Goal: Transaction & Acquisition: Purchase product/service

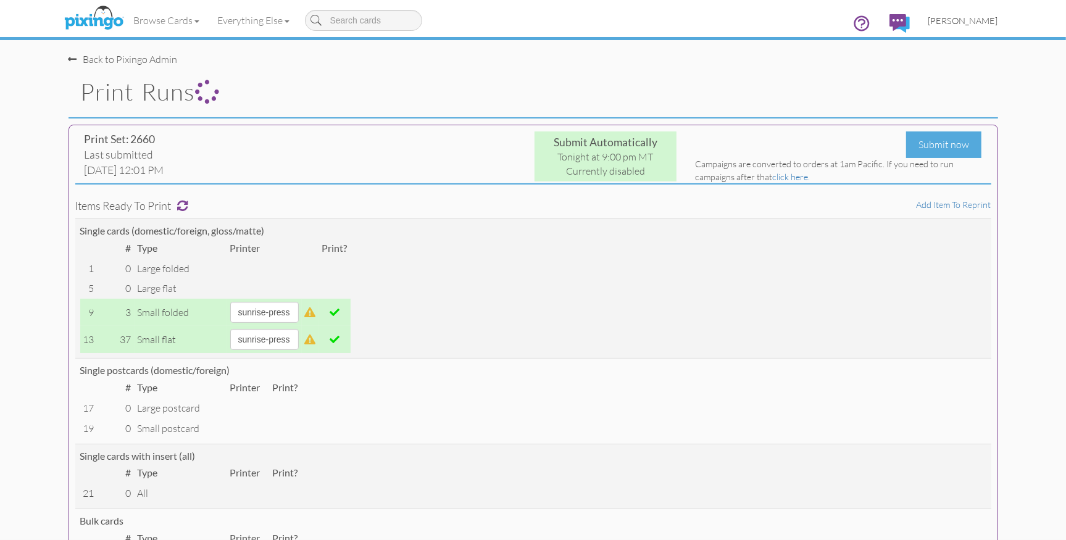
click at [961, 23] on span "[PERSON_NAME]" at bounding box center [964, 20] width 70 height 10
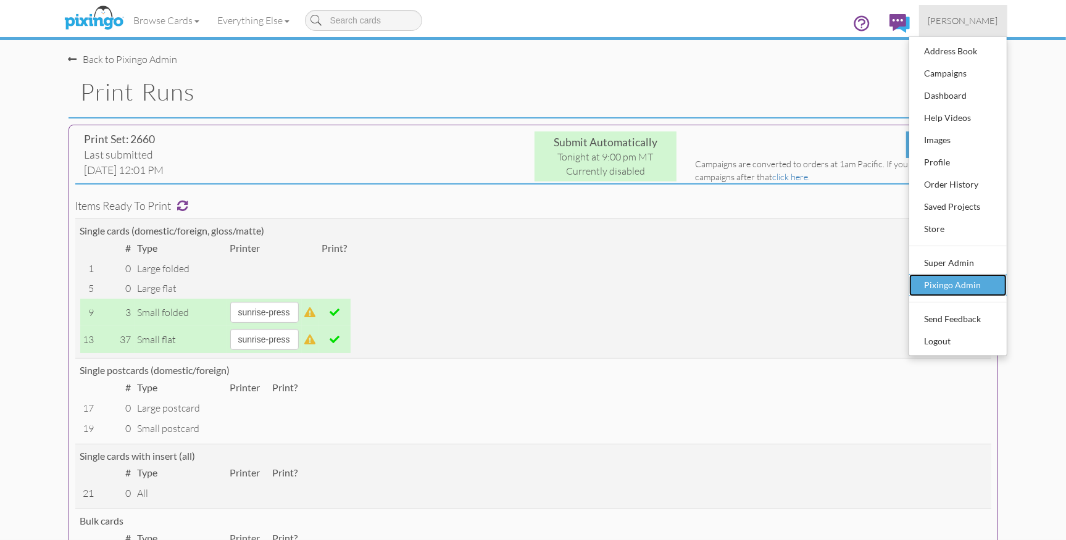
click at [935, 287] on div "Pixingo Admin" at bounding box center [958, 285] width 73 height 19
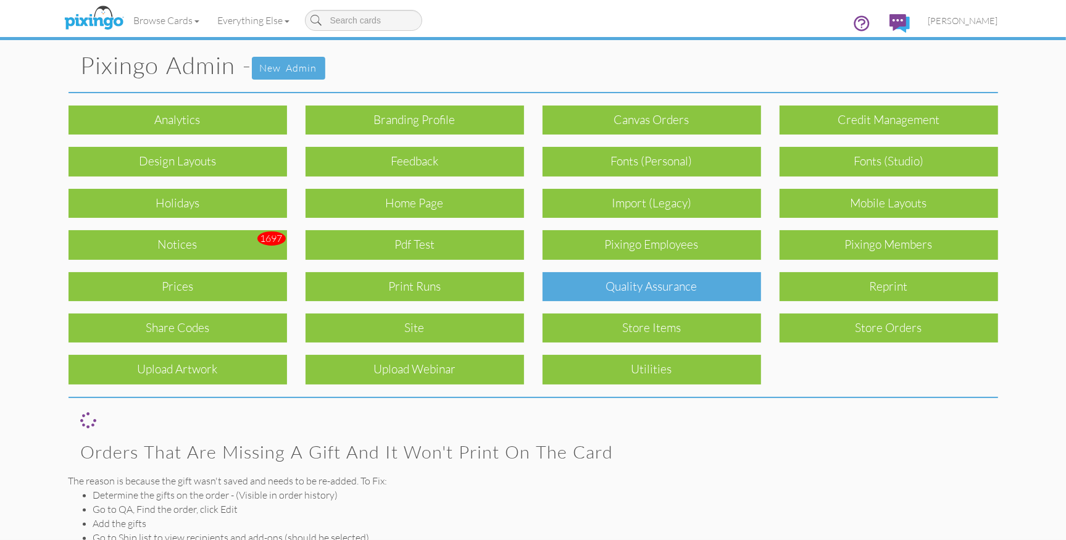
click at [602, 288] on div "Quality Assurance" at bounding box center [652, 286] width 219 height 29
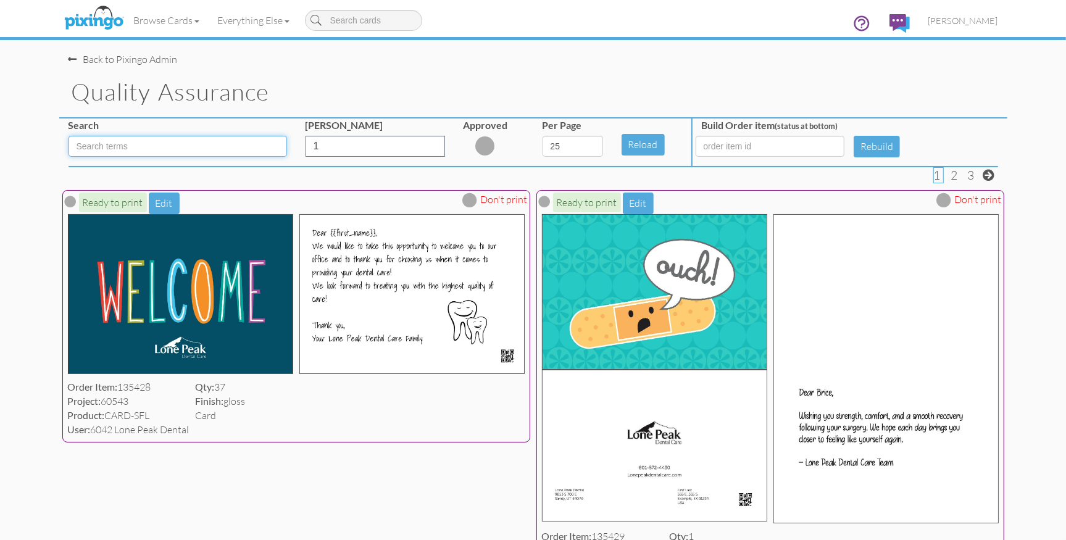
drag, startPoint x: 127, startPoint y: 147, endPoint x: 295, endPoint y: 181, distance: 170.7
click at [127, 147] on input at bounding box center [178, 146] width 219 height 21
type input "LFO"
click at [595, 146] on select "5 10 25 50 100" at bounding box center [573, 146] width 61 height 21
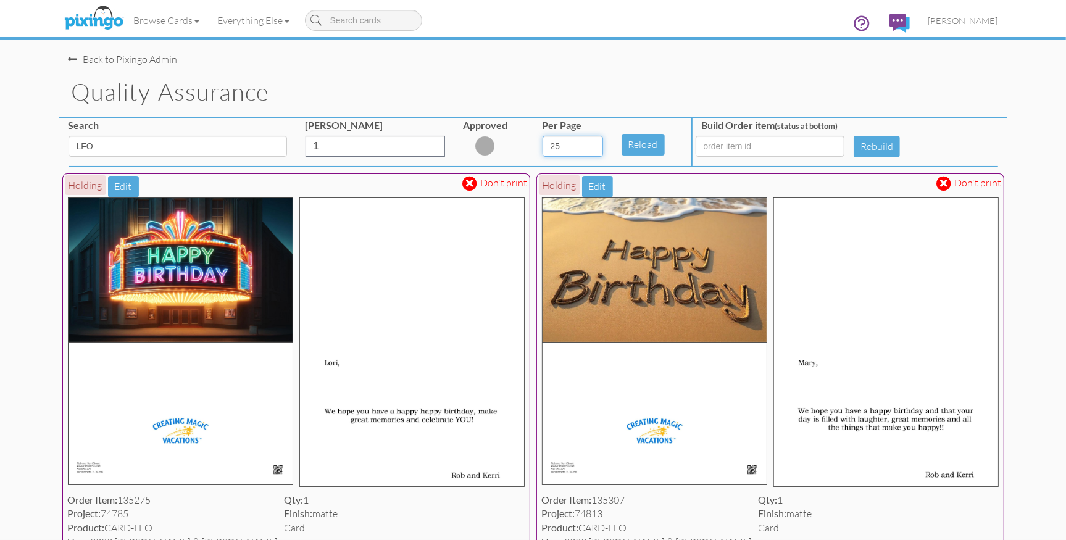
select select "number:100"
click at [543, 136] on select "5 10 25 50 100" at bounding box center [573, 146] width 61 height 21
click at [471, 186] on span at bounding box center [470, 183] width 7 height 10
click at [945, 183] on span at bounding box center [944, 183] width 7 height 10
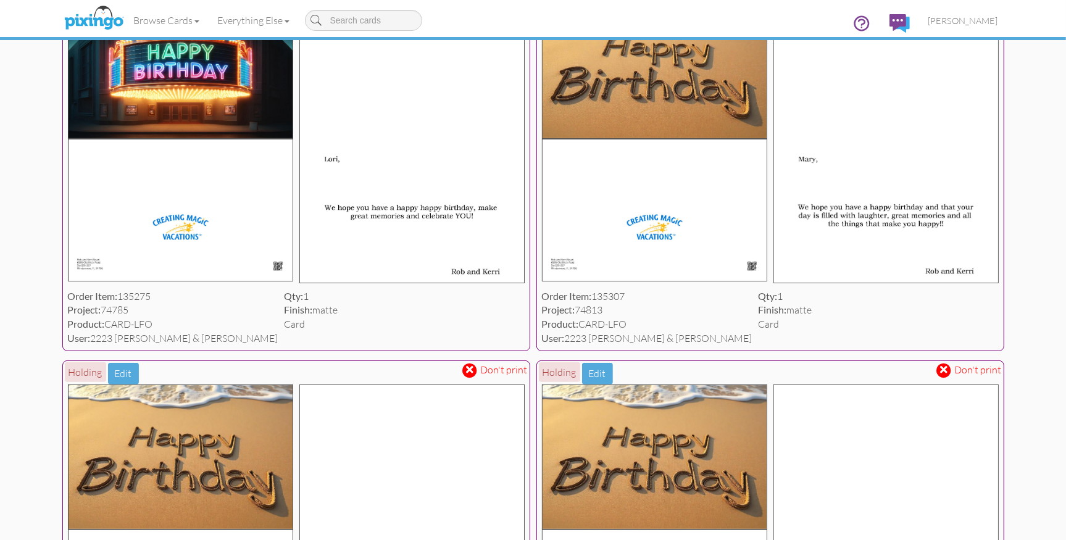
scroll to position [206, 0]
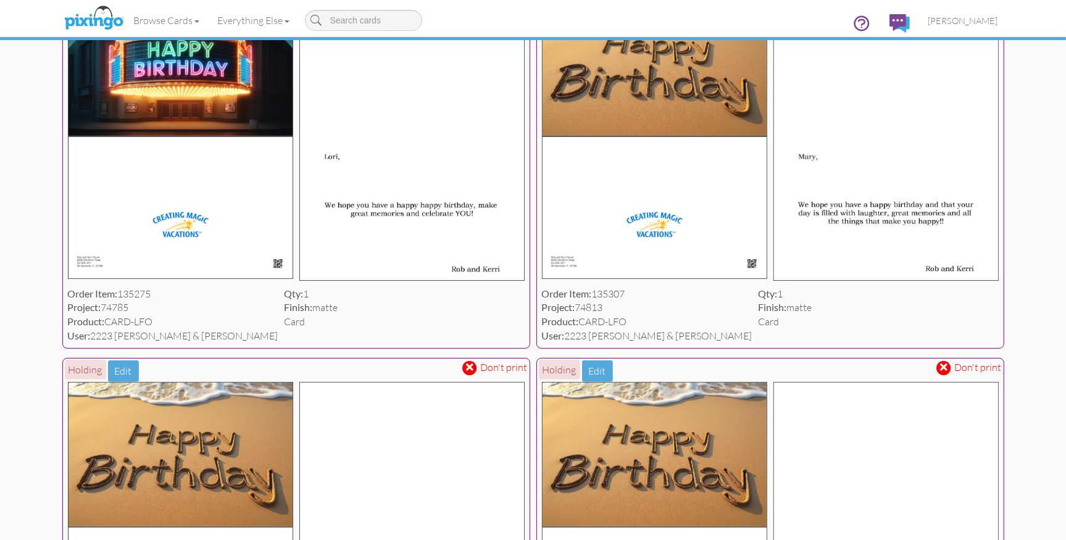
click at [947, 368] on span at bounding box center [944, 368] width 7 height 10
click at [471, 366] on span at bounding box center [470, 368] width 7 height 10
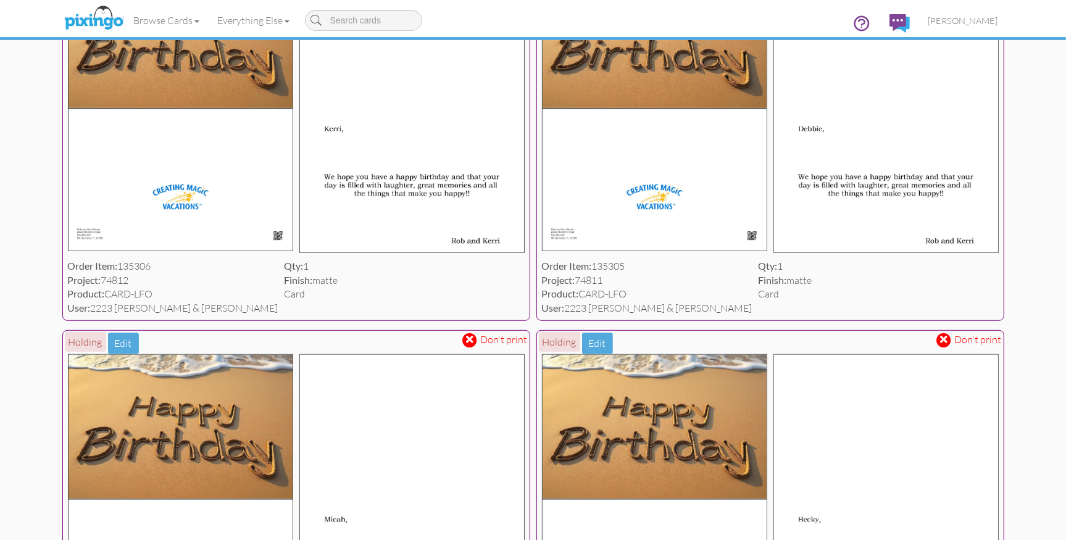
scroll to position [629, 0]
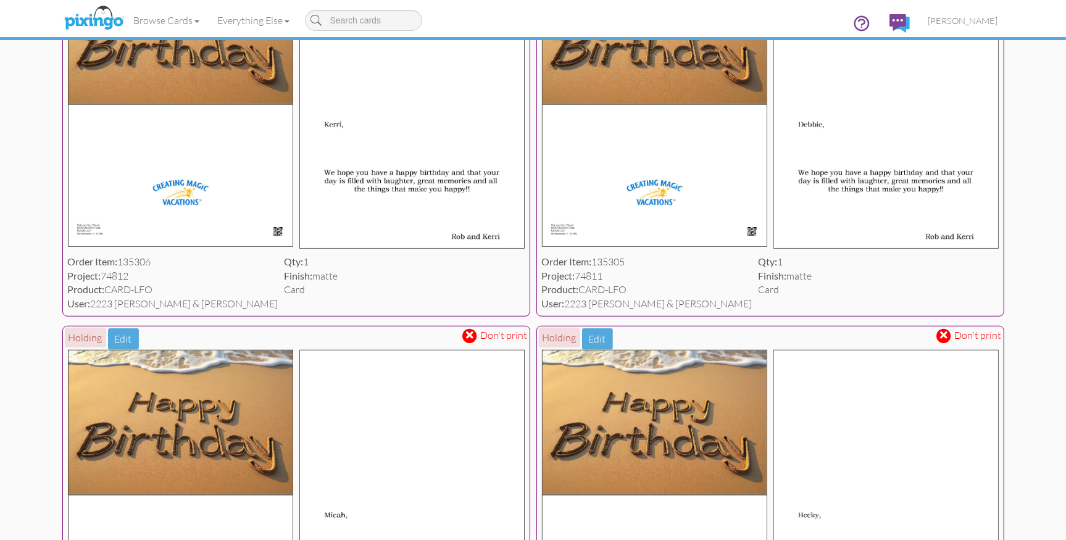
click at [474, 335] on span at bounding box center [470, 336] width 7 height 10
click at [943, 337] on span at bounding box center [944, 336] width 7 height 10
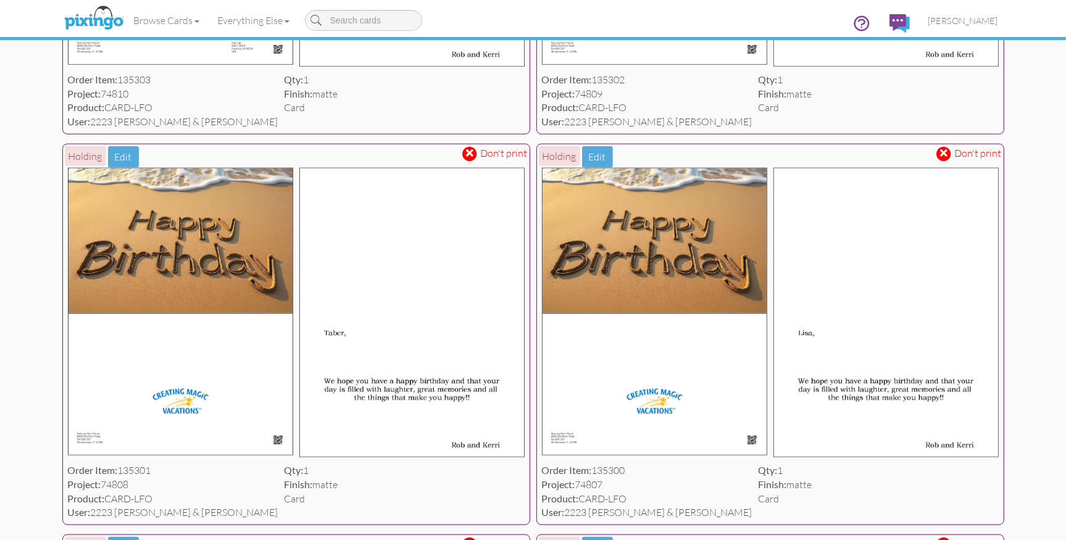
scroll to position [1210, 0]
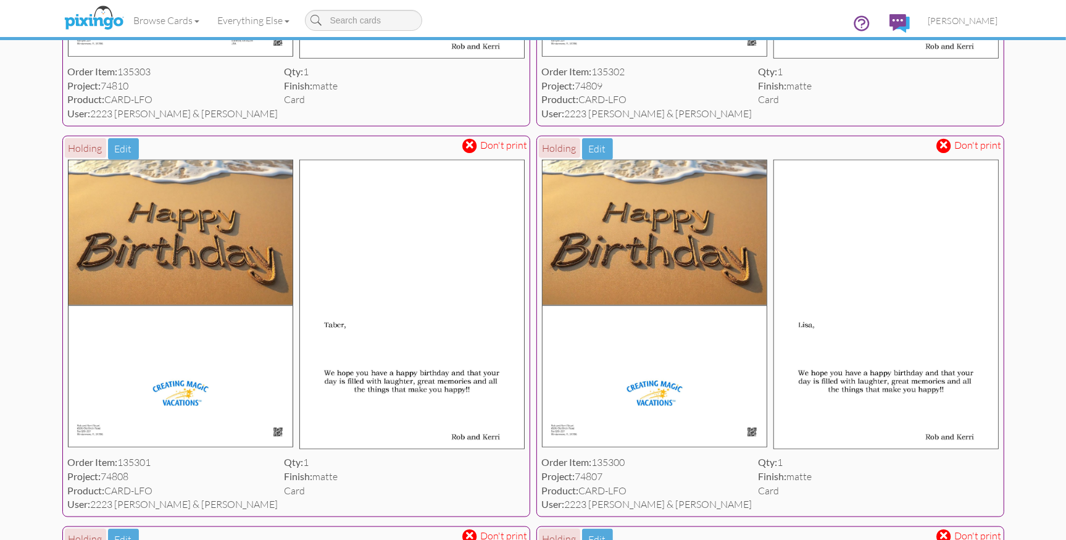
click at [470, 146] on span at bounding box center [470, 146] width 7 height 10
click at [944, 148] on span at bounding box center [944, 146] width 7 height 10
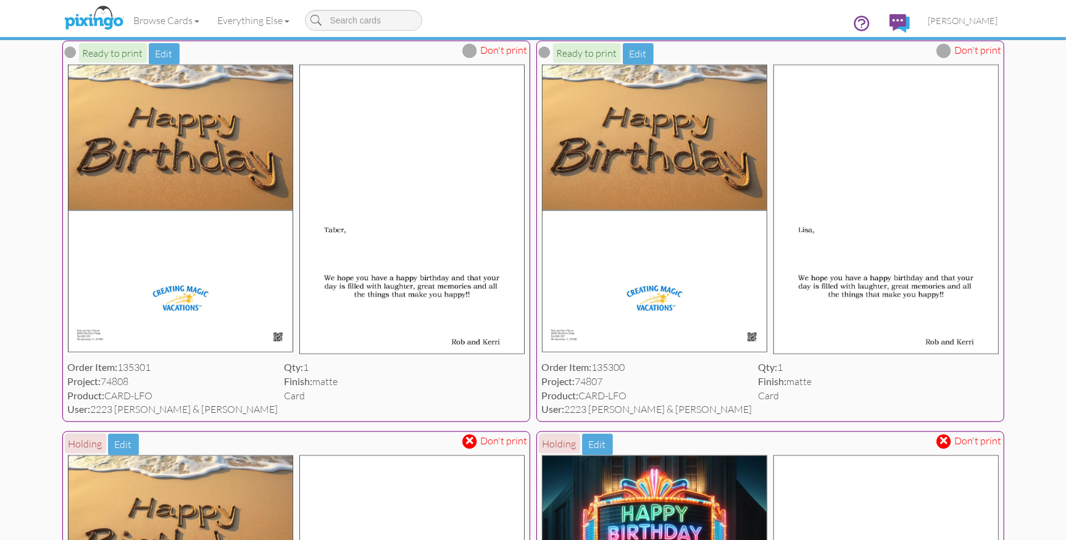
scroll to position [1348, 0]
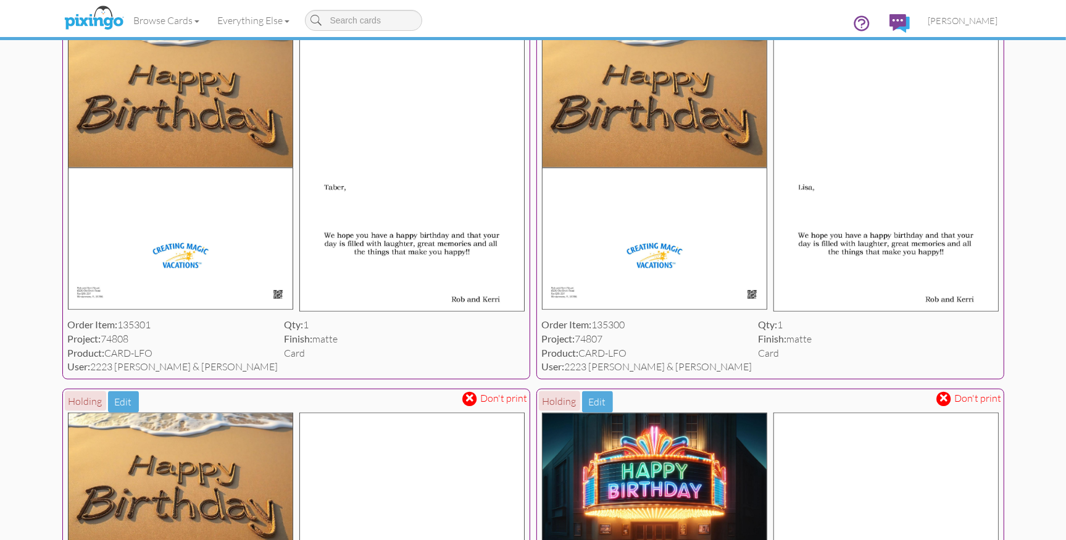
click at [474, 398] on span at bounding box center [470, 399] width 7 height 10
click at [947, 399] on span at bounding box center [944, 399] width 7 height 10
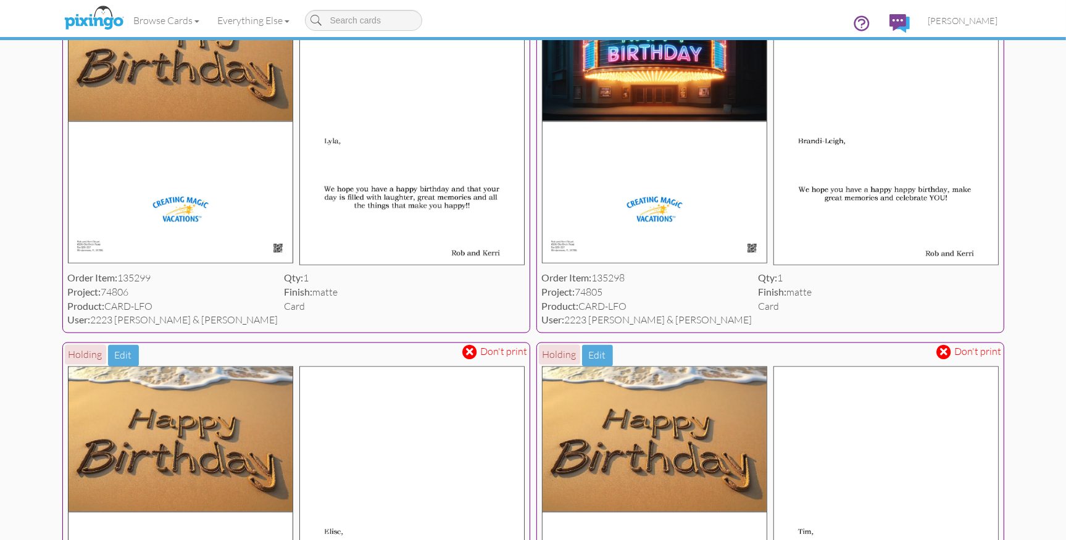
scroll to position [1881, 0]
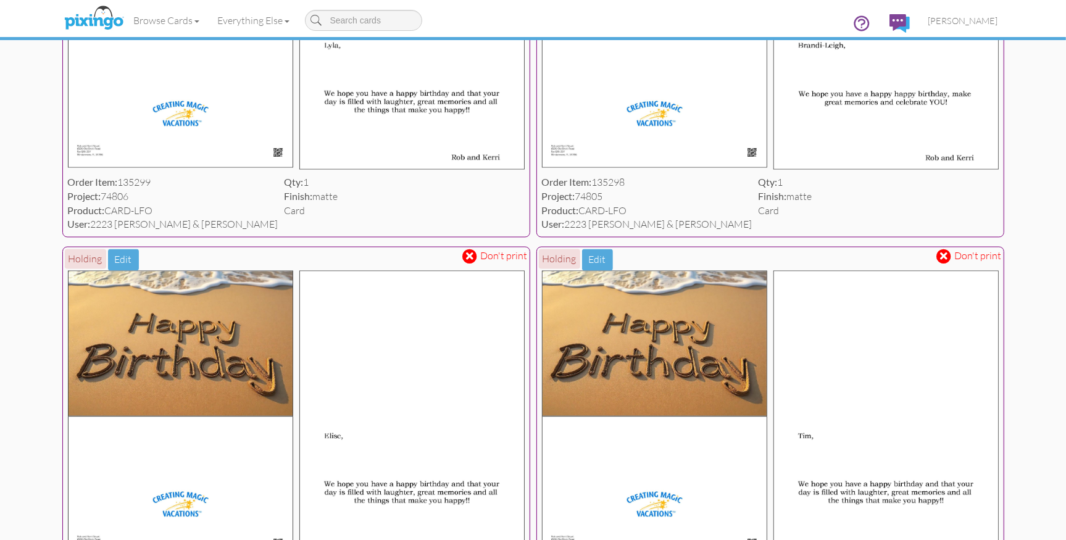
click at [469, 255] on span at bounding box center [470, 257] width 7 height 10
click at [946, 255] on span at bounding box center [944, 257] width 7 height 10
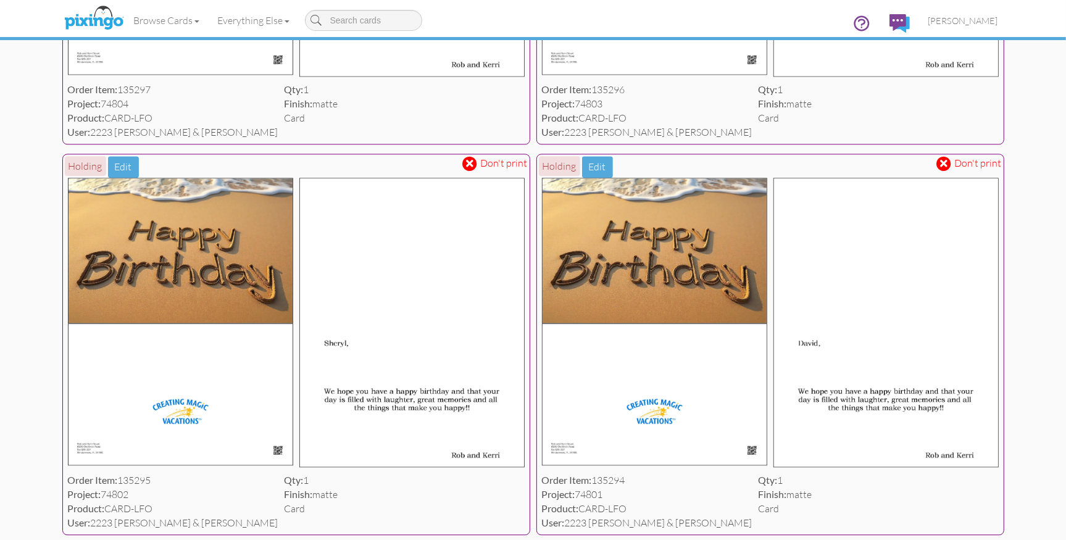
scroll to position [2367, 0]
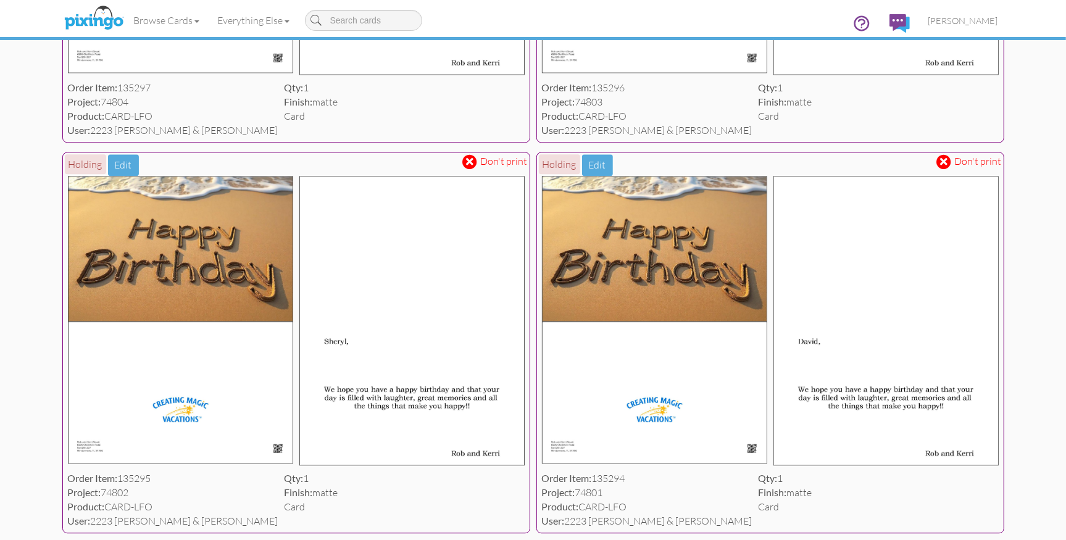
click at [475, 159] on span at bounding box center [470, 161] width 15 height 15
click at [949, 162] on span at bounding box center [944, 161] width 15 height 15
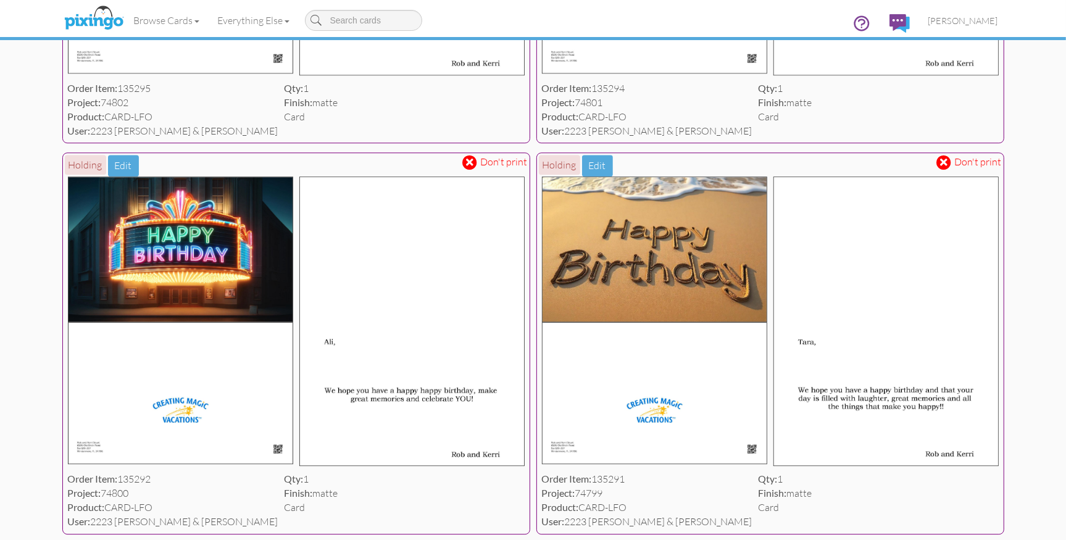
scroll to position [2772, 0]
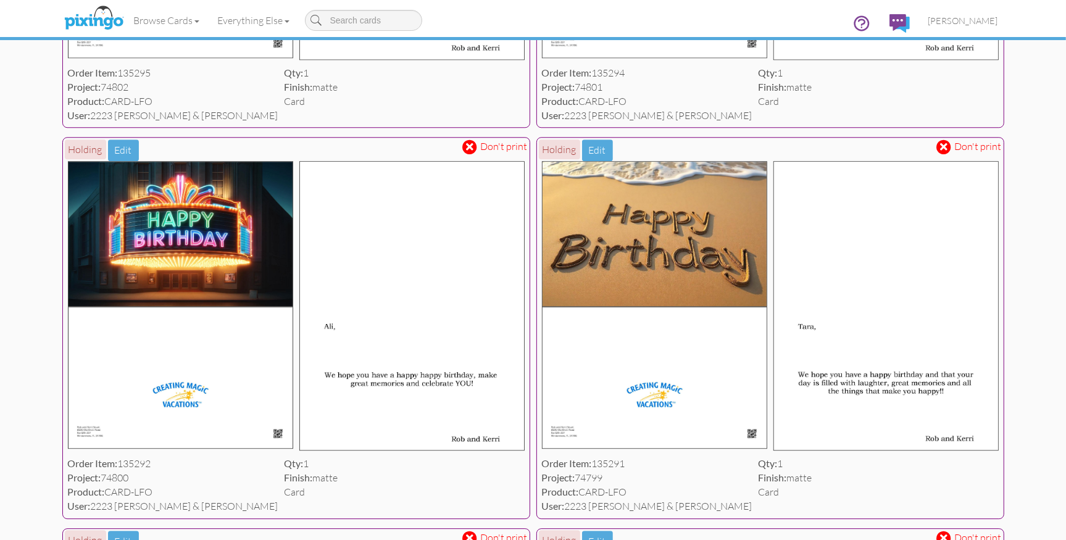
click at [475, 148] on span at bounding box center [470, 147] width 15 height 15
click at [943, 144] on span at bounding box center [944, 147] width 7 height 10
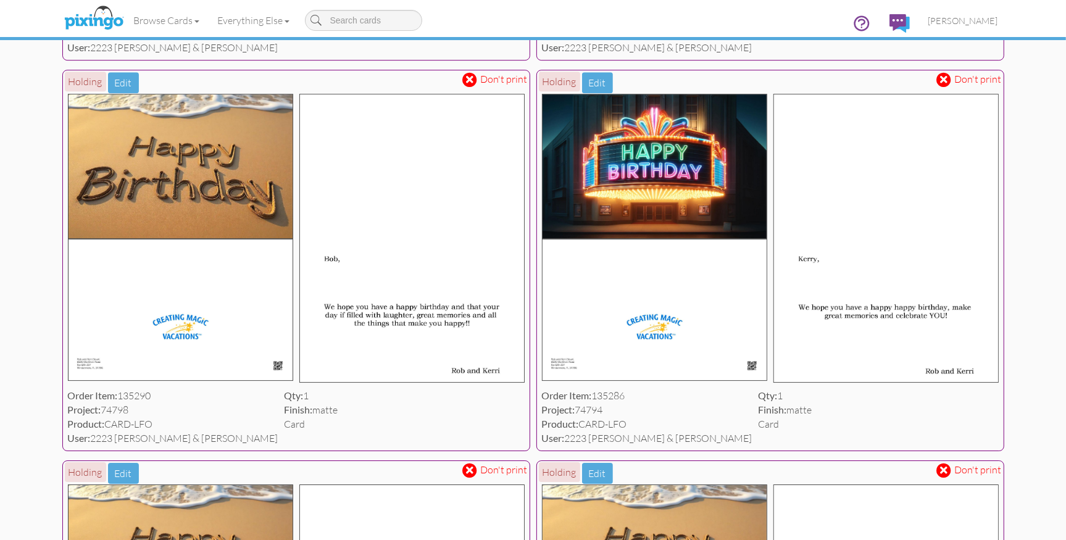
scroll to position [3203, 0]
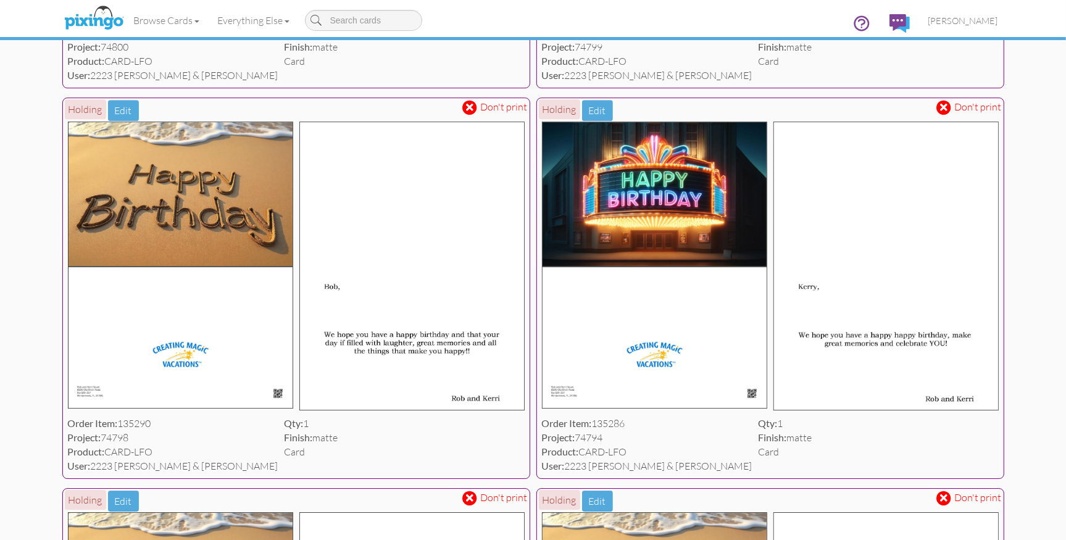
drag, startPoint x: 473, startPoint y: 106, endPoint x: 540, endPoint y: 109, distance: 67.4
click at [473, 106] on span at bounding box center [470, 107] width 7 height 10
click at [950, 106] on span at bounding box center [944, 107] width 15 height 15
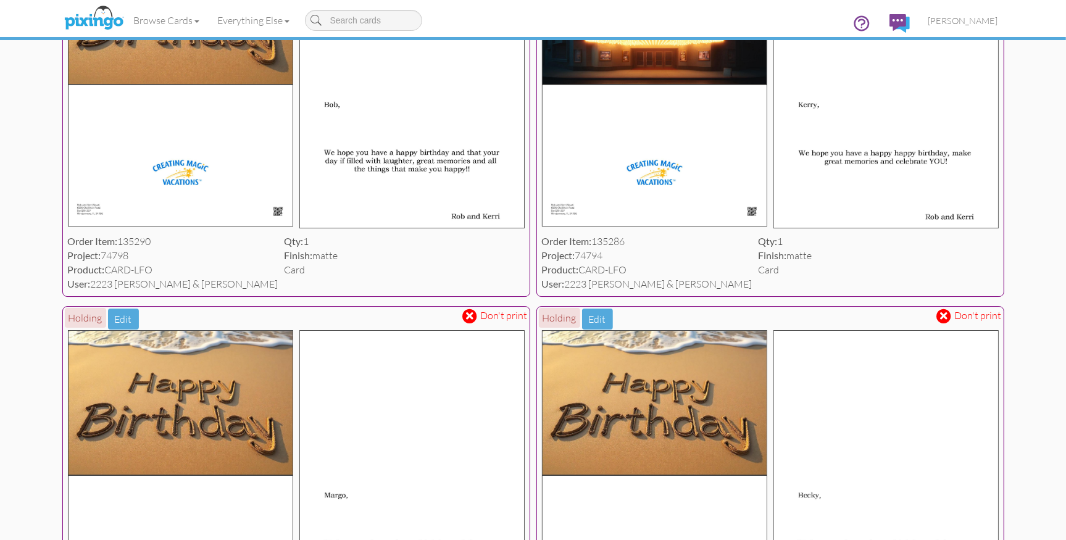
scroll to position [3474, 0]
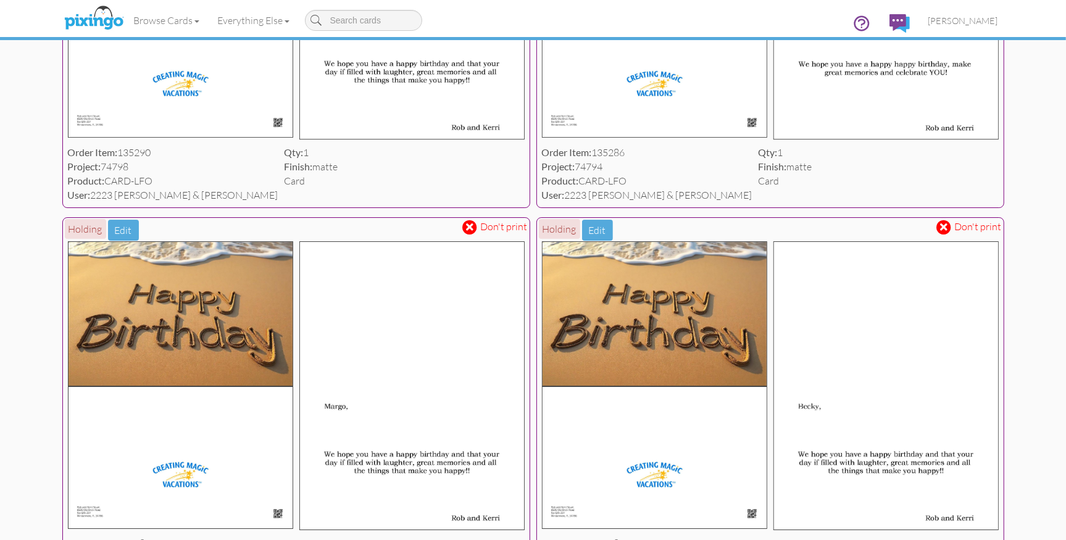
click at [472, 225] on span at bounding box center [470, 227] width 7 height 10
click at [944, 226] on span at bounding box center [944, 227] width 7 height 10
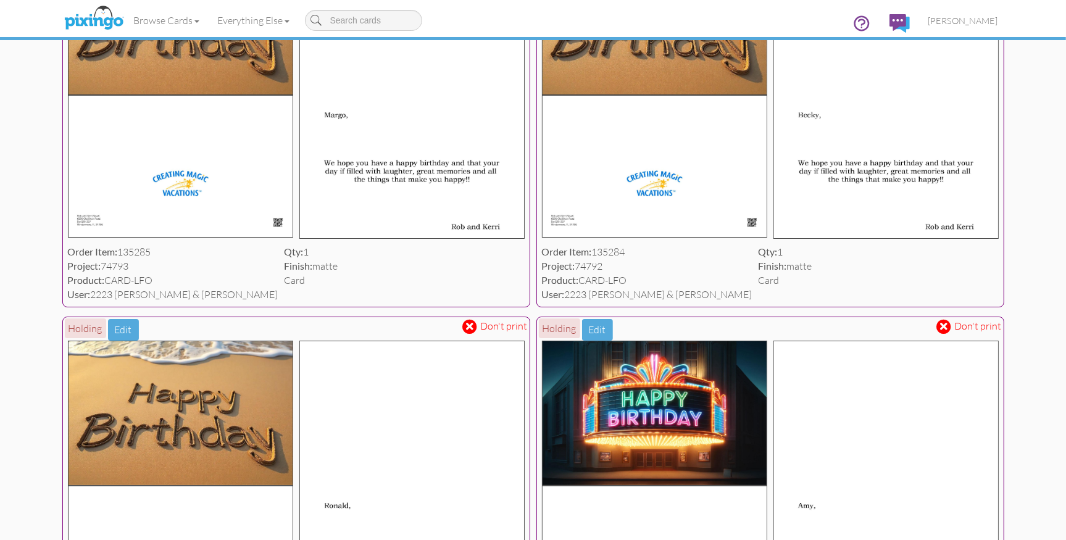
scroll to position [3773, 0]
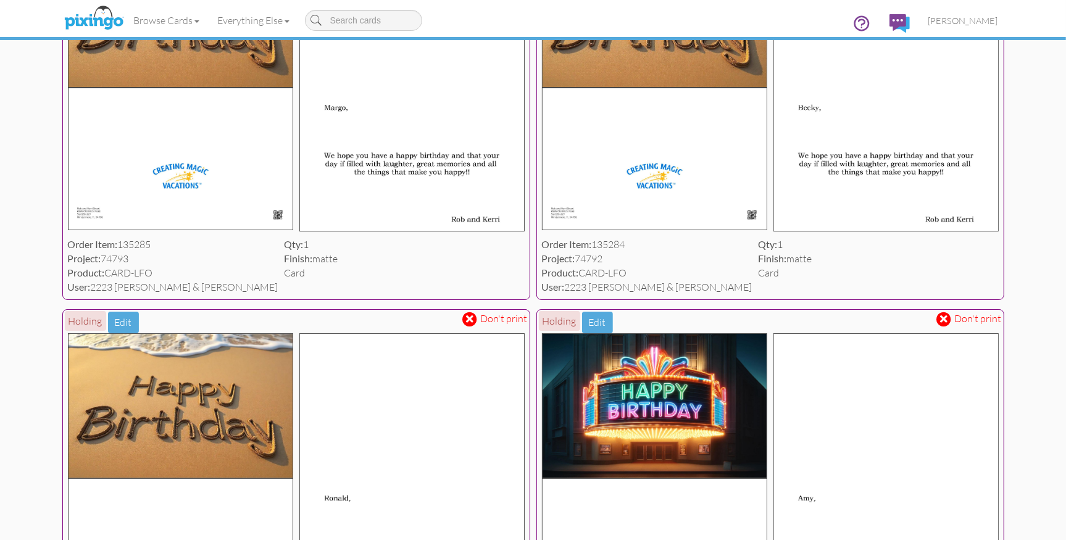
click at [474, 317] on span at bounding box center [470, 319] width 7 height 10
click at [946, 317] on span at bounding box center [944, 319] width 7 height 10
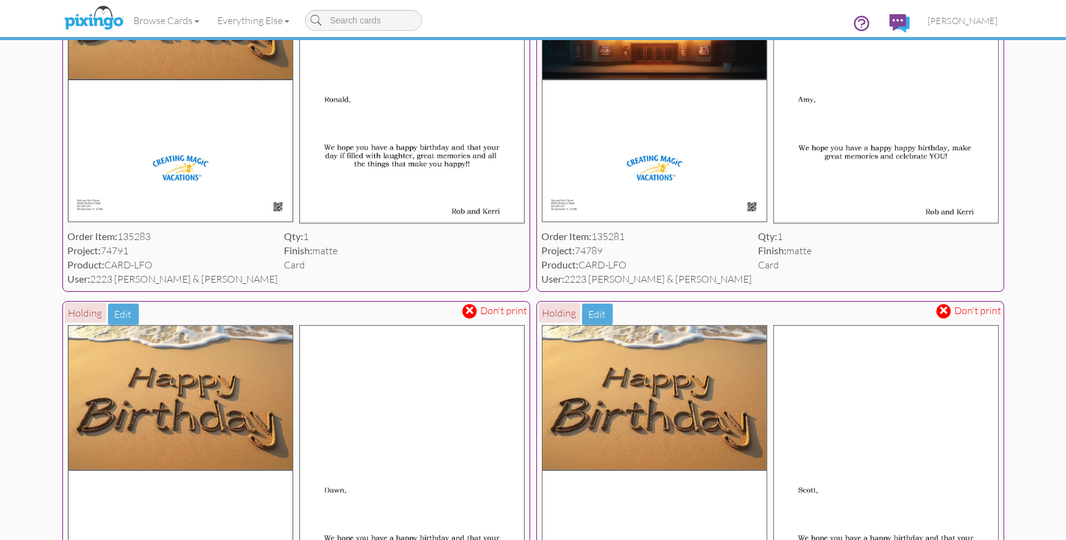
scroll to position [4174, 0]
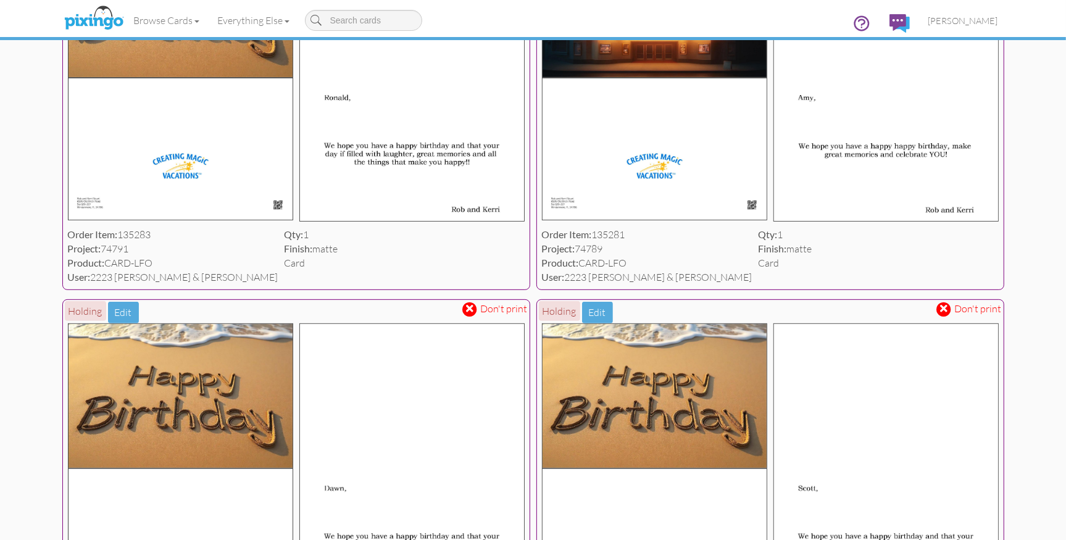
click at [475, 308] on span at bounding box center [470, 309] width 15 height 15
click at [945, 309] on span at bounding box center [944, 309] width 7 height 10
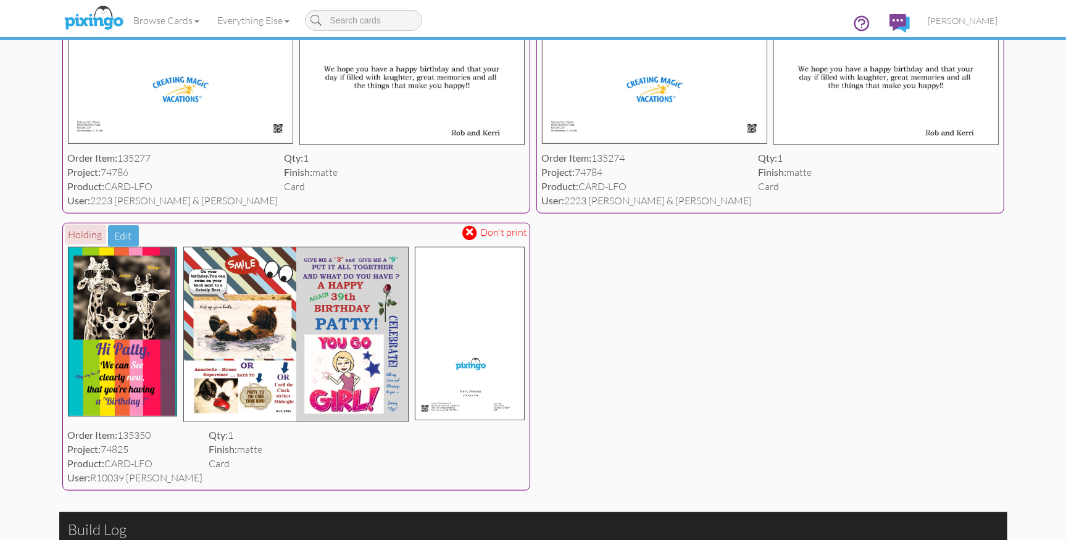
scroll to position [4643, 0]
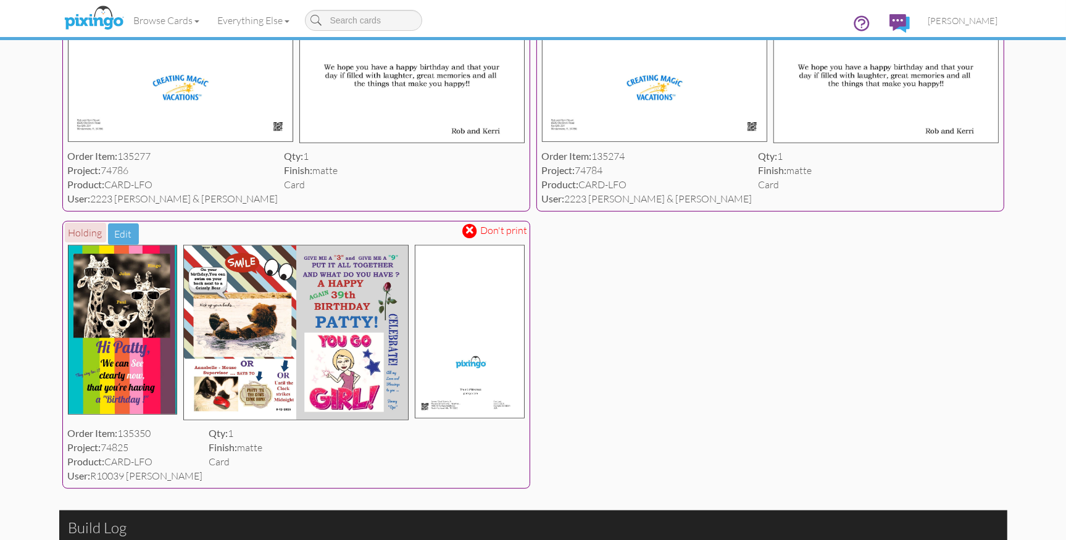
click at [474, 232] on span at bounding box center [470, 230] width 7 height 10
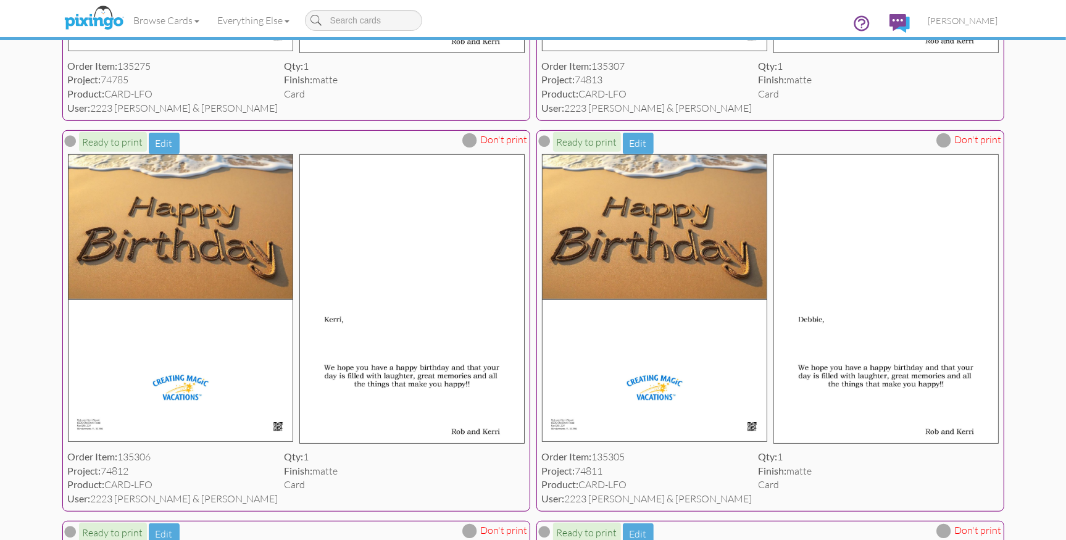
scroll to position [0, 0]
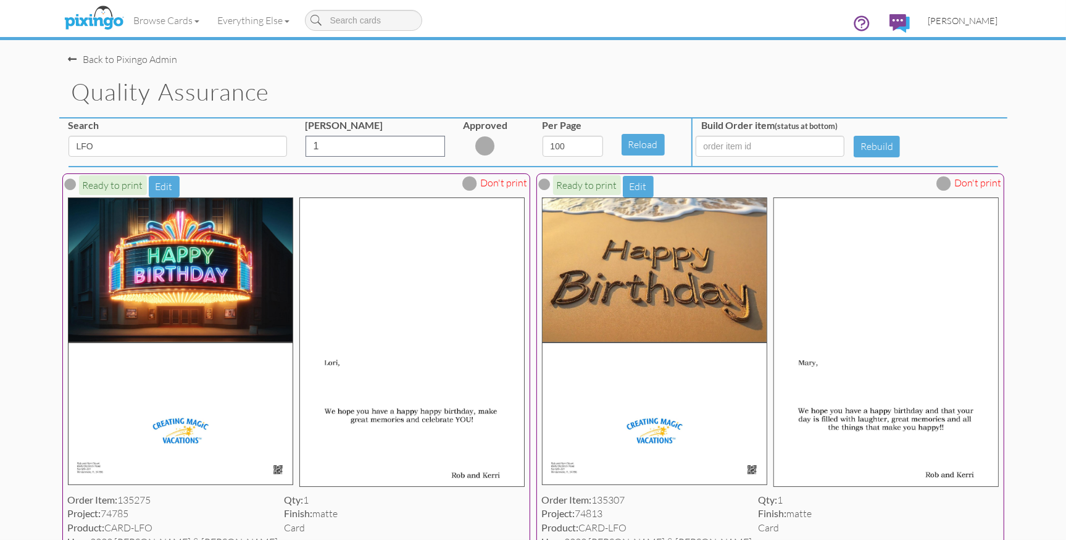
click at [969, 16] on span "[PERSON_NAME]" at bounding box center [964, 20] width 70 height 10
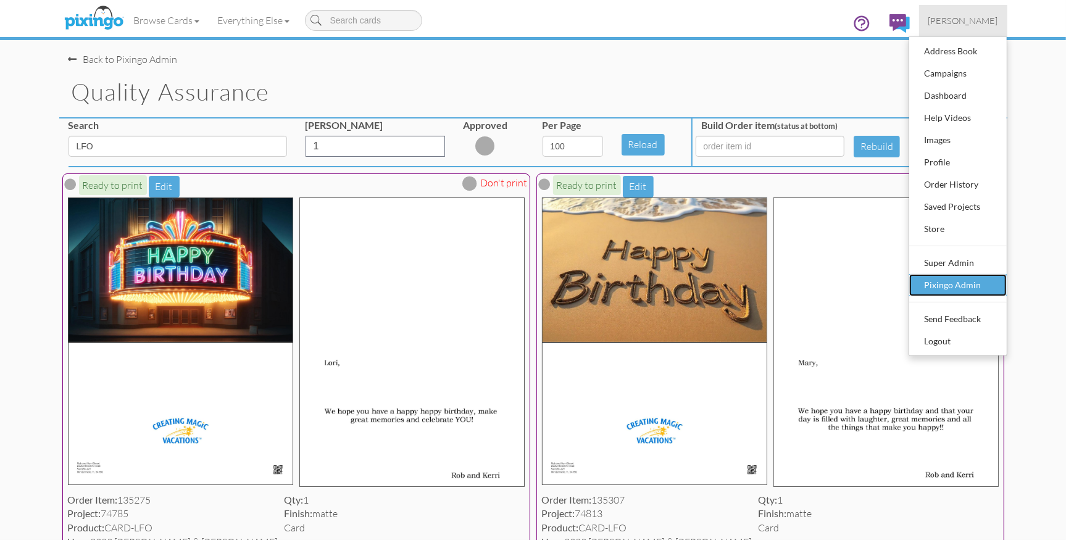
click at [959, 280] on div "Pixingo Admin" at bounding box center [958, 285] width 73 height 19
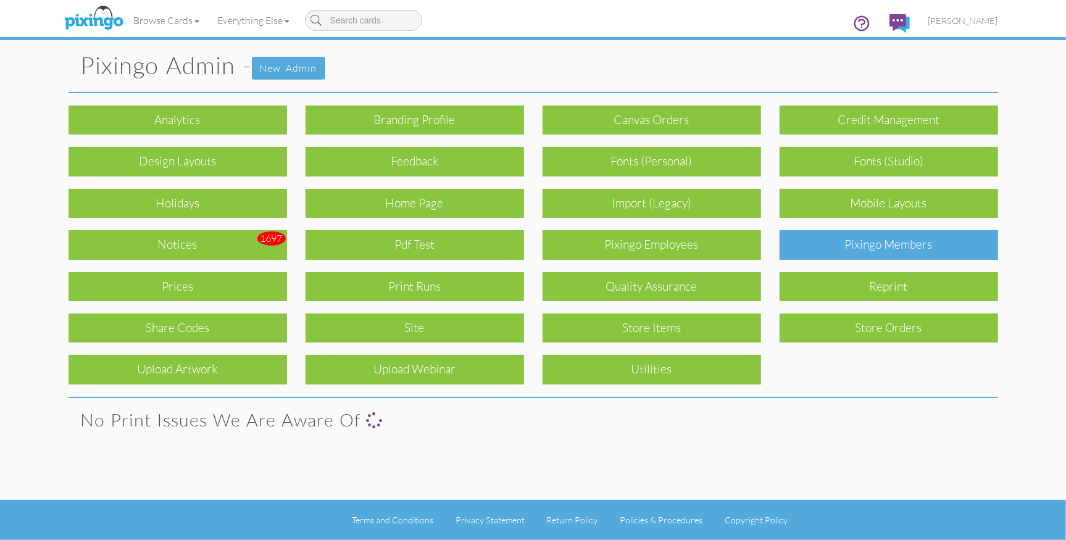
click at [900, 253] on div "Pixingo Members" at bounding box center [889, 244] width 219 height 29
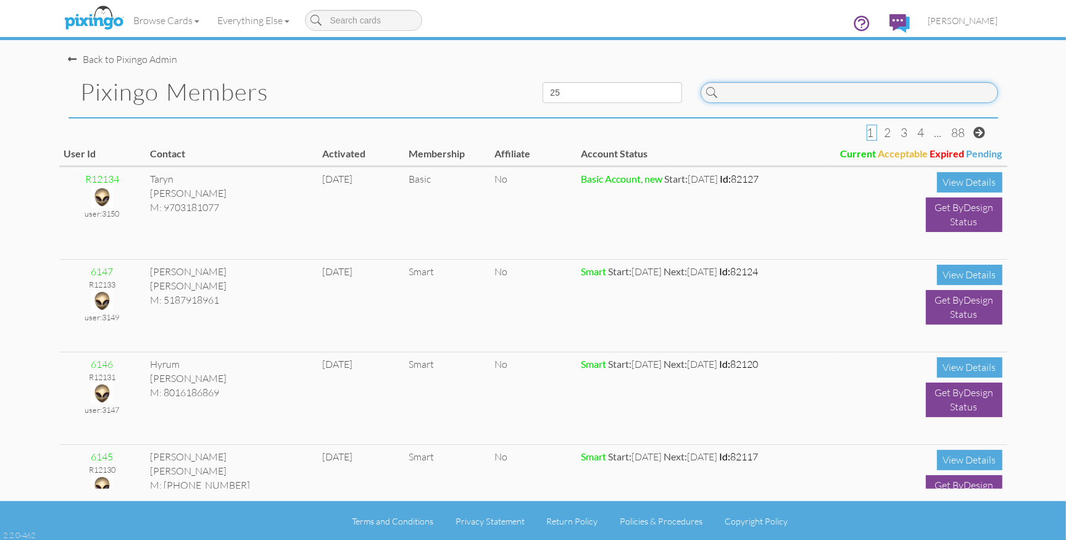
click at [739, 97] on input at bounding box center [850, 92] width 298 height 21
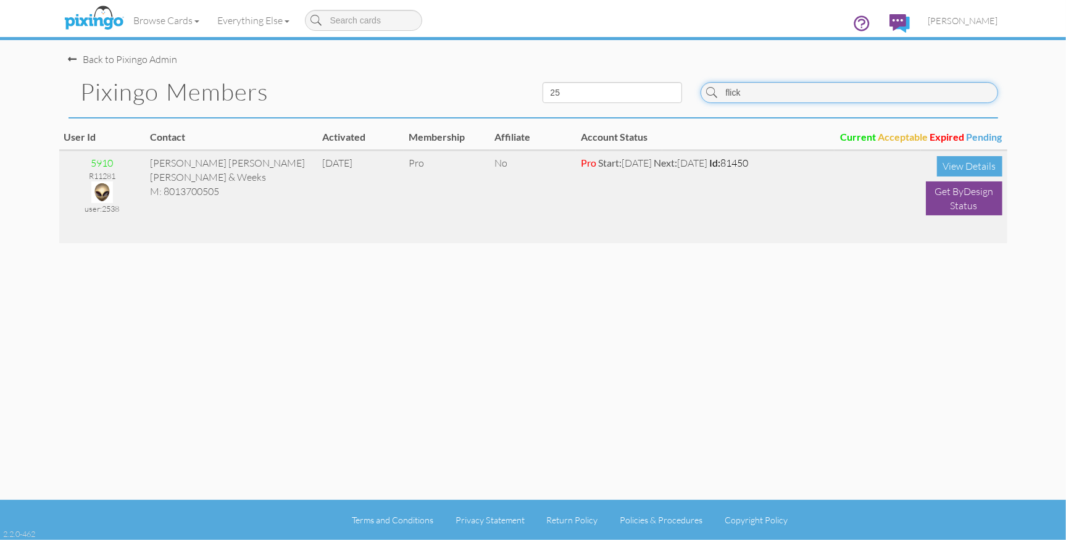
type input "flick"
click at [102, 189] on img at bounding box center [102, 193] width 22 height 22
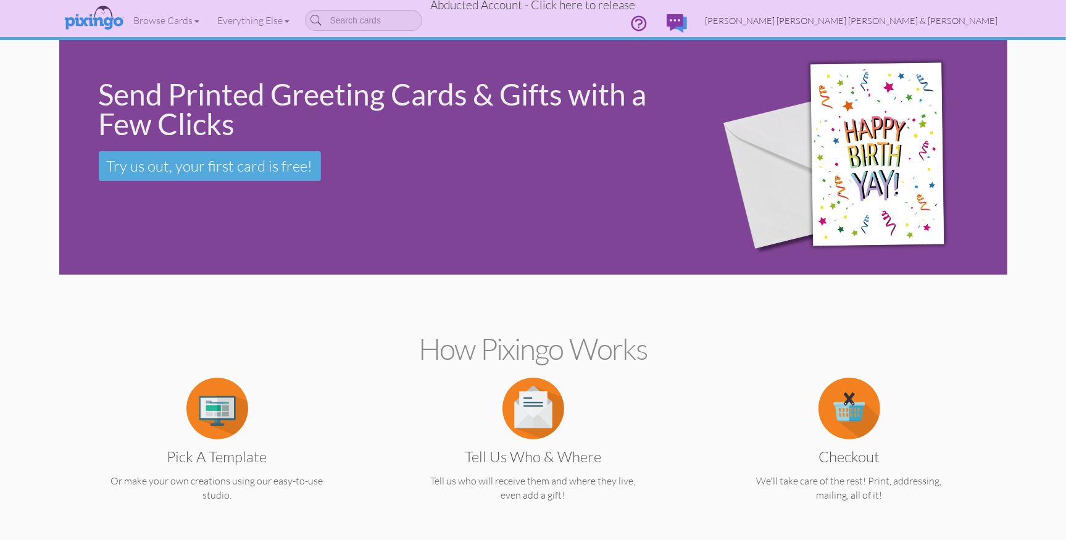
click at [930, 20] on span "Flickinger Boulton Robson & Weeks" at bounding box center [852, 20] width 293 height 10
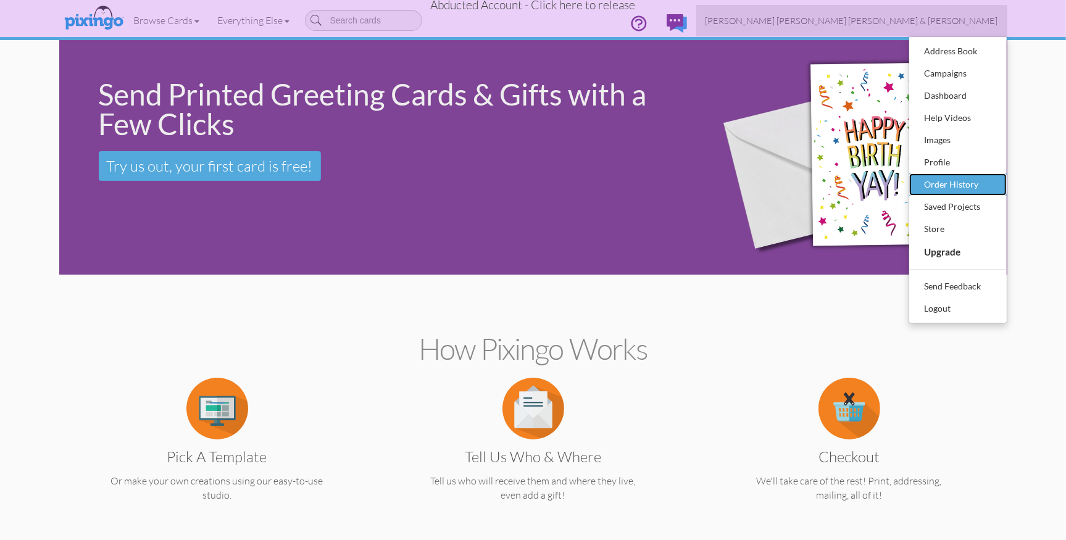
click at [937, 188] on div "Order History" at bounding box center [958, 184] width 73 height 19
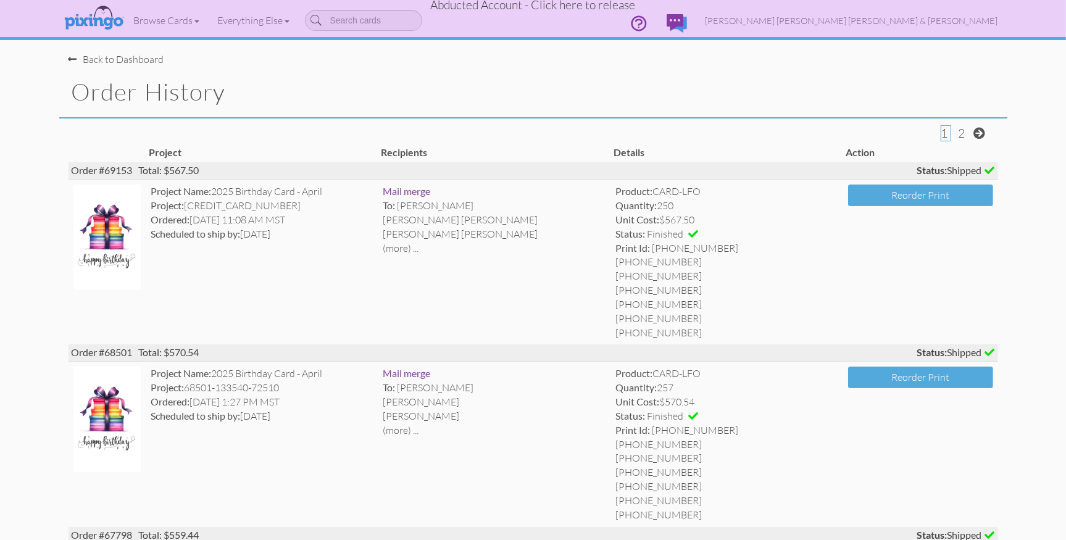
click at [136, 59] on div "Back to Dashboard" at bounding box center [117, 59] width 96 height 14
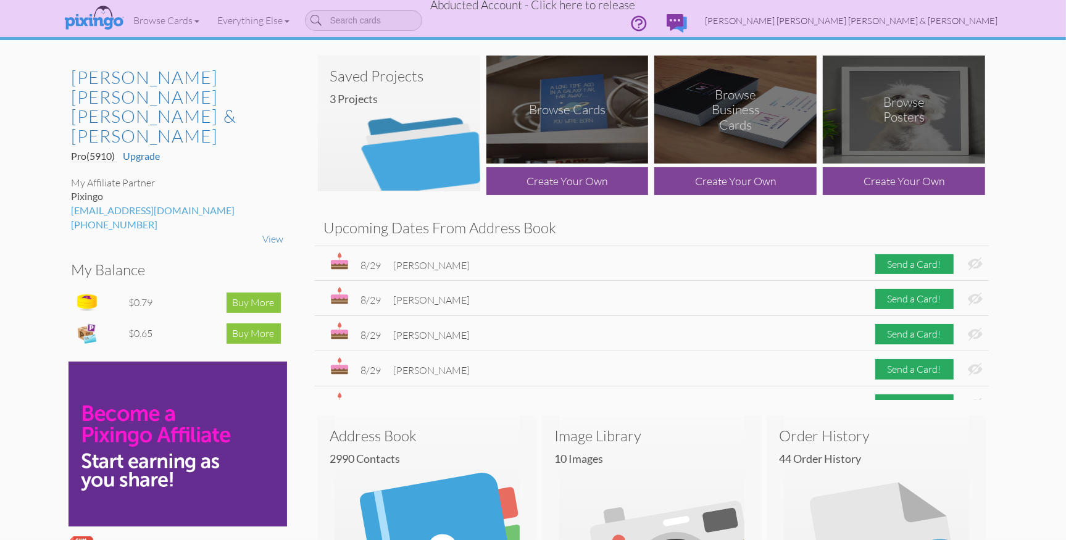
click at [930, 22] on span "Flickinger Boulton Robson & Weeks" at bounding box center [852, 20] width 293 height 10
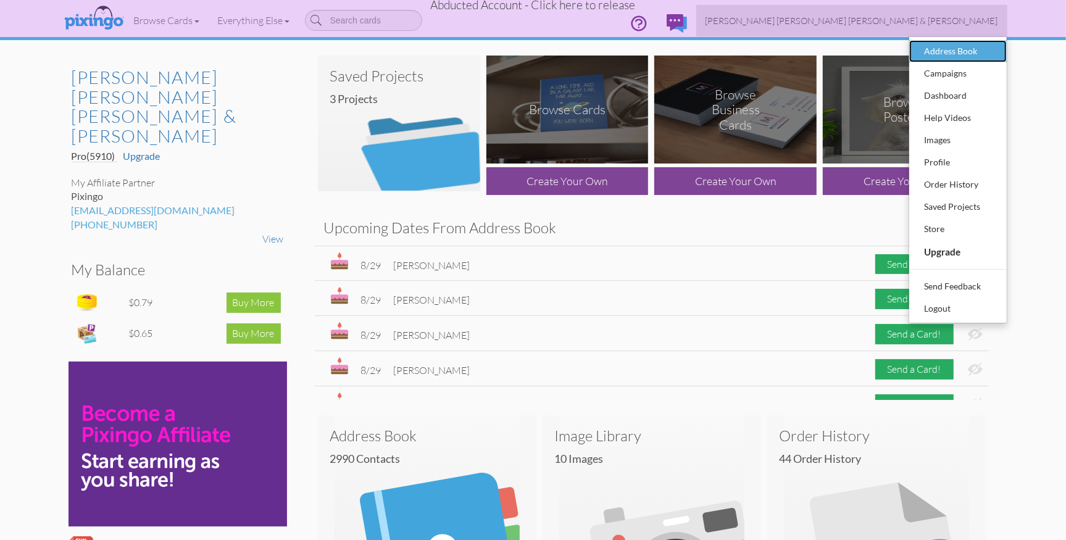
click at [934, 54] on div "Address Book" at bounding box center [958, 51] width 73 height 19
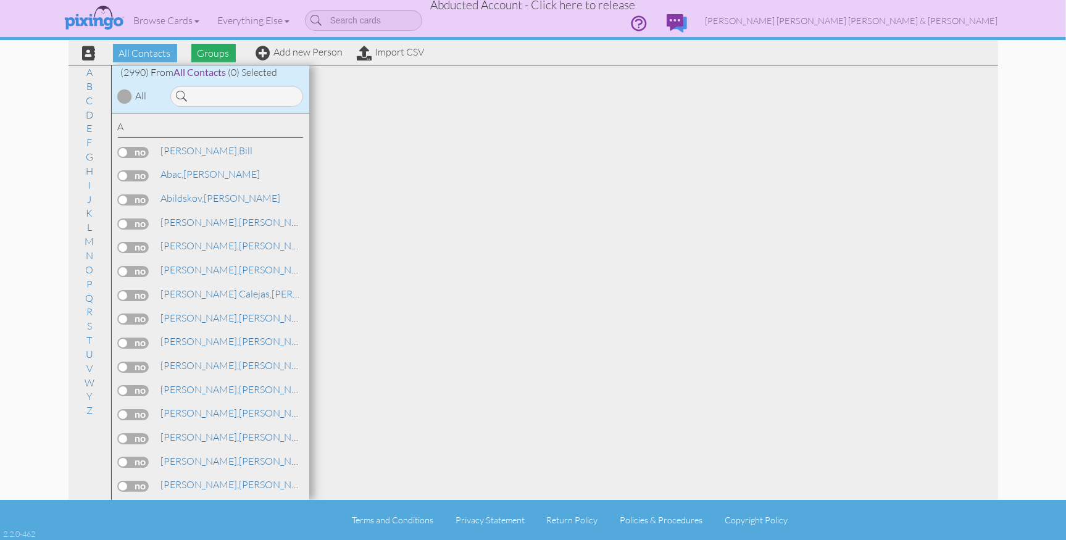
click at [206, 55] on span "Groups" at bounding box center [213, 53] width 44 height 19
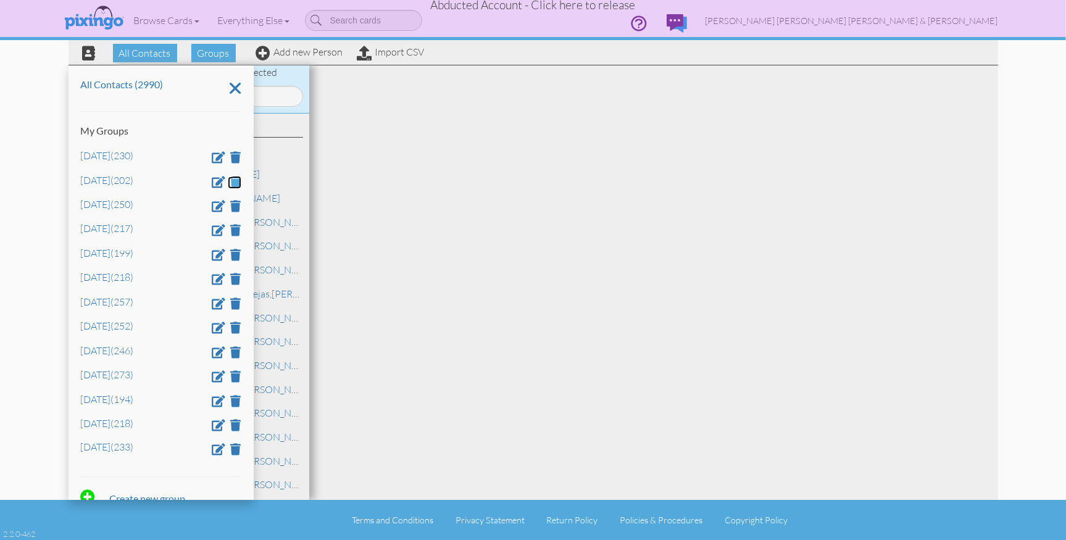
click at [237, 181] on span at bounding box center [236, 182] width 10 height 12
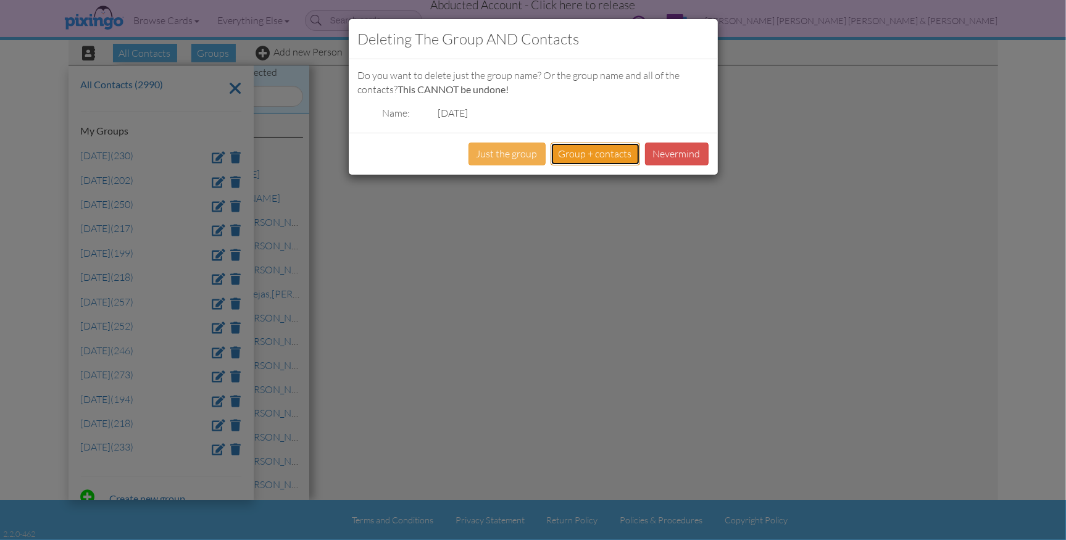
click at [570, 156] on button "Group + contacts" at bounding box center [596, 154] width 90 height 23
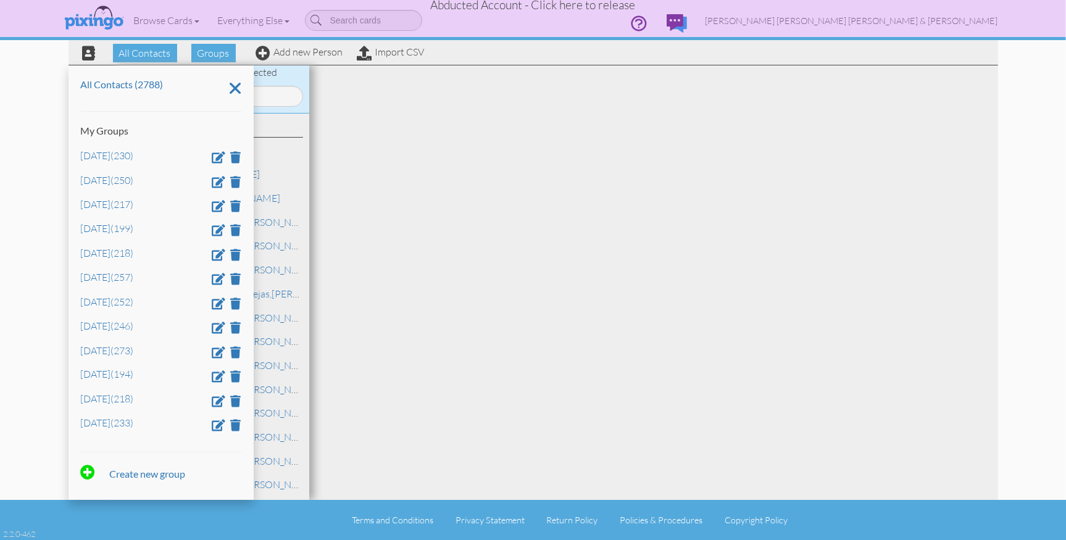
click at [605, 6] on span "Abducted Account - Click here to release" at bounding box center [533, 5] width 205 height 15
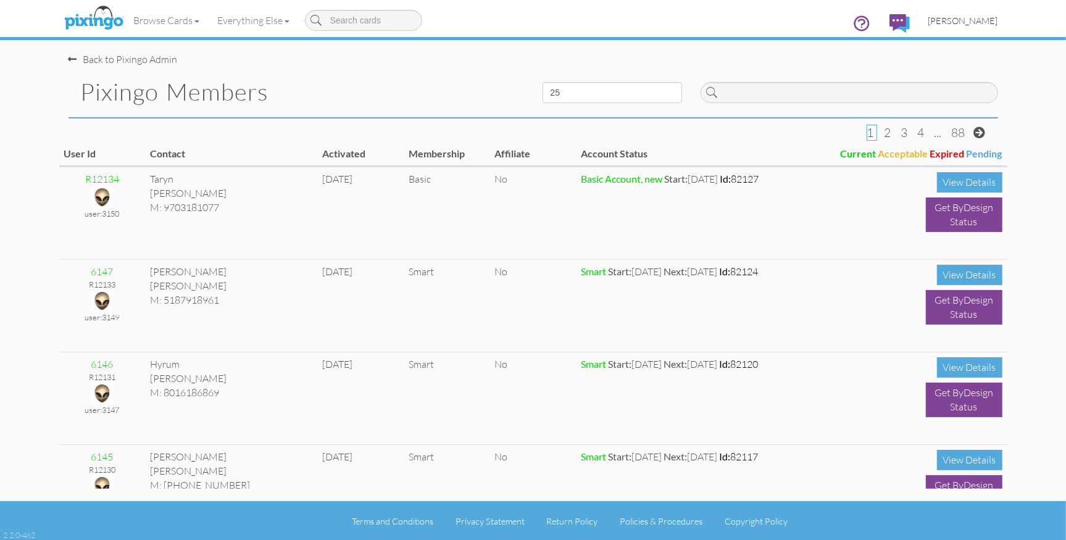
click at [971, 17] on span "[PERSON_NAME]" at bounding box center [964, 20] width 70 height 10
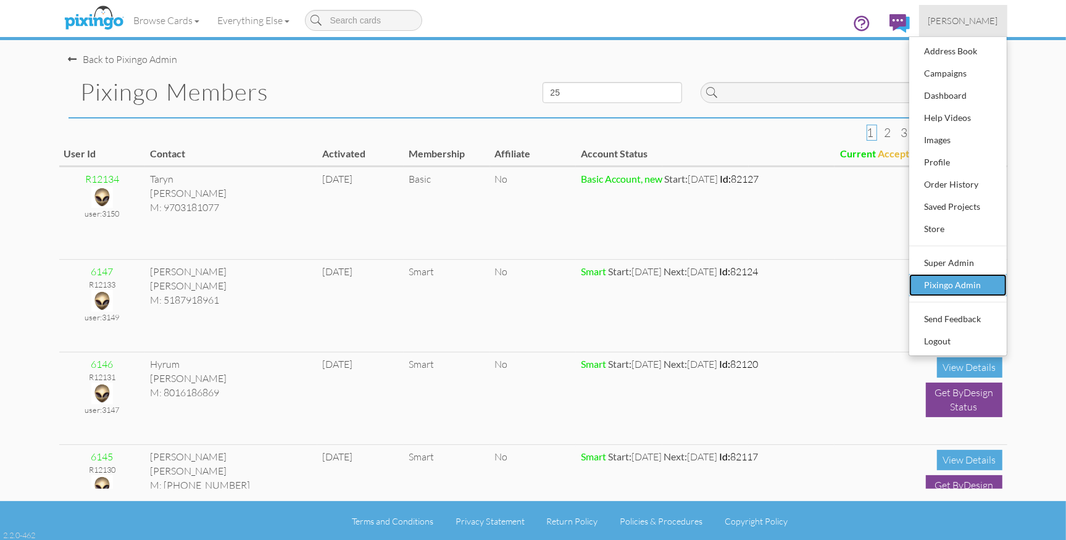
click at [946, 286] on div "Pixingo Admin" at bounding box center [958, 285] width 73 height 19
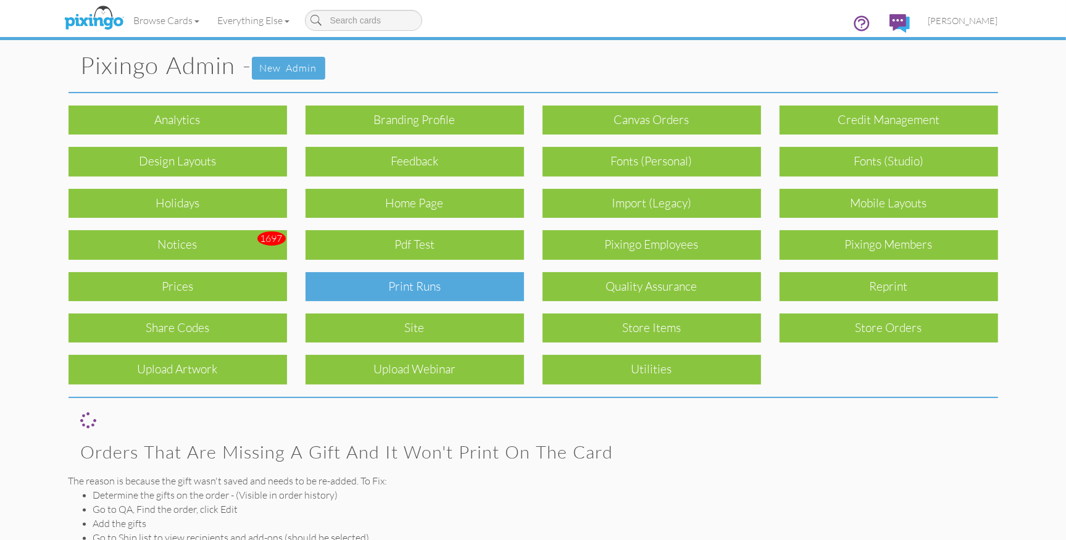
click at [487, 290] on div "Print Runs" at bounding box center [415, 286] width 219 height 29
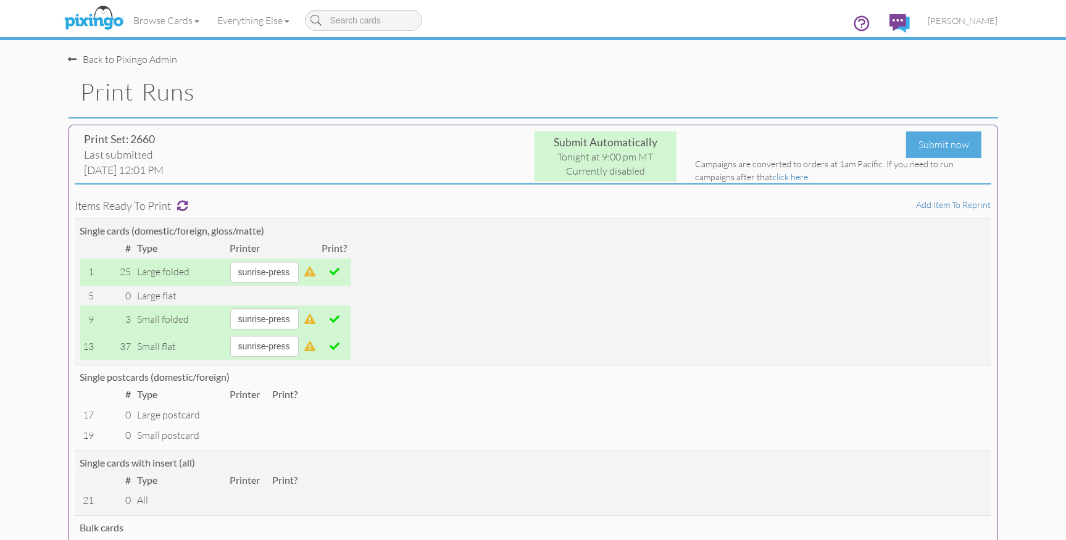
click at [477, 383] on div "Single postcards (domestic/foreign)" at bounding box center [533, 377] width 906 height 14
click at [963, 19] on span "[PERSON_NAME]" at bounding box center [964, 20] width 70 height 10
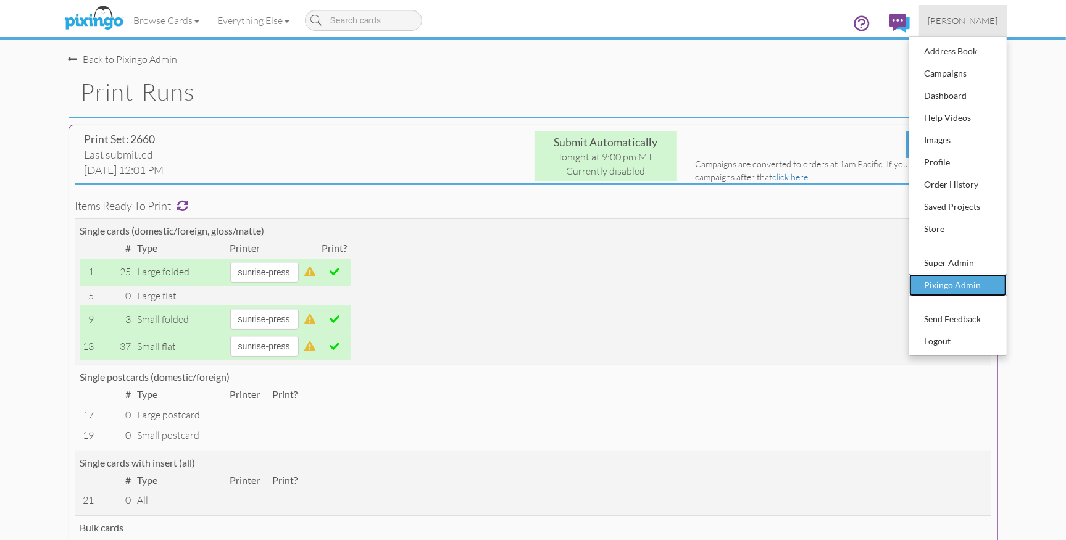
click at [949, 287] on div "Pixingo Admin" at bounding box center [958, 285] width 73 height 19
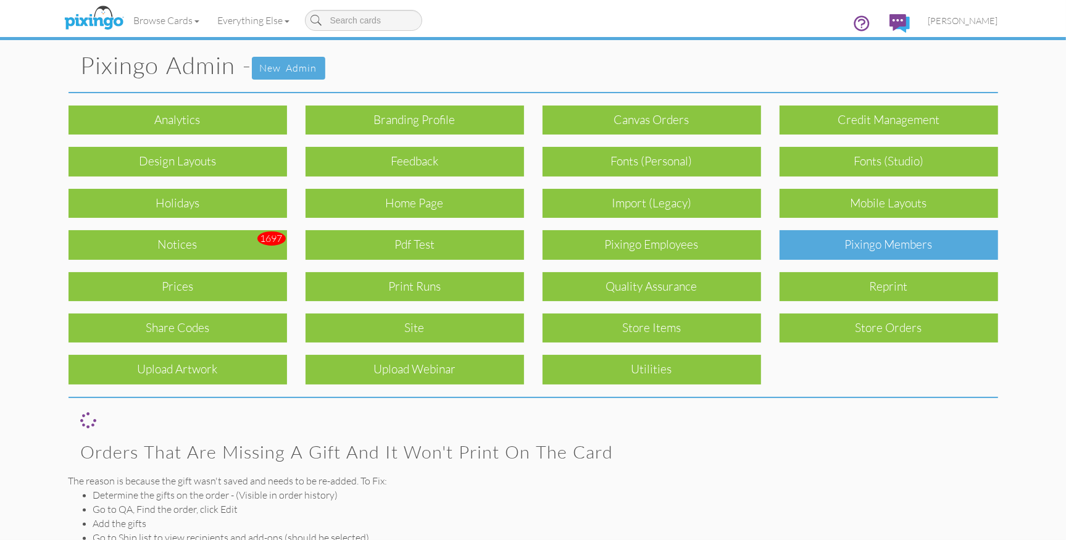
click at [880, 254] on div "Pixingo Members" at bounding box center [889, 244] width 219 height 29
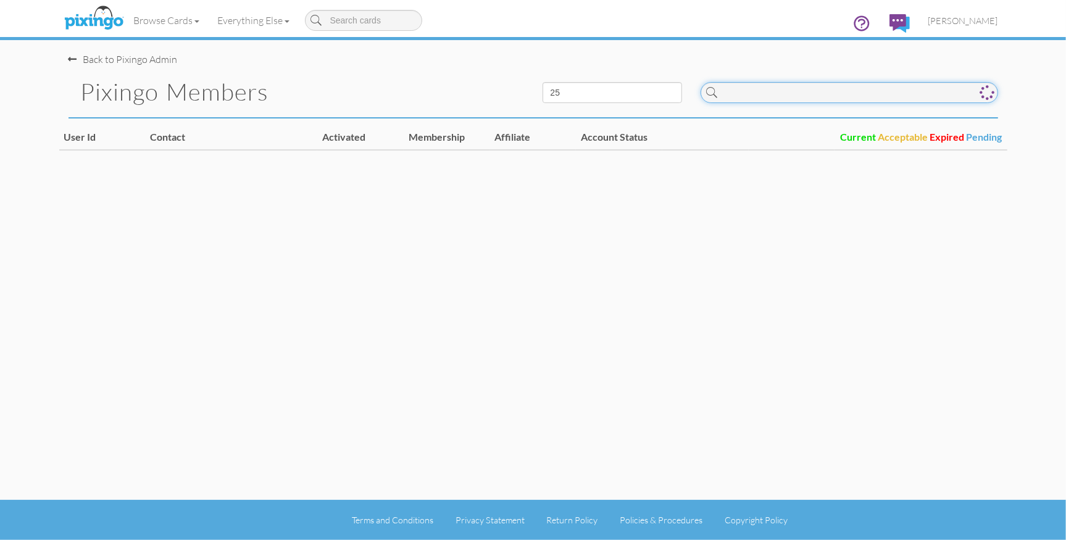
drag, startPoint x: 755, startPoint y: 86, endPoint x: 771, endPoint y: 99, distance: 20.3
click at [755, 86] on input at bounding box center [850, 92] width 298 height 21
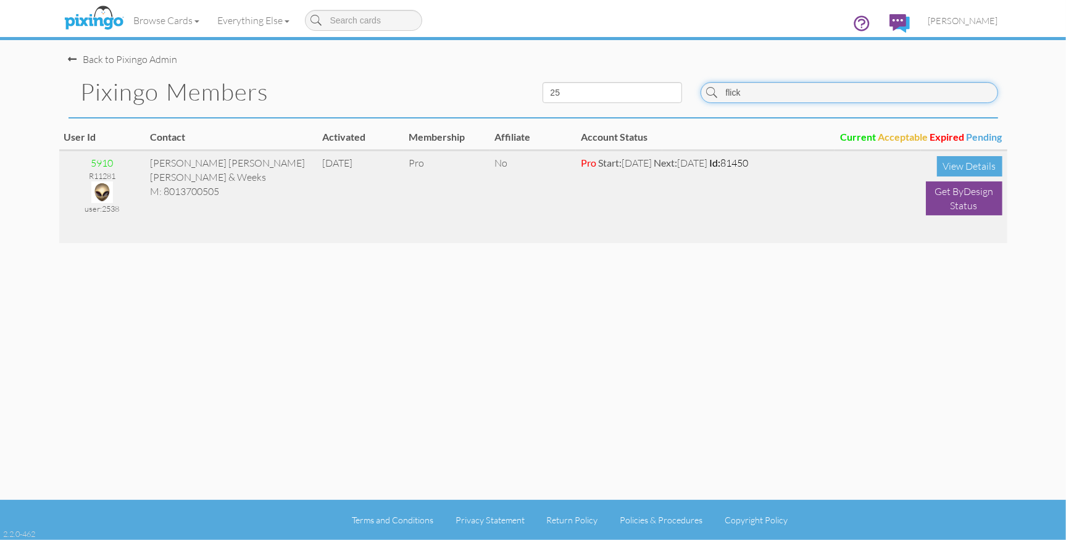
type input "flick"
click at [101, 194] on img at bounding box center [102, 193] width 22 height 22
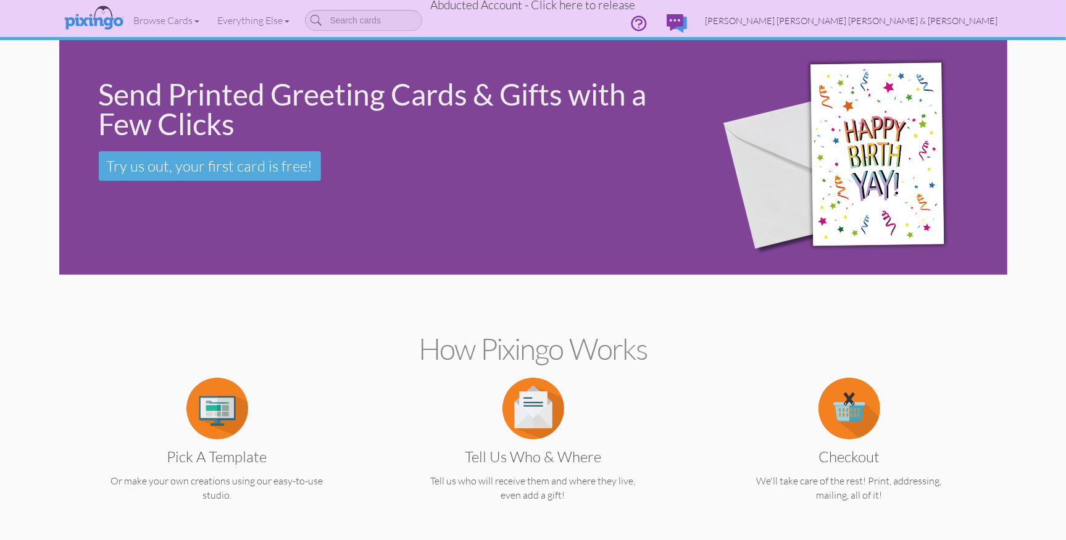
click at [905, 22] on span "Flickinger Boulton Robson & Weeks" at bounding box center [852, 20] width 293 height 10
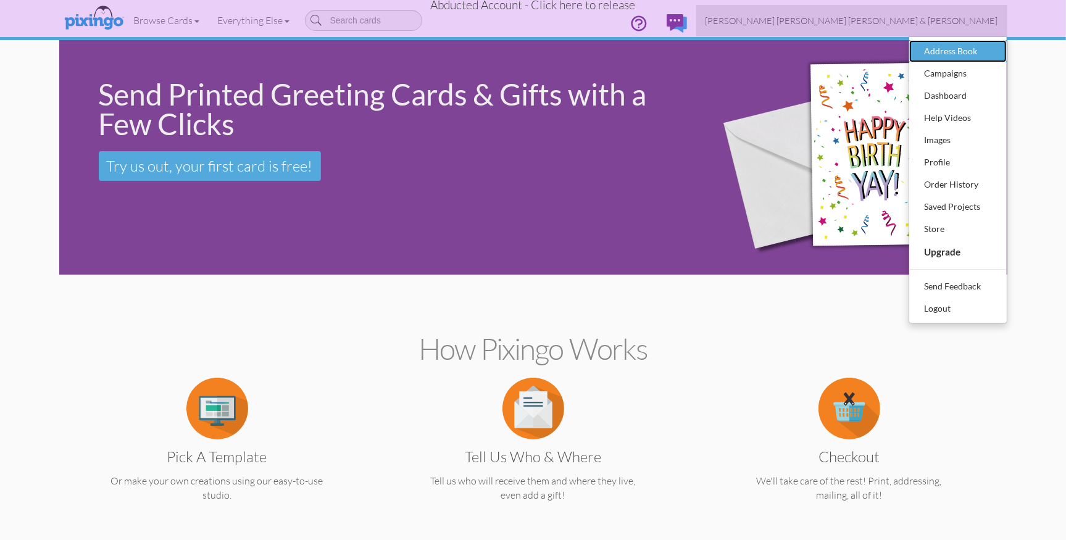
click at [955, 45] on div "Address Book" at bounding box center [958, 51] width 73 height 19
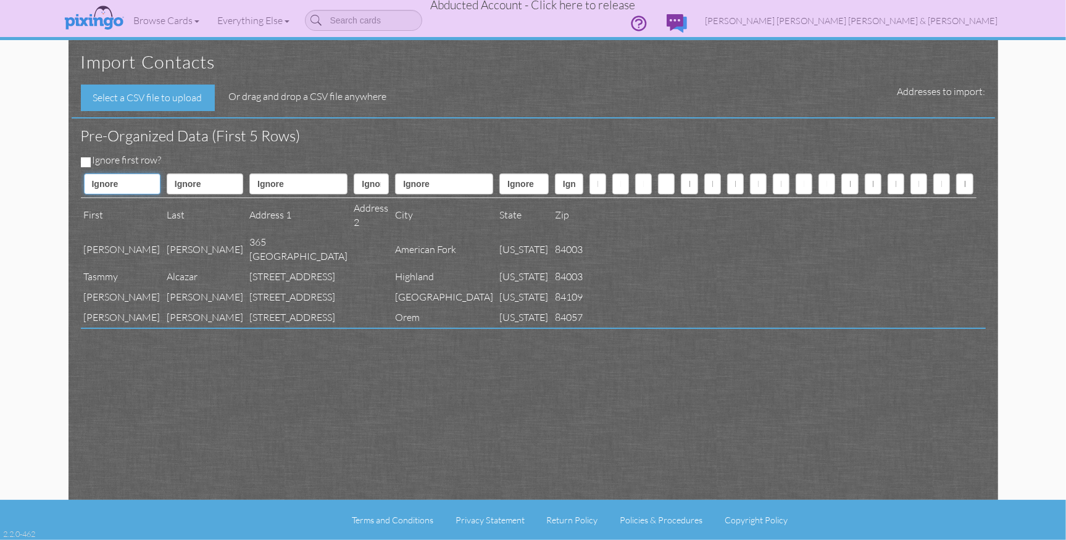
click at [96, 181] on select "Ignore ---------- First name Last name ---------- Address 1 Address 2 City Stat…" at bounding box center [122, 183] width 77 height 21
select select "object:62337"
click at [84, 173] on select "Ignore ---------- First name Last name ---------- Address 1 Address 2 City Stat…" at bounding box center [122, 183] width 77 height 21
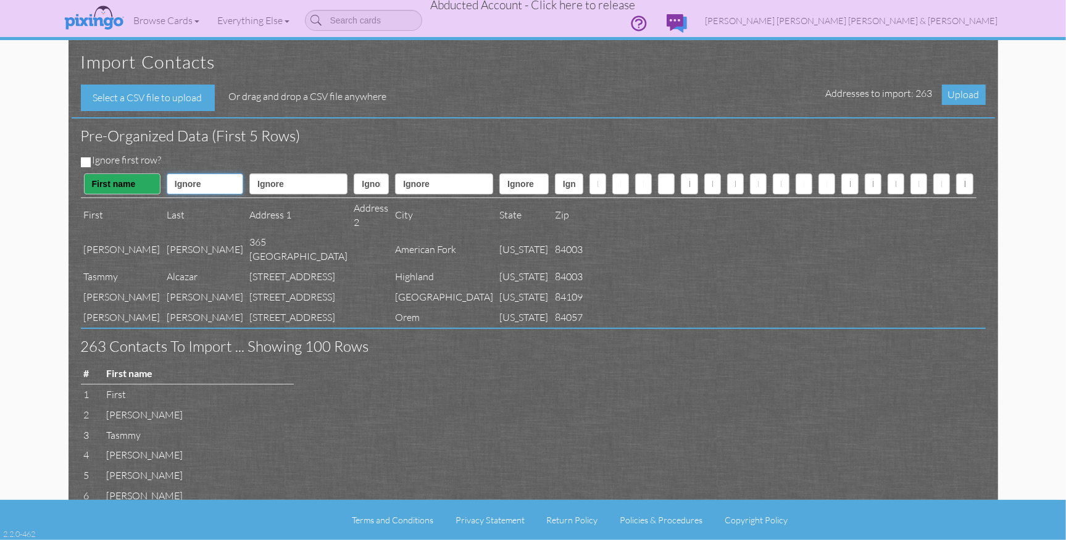
click at [172, 185] on select "Ignore ---------- First name Last name ---------- Address 1 Address 2 City Stat…" at bounding box center [205, 183] width 77 height 21
select select "object:62338"
click at [167, 173] on select "Ignore ---------- First name Last name ---------- Address 1 Address 2 City Stat…" at bounding box center [205, 183] width 77 height 21
click at [249, 183] on select "Ignore ---------- First name Last name ---------- Address 1 Address 2 City Stat…" at bounding box center [298, 183] width 98 height 21
select select "object:62340"
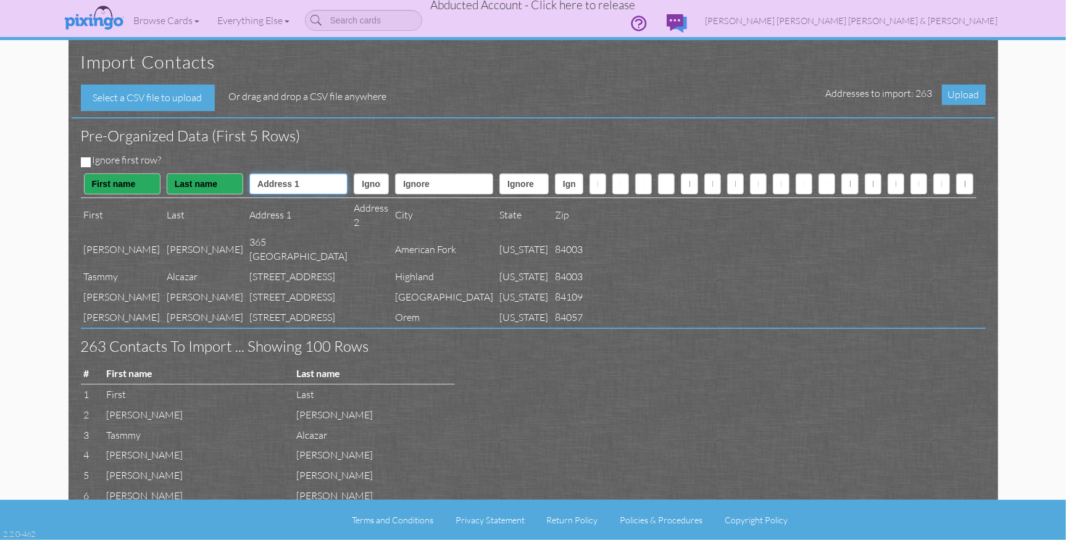
click at [249, 173] on select "Ignore ---------- First name Last name ---------- Address 1 Address 2 City Stat…" at bounding box center [298, 183] width 98 height 21
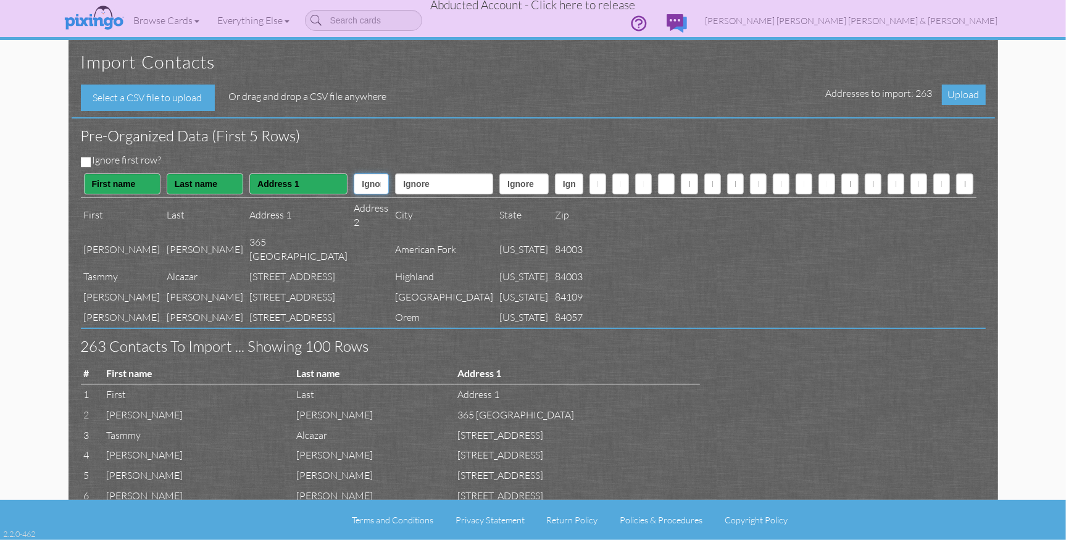
click at [354, 184] on select "Ignore ---------- First name Last name ---------- Address 1 Address 2 City Stat…" at bounding box center [371, 183] width 35 height 21
select select "object:62341"
click at [354, 173] on select "Ignore ---------- First name Last name ---------- Address 1 Address 2 City Stat…" at bounding box center [371, 183] width 35 height 21
click at [395, 180] on select "Ignore ---------- First name Last name ---------- Address 1 Address 2 City Stat…" at bounding box center [444, 183] width 98 height 21
click at [395, 187] on select "Ignore ---------- First name Last name ---------- Address 1 Address 2 City Stat…" at bounding box center [444, 183] width 98 height 21
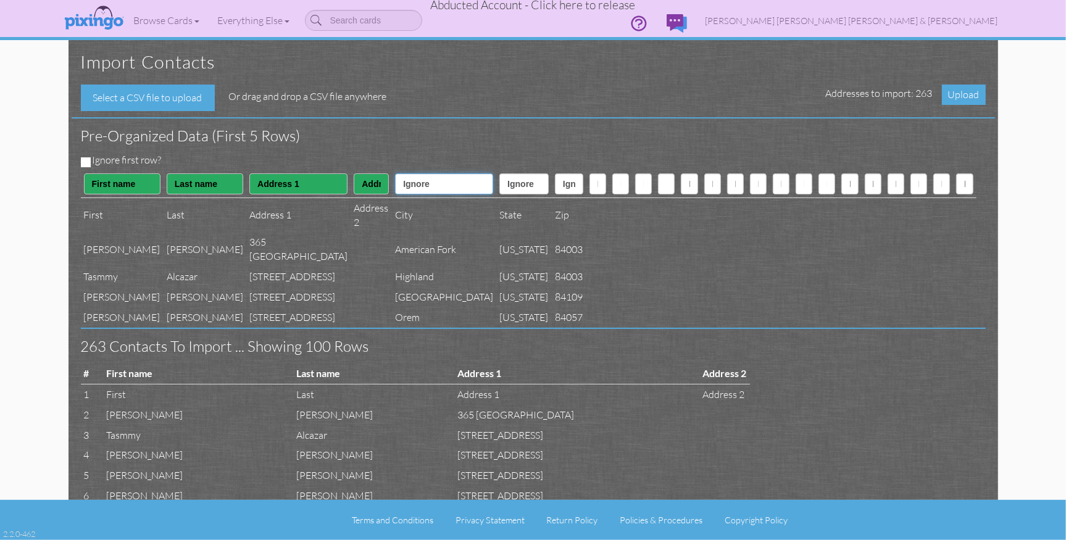
select select "object:62342"
click at [395, 173] on select "Ignore ---------- First name Last name ---------- Address 1 Address 2 City Stat…" at bounding box center [444, 183] width 98 height 21
click at [499, 178] on select "Ignore ---------- First name Last name ---------- Address 1 Address 2 City Stat…" at bounding box center [523, 183] width 49 height 21
select select "object:62343"
click at [499, 173] on select "Ignore ---------- First name Last name ---------- Address 1 Address 2 City Stat…" at bounding box center [523, 183] width 49 height 21
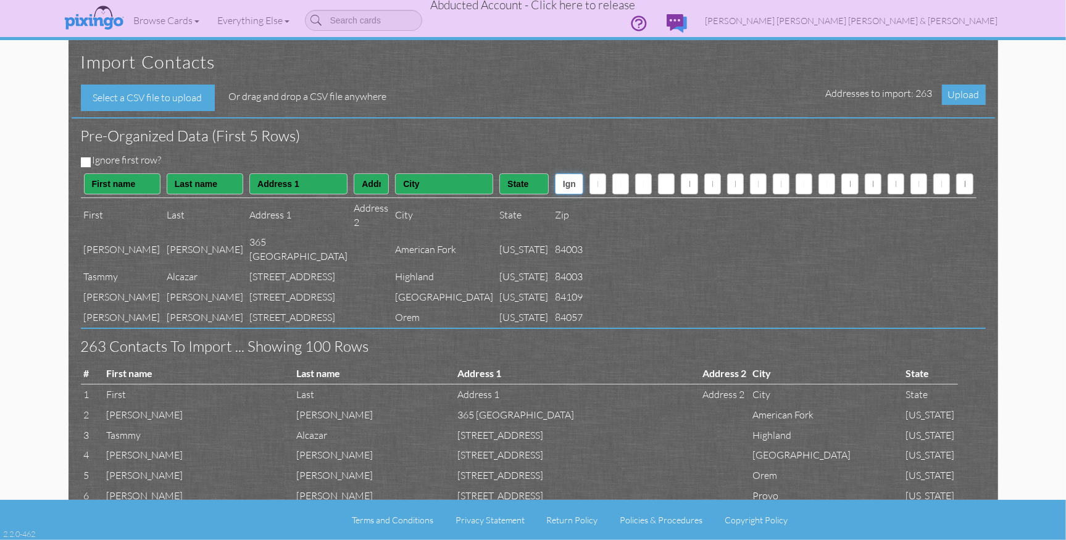
click at [555, 183] on select "Ignore ---------- First name Last name ---------- Address 1 Address 2 City Stat…" at bounding box center [569, 183] width 28 height 21
select select "object:62344"
click at [555, 173] on select "Ignore ---------- First name Last name ---------- Address 1 Address 2 City Stat…" at bounding box center [569, 183] width 28 height 21
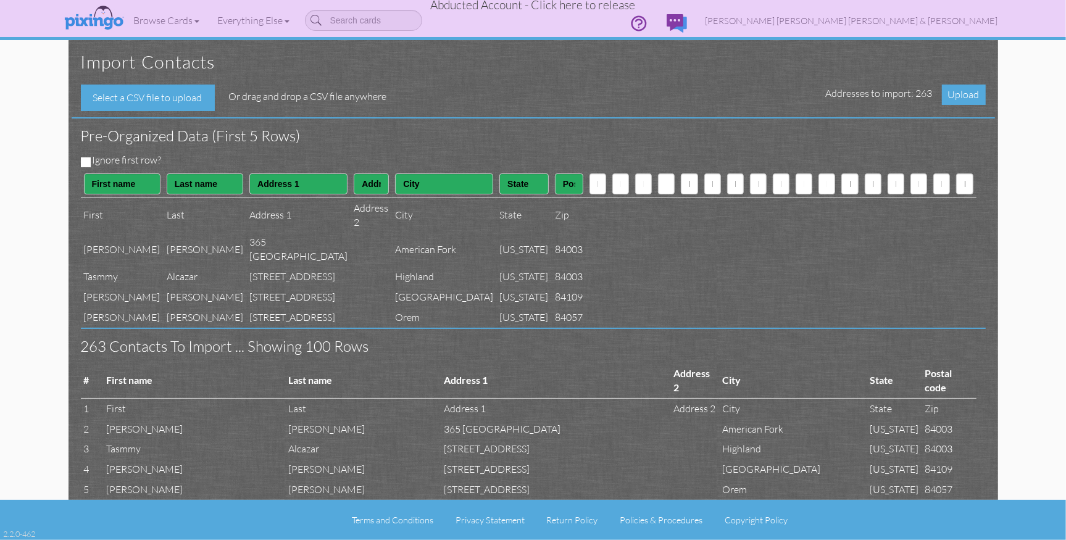
click at [88, 161] on div "Ignore first row?" at bounding box center [529, 161] width 914 height 17
click at [86, 160] on input "Ignore first row?" at bounding box center [86, 162] width 10 height 10
checkbox input "true"
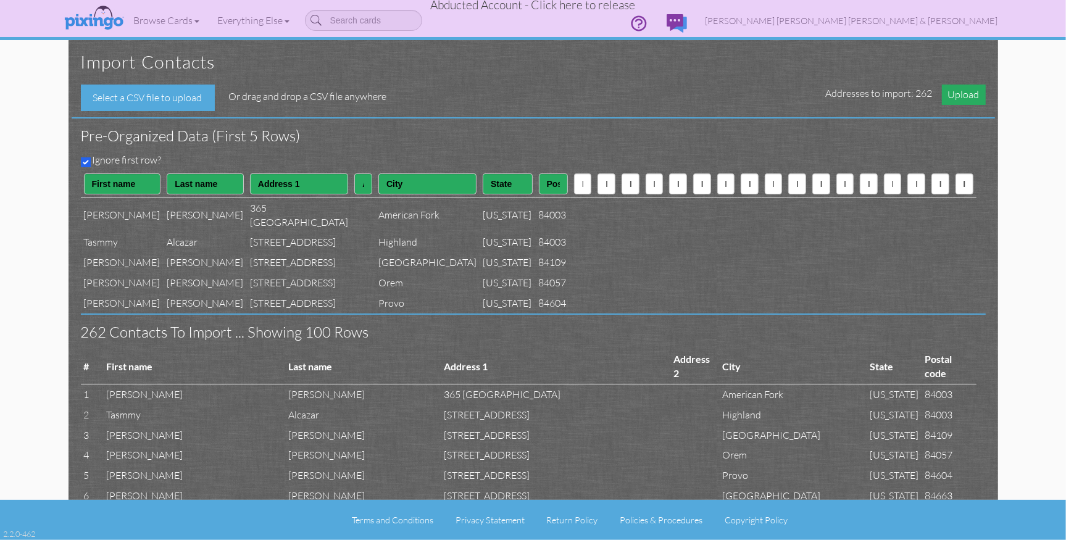
click at [972, 94] on span "Upload" at bounding box center [964, 95] width 44 height 20
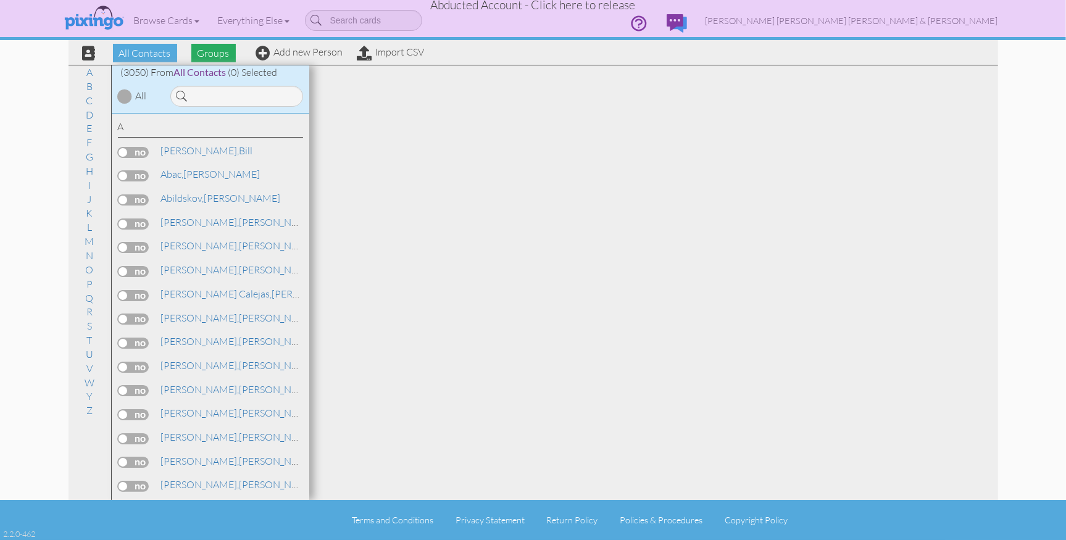
click at [219, 56] on span "Groups" at bounding box center [213, 53] width 44 height 19
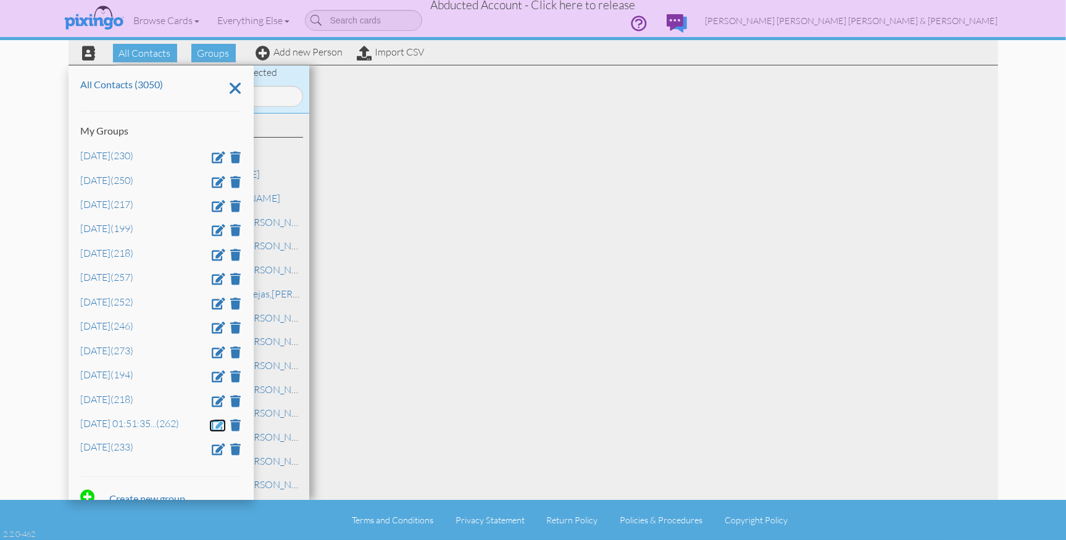
click at [219, 430] on span at bounding box center [219, 425] width 14 height 12
drag, startPoint x: 186, startPoint y: 429, endPoint x: 70, endPoint y: 429, distance: 116.1
click at [62, 428] on div "All Contacts Groups Add new Person Import CSV All Contacts (3050) My Groups Apr…" at bounding box center [533, 250] width 948 height 500
type input "Sept 2025"
click at [117, 462] on span at bounding box center [117, 460] width 12 height 19
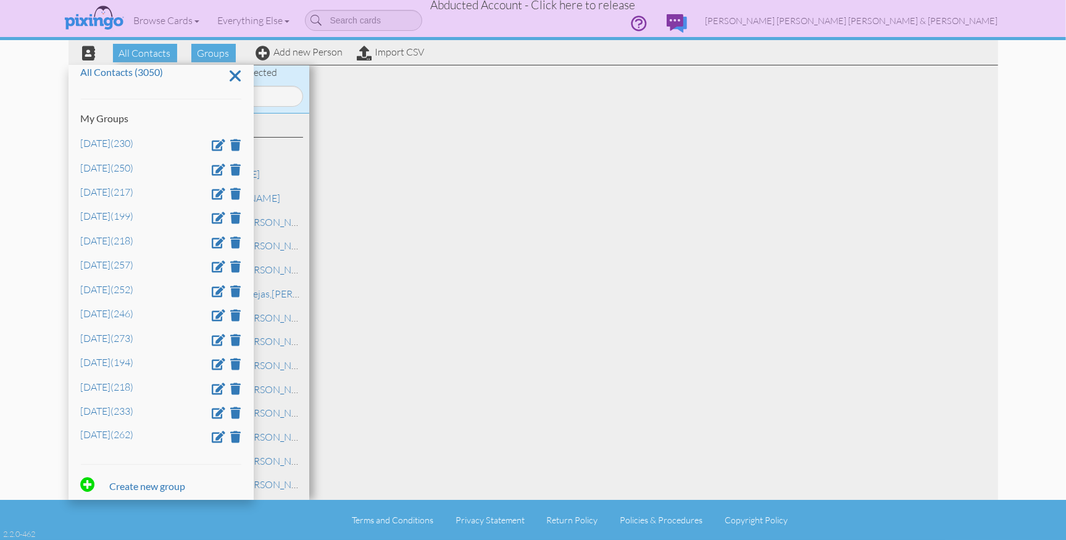
scroll to position [23, 0]
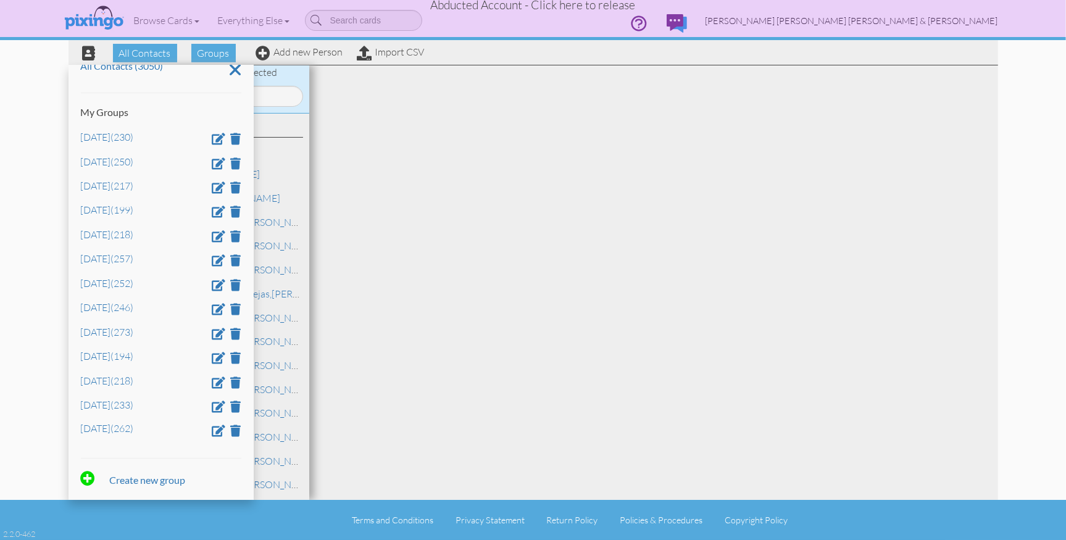
click at [930, 21] on span "Flickinger Boulton Robson & Weeks" at bounding box center [852, 20] width 293 height 10
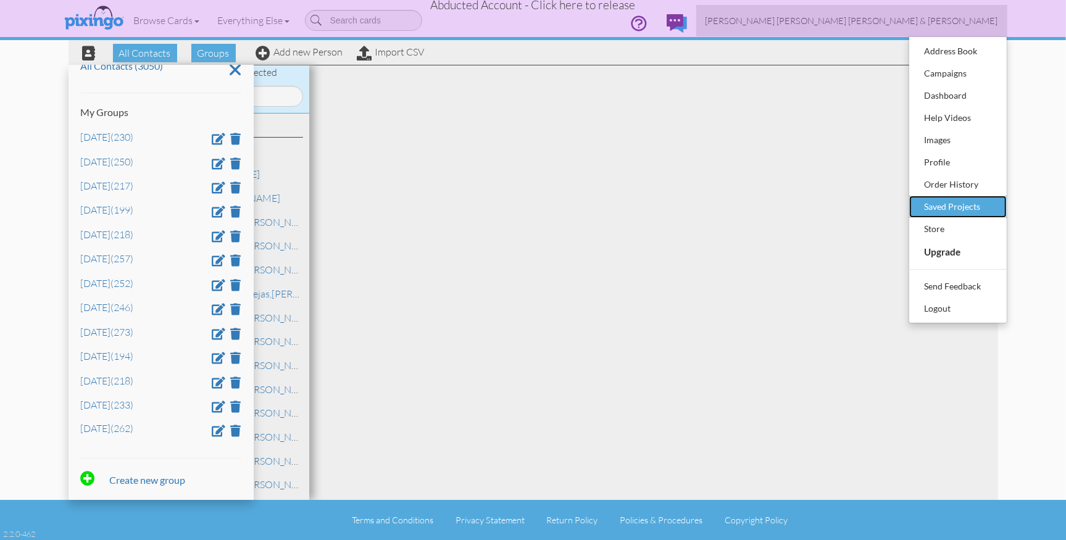
click at [941, 205] on div "Saved Projects" at bounding box center [958, 207] width 73 height 19
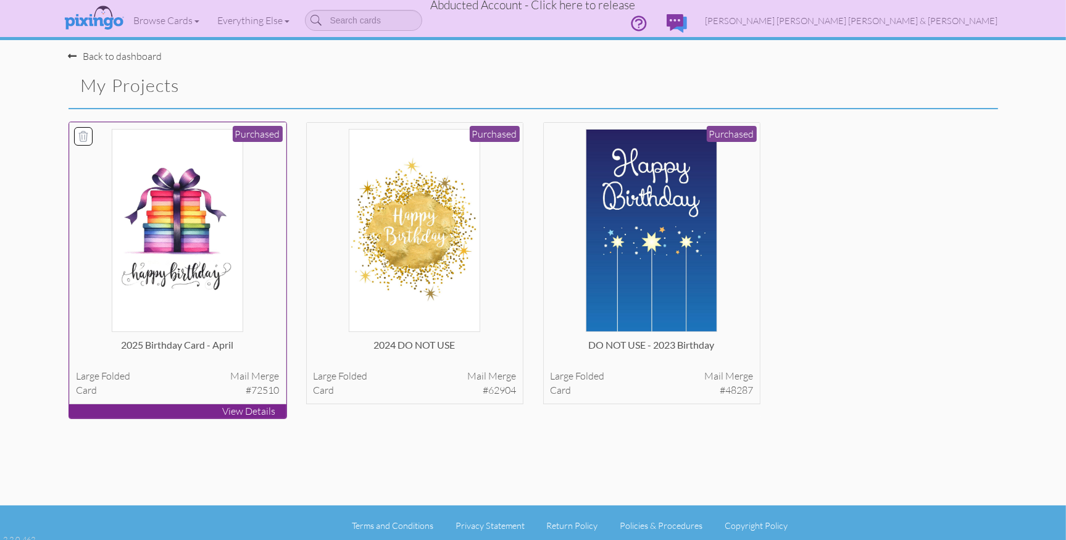
click at [186, 202] on img at bounding box center [177, 230] width 131 height 203
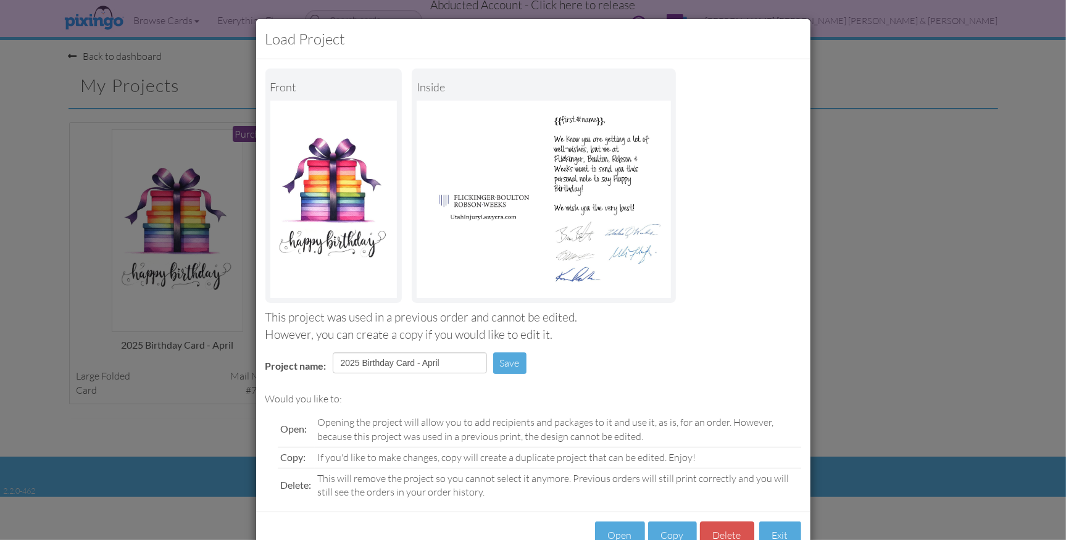
scroll to position [37, 0]
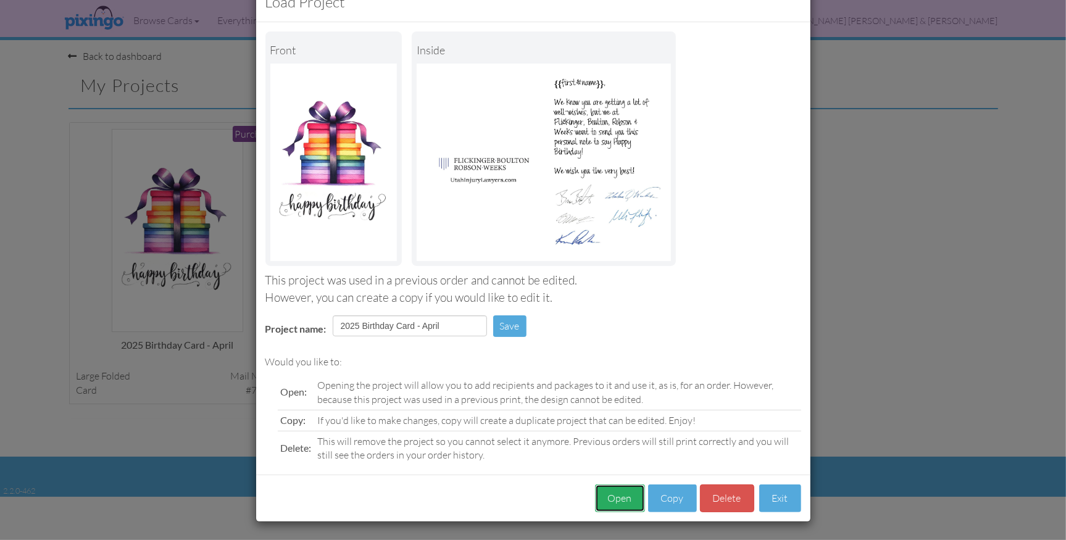
click at [621, 498] on button "Open" at bounding box center [620, 499] width 50 height 28
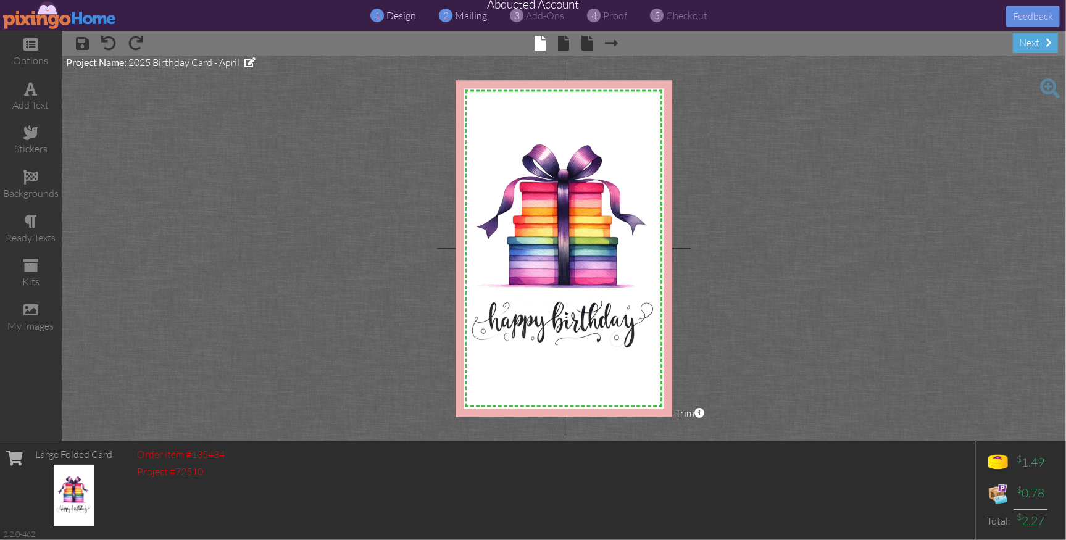
click at [466, 15] on span "mailing" at bounding box center [472, 15] width 32 height 12
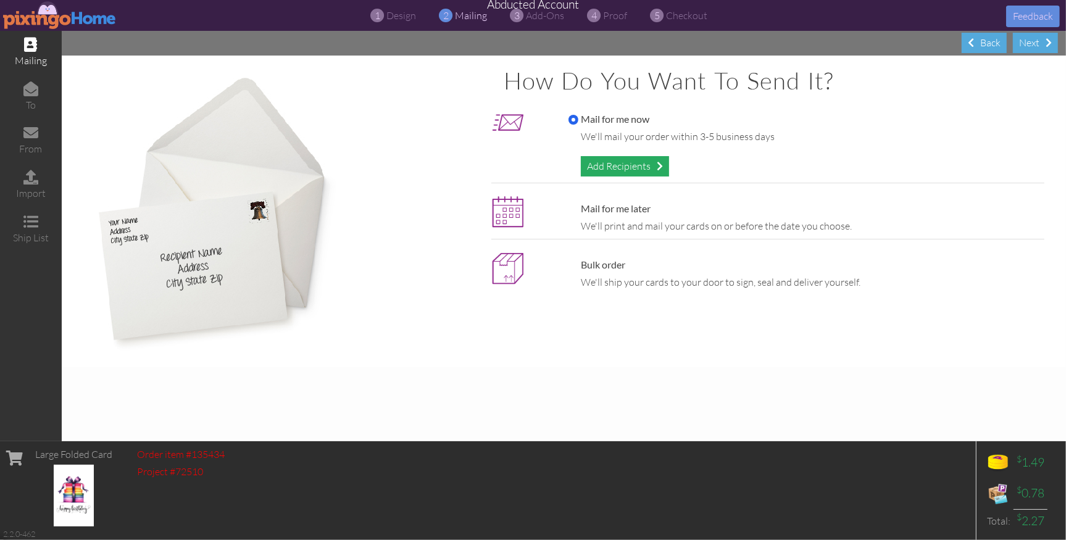
click at [645, 170] on div "Add Recipients" at bounding box center [625, 166] width 88 height 20
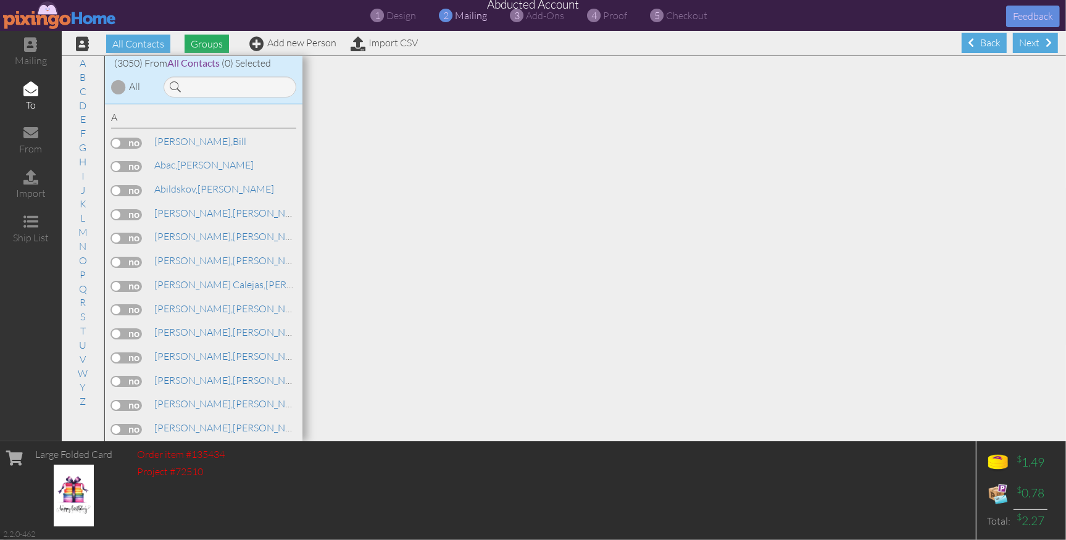
click at [215, 49] on span "Groups" at bounding box center [207, 44] width 44 height 19
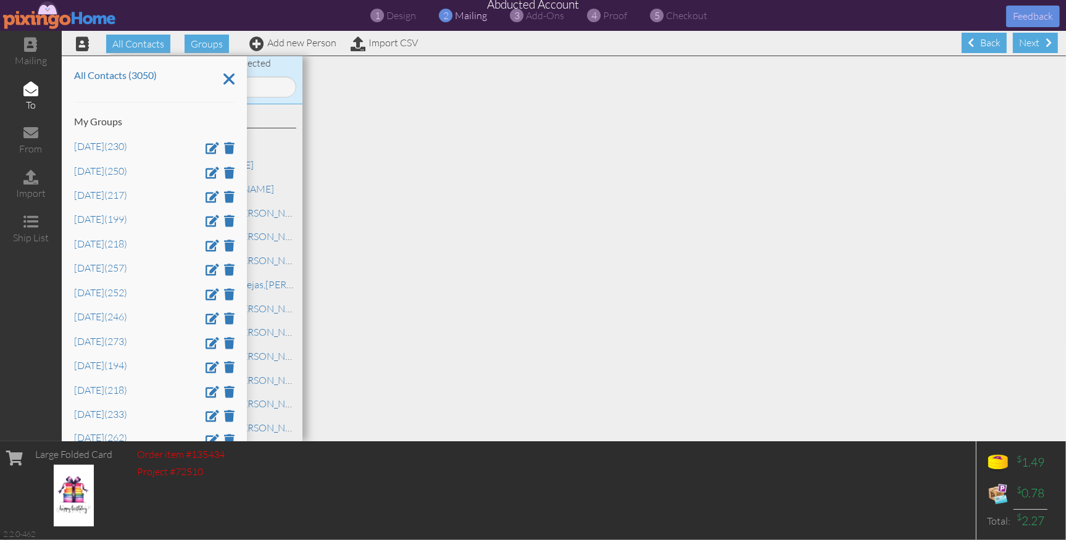
scroll to position [73, 0]
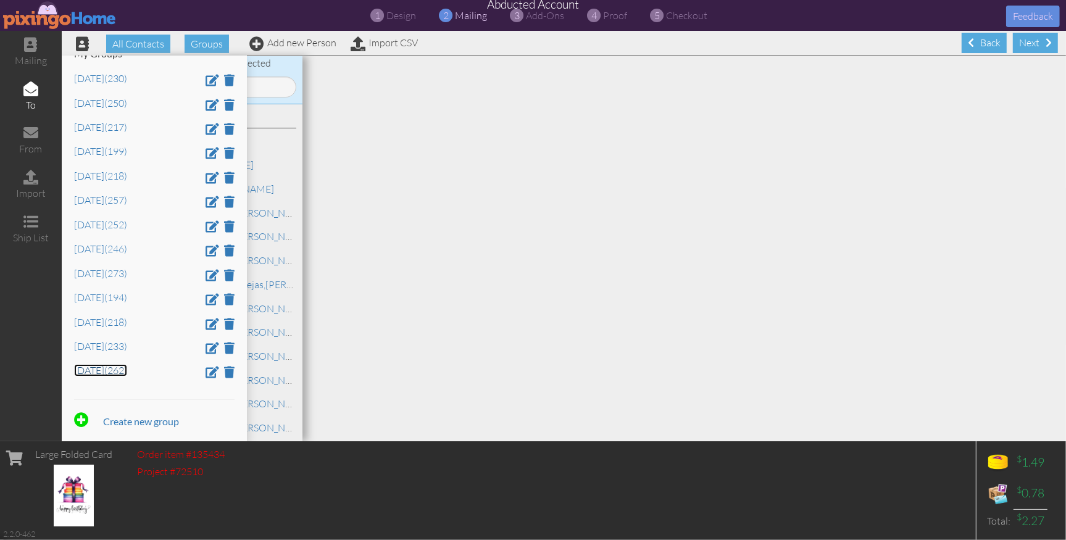
click at [97, 371] on link "Sept 2025 (262)" at bounding box center [100, 370] width 53 height 12
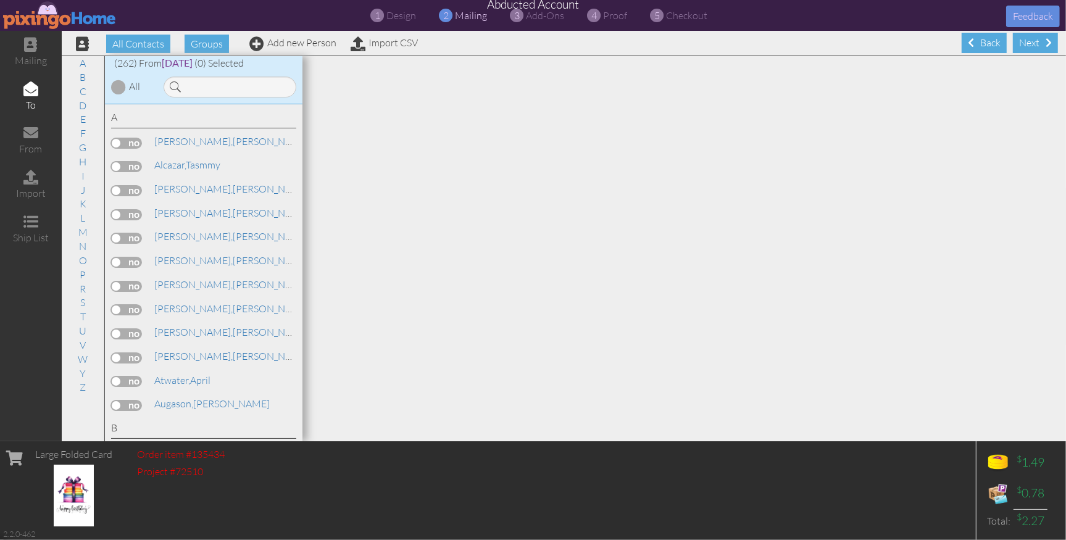
click at [120, 90] on div at bounding box center [118, 87] width 15 height 15
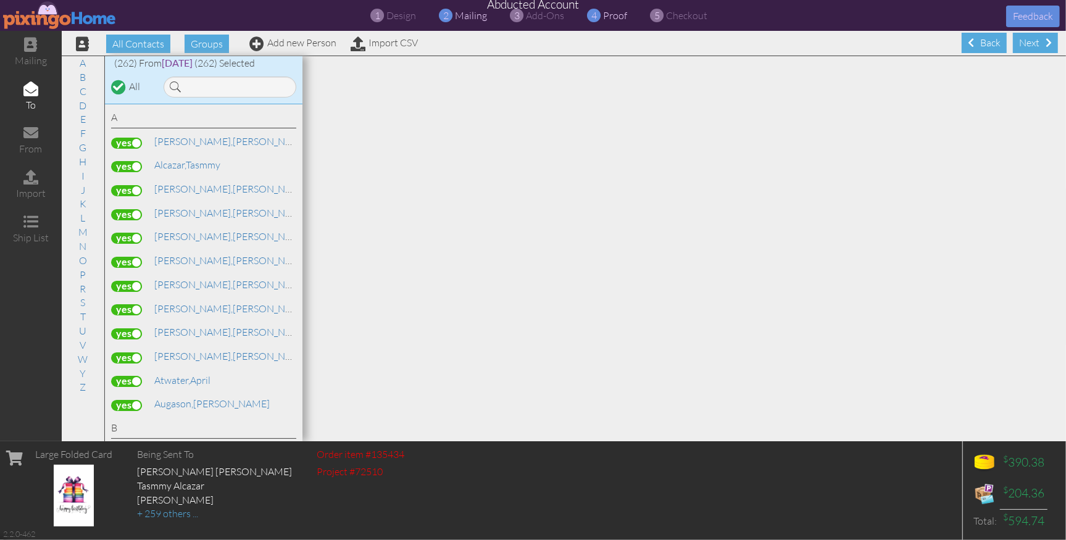
click at [607, 16] on span "proof" at bounding box center [616, 15] width 24 height 12
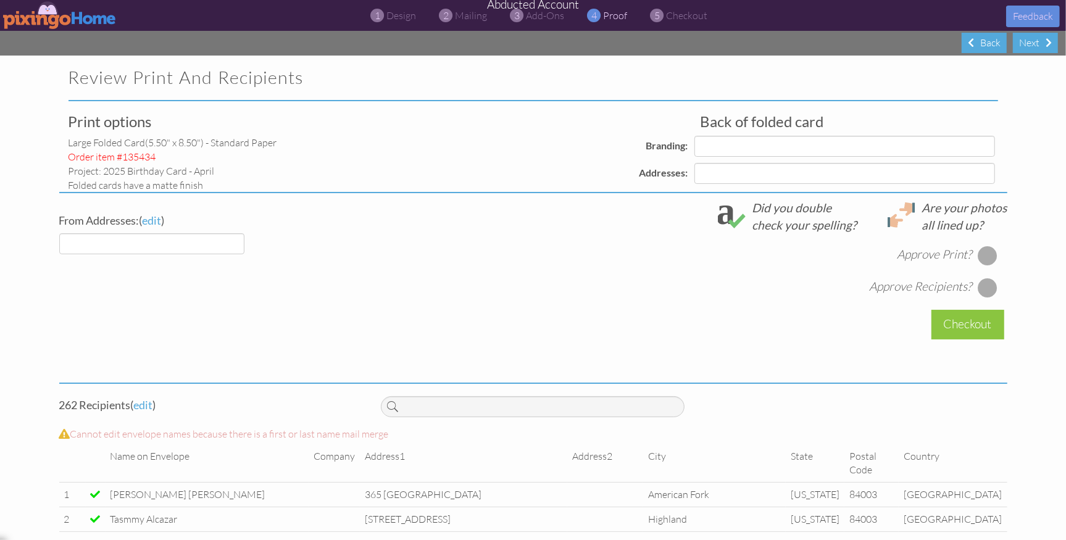
select select "object:83201"
select select "object:83195"
select select "object:83198"
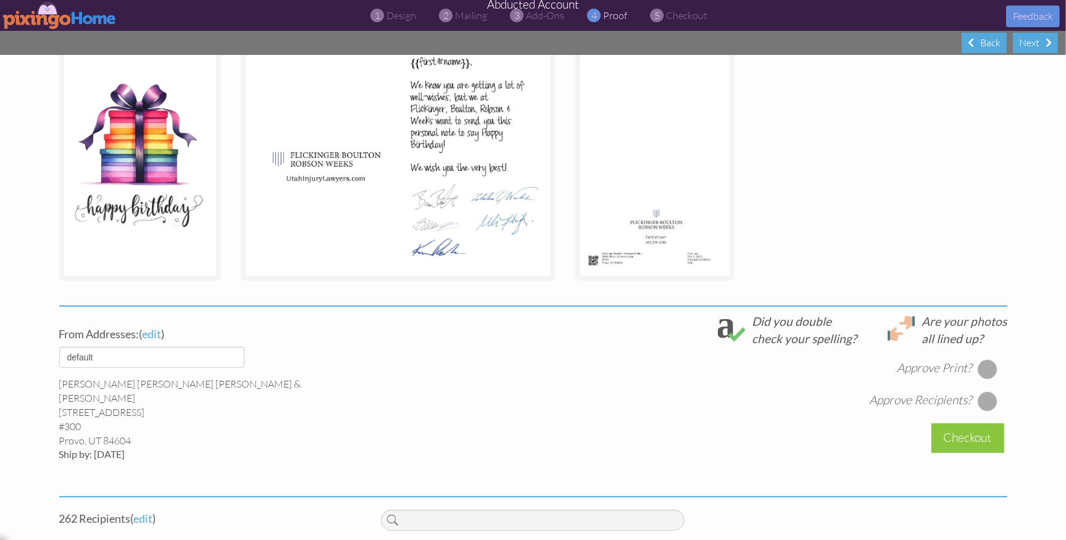
scroll to position [210, 0]
click at [982, 365] on div at bounding box center [988, 369] width 20 height 20
click at [987, 403] on div at bounding box center [988, 401] width 20 height 20
click at [958, 438] on div "Checkout" at bounding box center [968, 438] width 73 height 29
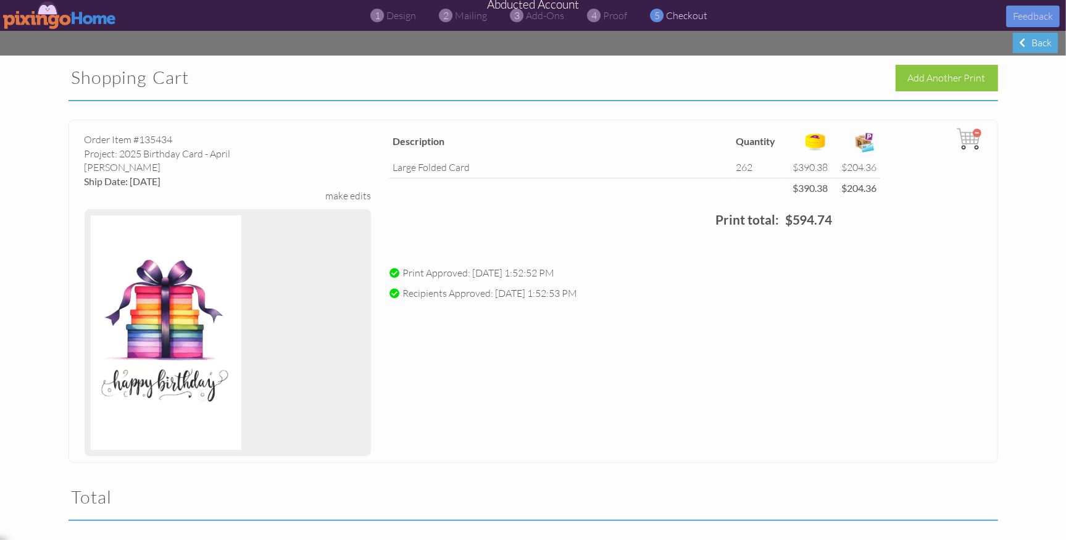
click at [36, 20] on img at bounding box center [60, 15] width 114 height 28
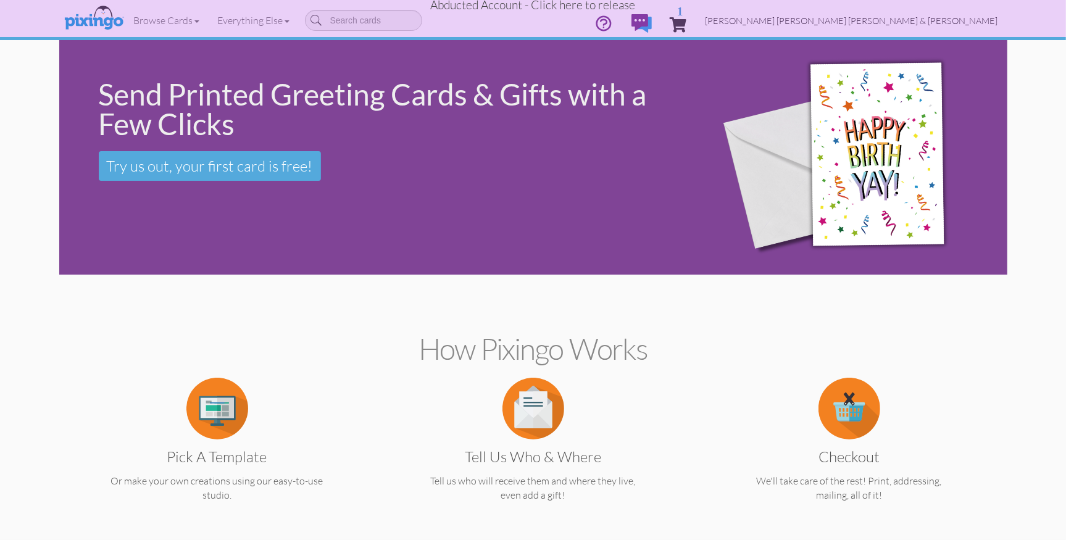
click at [974, 20] on span "Flickinger Boulton Robson & Weeks" at bounding box center [852, 20] width 293 height 10
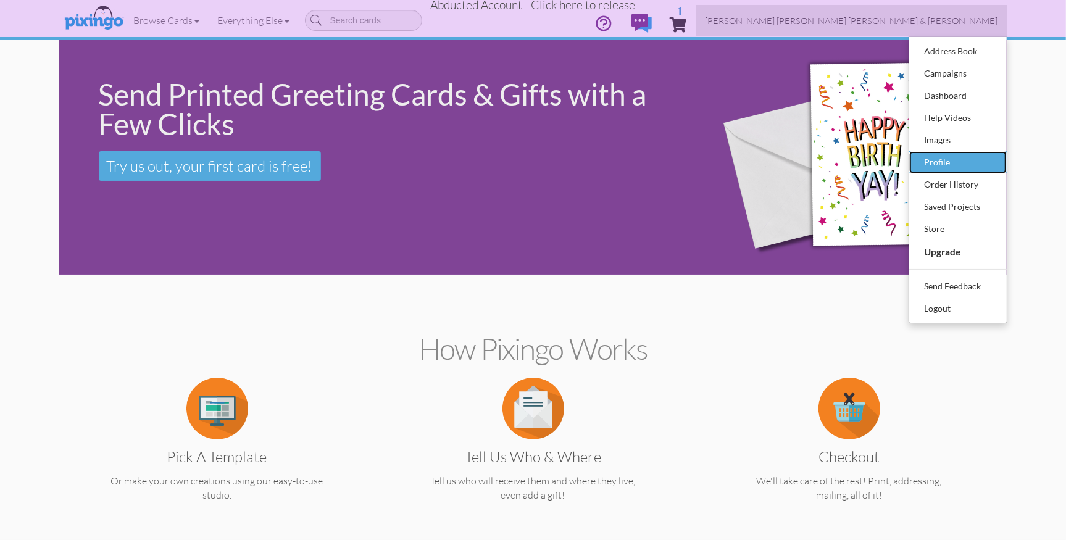
click at [933, 165] on div "Profile" at bounding box center [958, 162] width 73 height 19
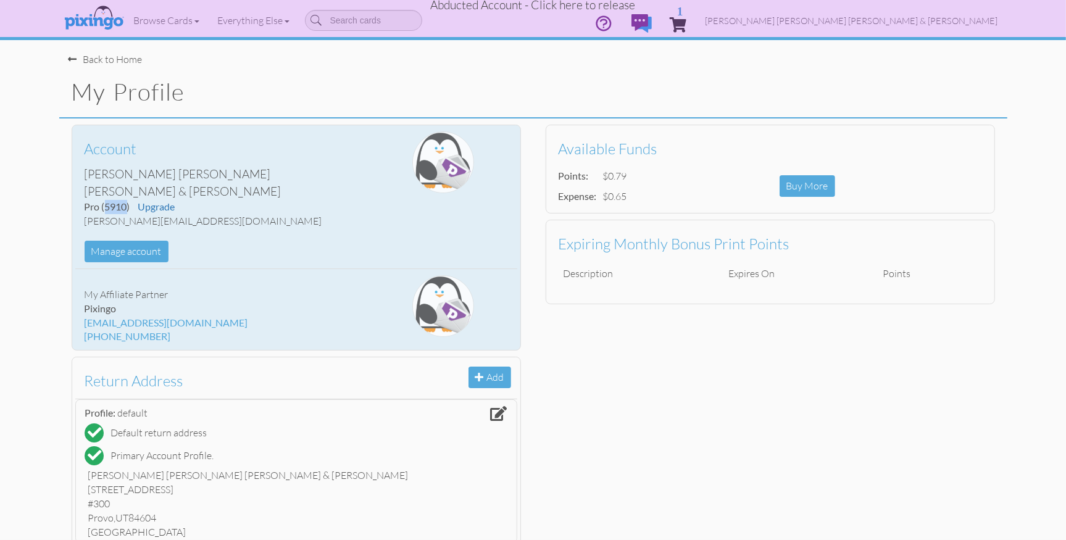
drag, startPoint x: 109, startPoint y: 191, endPoint x: 127, endPoint y: 191, distance: 17.9
click at [127, 201] on span "(5910)" at bounding box center [116, 207] width 28 height 12
copy span "5910"
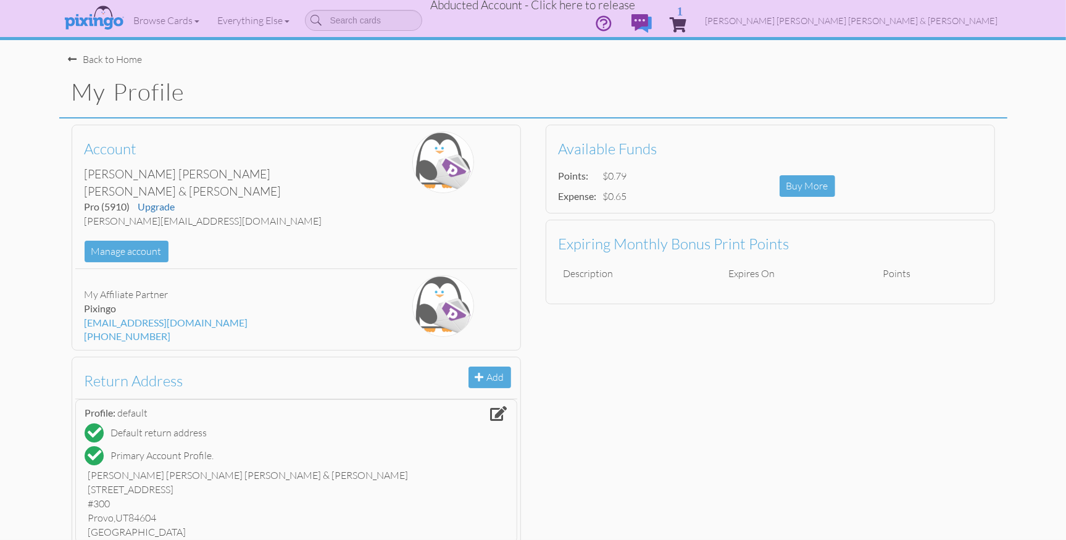
click at [607, 8] on span "Abducted Account - Click here to release" at bounding box center [533, 5] width 205 height 15
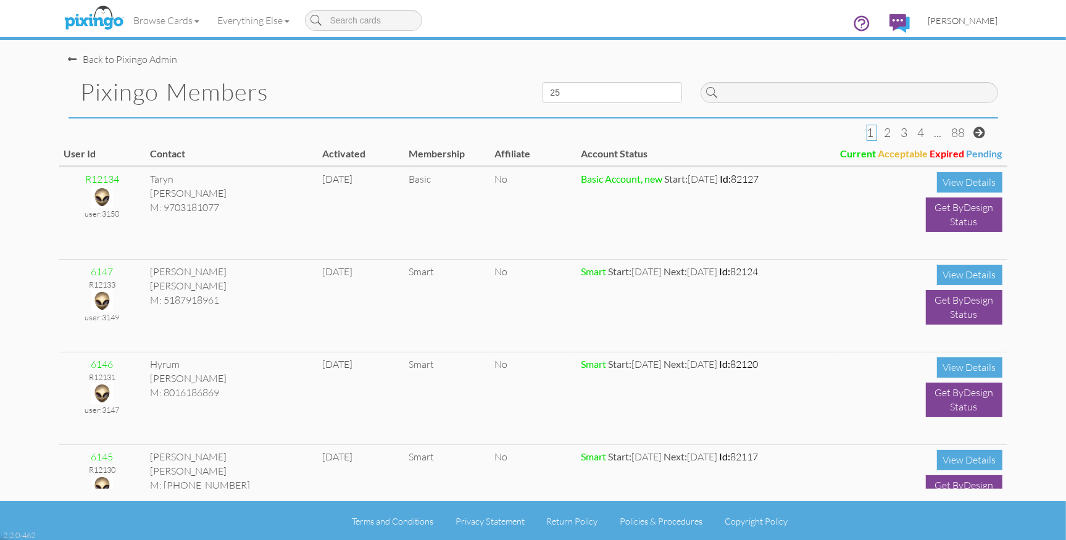
click at [962, 18] on span "[PERSON_NAME]" at bounding box center [964, 20] width 70 height 10
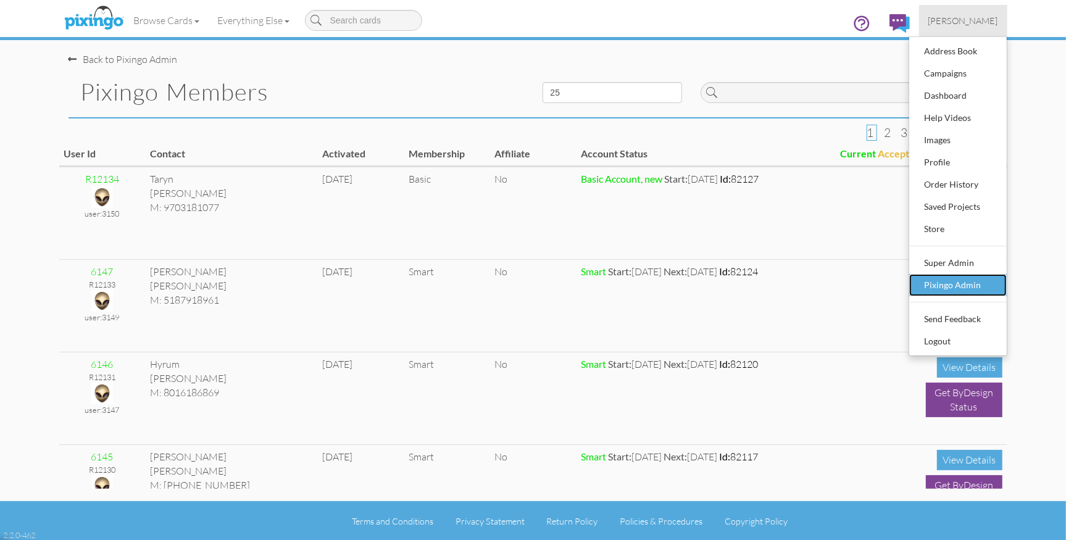
click at [942, 286] on div "Pixingo Admin" at bounding box center [958, 285] width 73 height 19
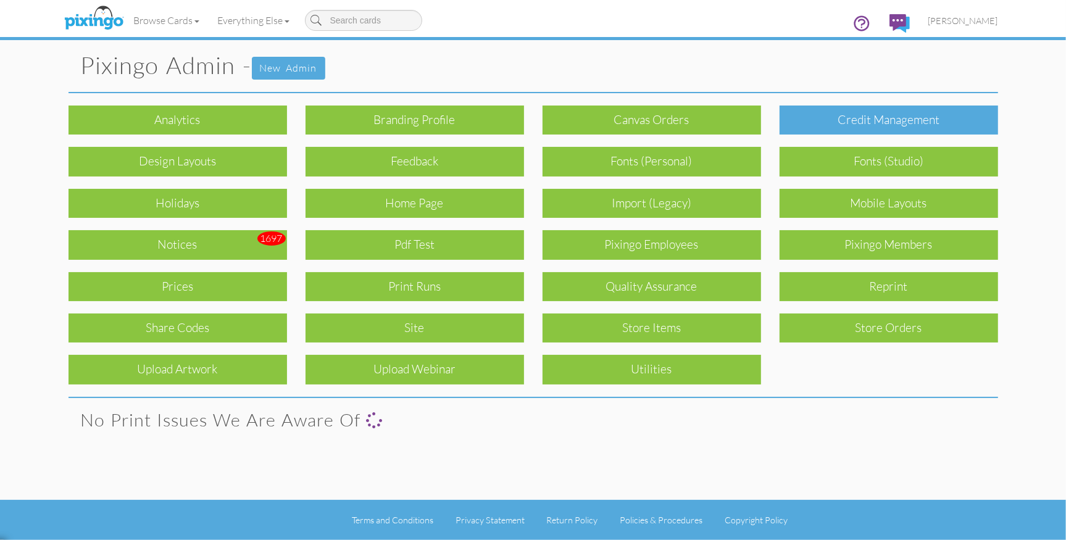
click at [864, 128] on div "Credit Management" at bounding box center [889, 120] width 219 height 29
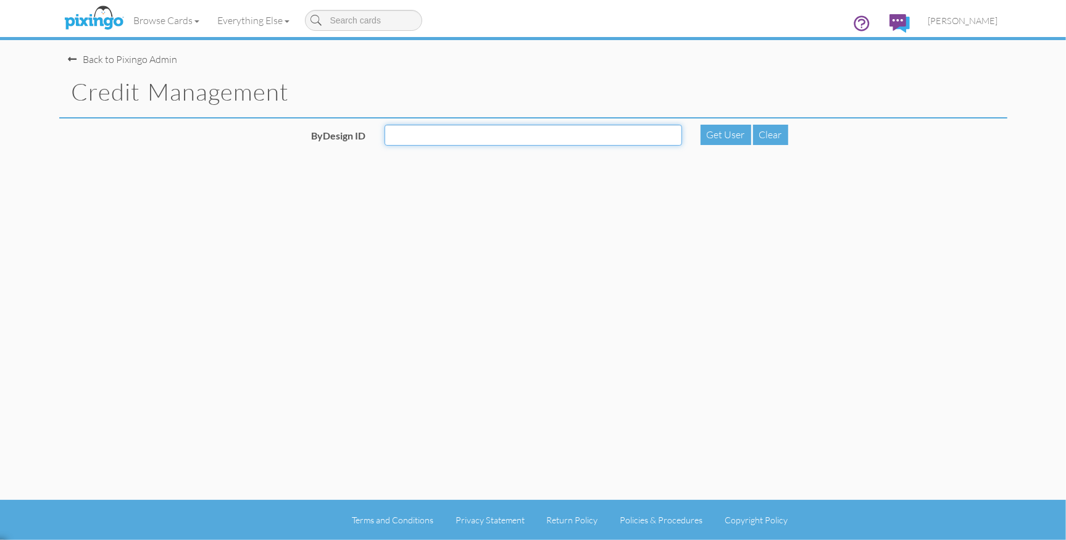
click at [404, 137] on input "ByDesign ID" at bounding box center [534, 135] width 298 height 21
paste input "5910"
type input "5910"
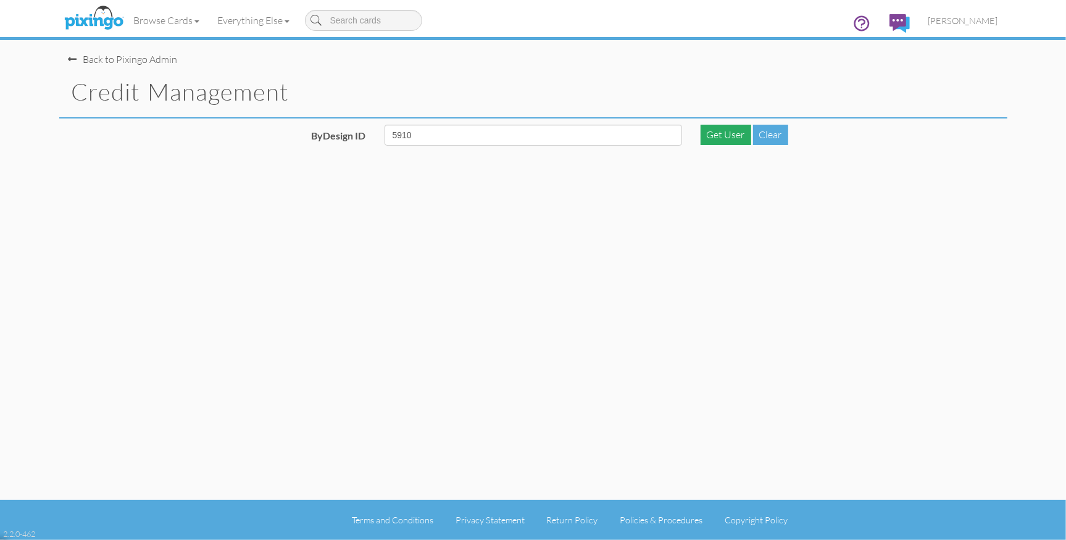
click at [722, 133] on div "Get User" at bounding box center [726, 135] width 51 height 20
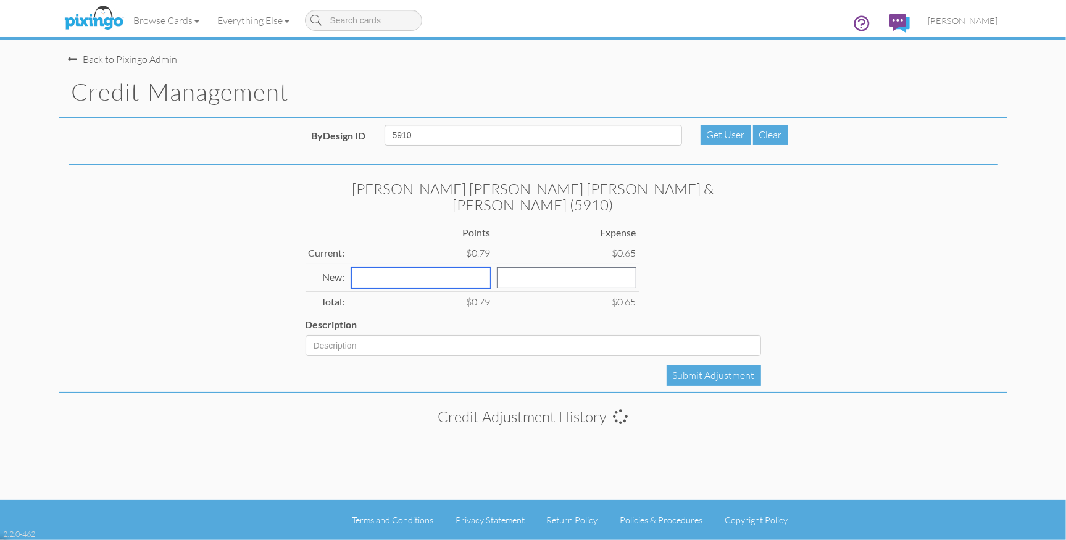
drag, startPoint x: 412, startPoint y: 259, endPoint x: 424, endPoint y: 259, distance: 11.1
click at [412, 267] on input "number" at bounding box center [421, 277] width 140 height 21
type input "390"
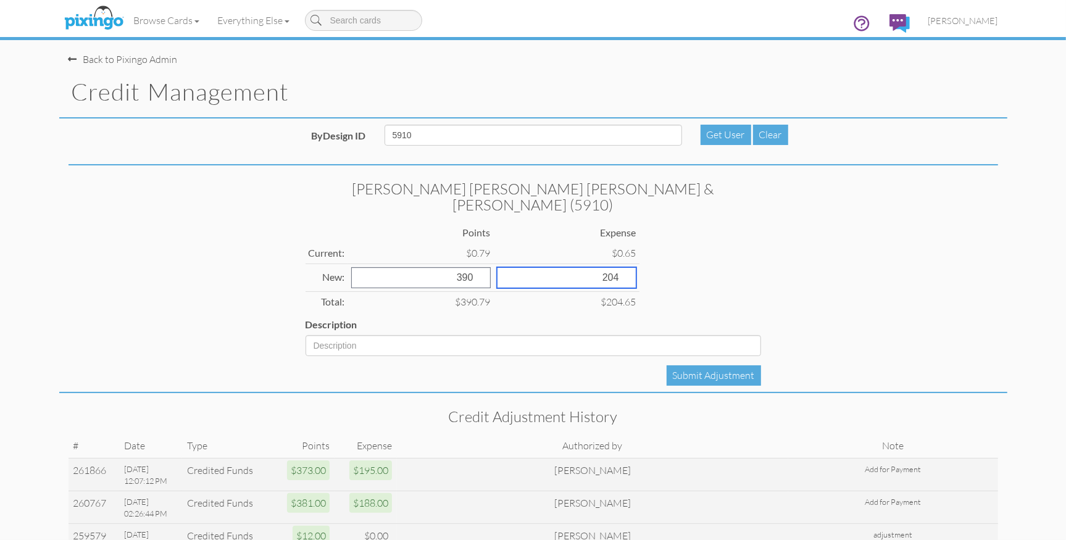
type input "204"
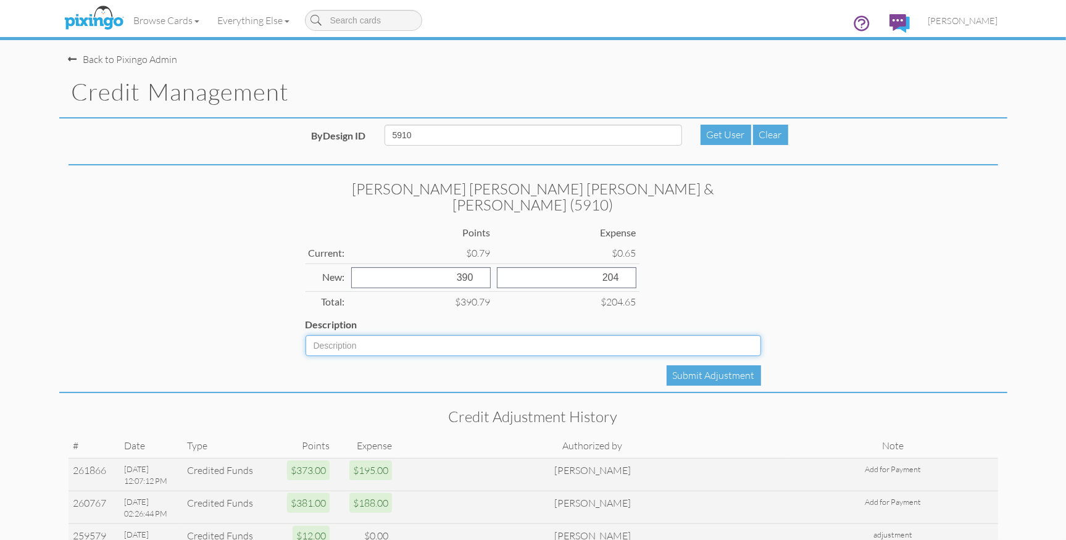
click at [406, 335] on input "Description" at bounding box center [534, 345] width 456 height 21
type input "Add for prepayment"
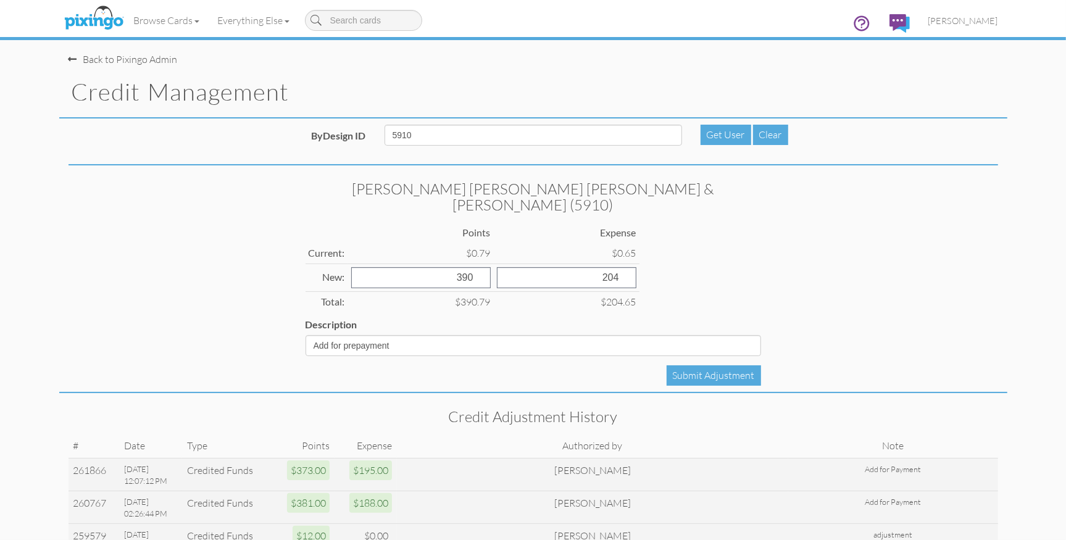
click at [803, 368] on div "Flickinger Boulton Robson & Weeks (5910) Points Expense Current: $0.79 $0.65 Ne…" at bounding box center [533, 283] width 948 height 222
click at [707, 366] on div "Submit Adjustment" at bounding box center [714, 376] width 94 height 20
click at [956, 17] on span "[PERSON_NAME]" at bounding box center [964, 20] width 70 height 10
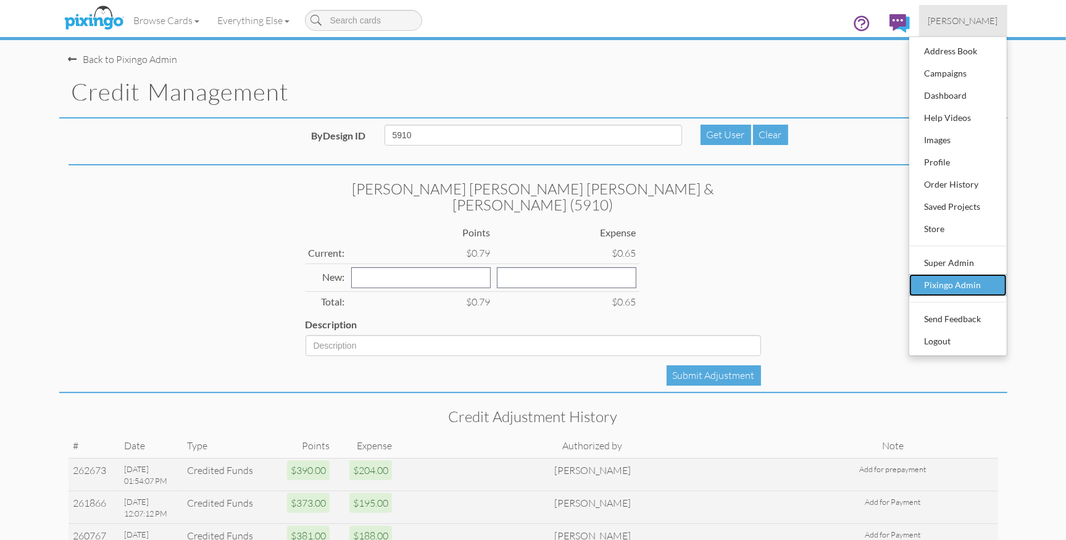
click at [956, 284] on div "Pixingo Admin" at bounding box center [958, 285] width 73 height 19
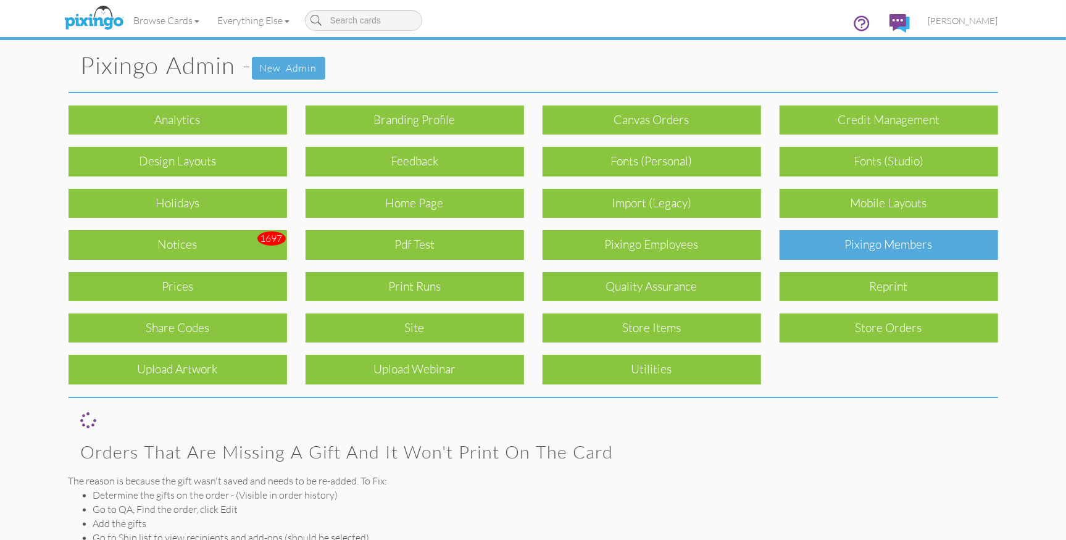
click at [885, 253] on div "Pixingo Members" at bounding box center [889, 244] width 219 height 29
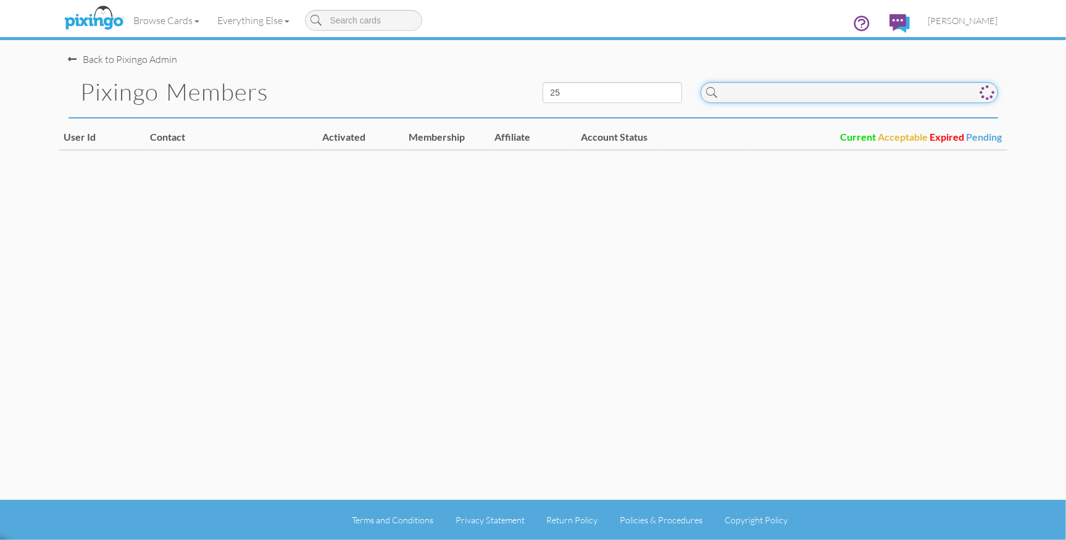
click at [775, 100] on input at bounding box center [850, 92] width 298 height 21
paste input "5910"
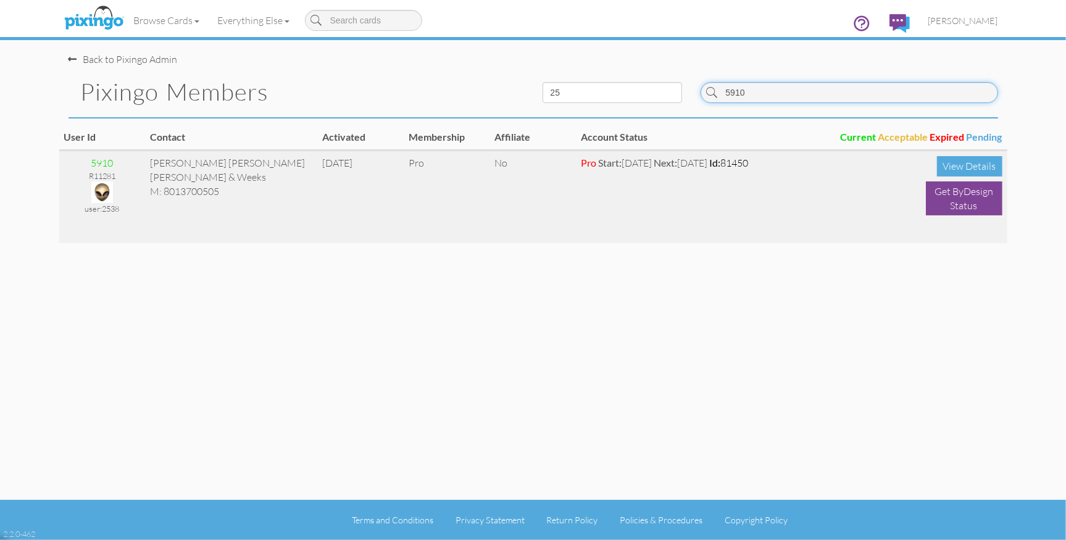
type input "5910"
click at [99, 190] on img at bounding box center [102, 193] width 22 height 22
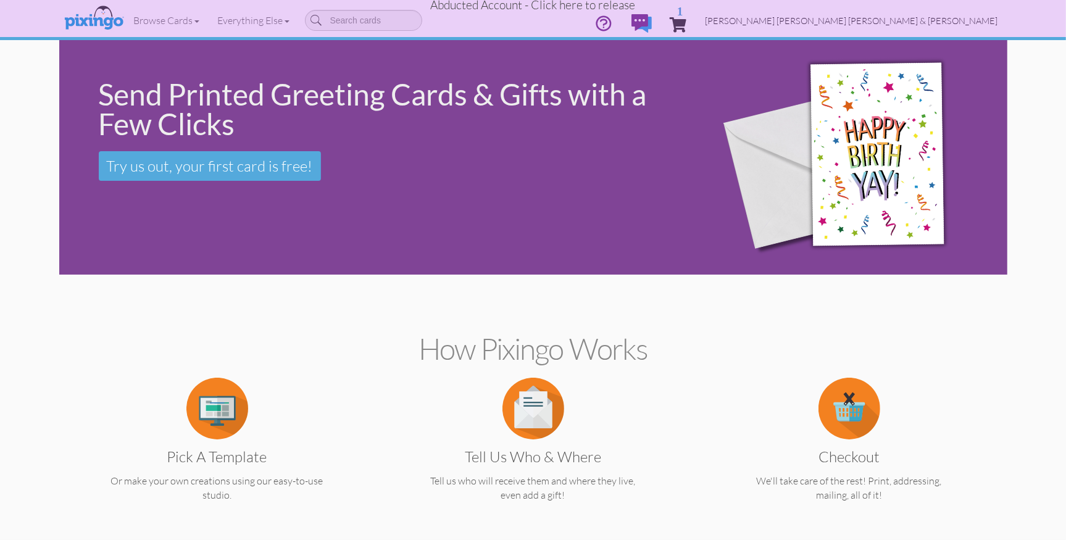
click at [888, 26] on link "Flickinger Boulton Robson & Weeks" at bounding box center [851, 20] width 311 height 31
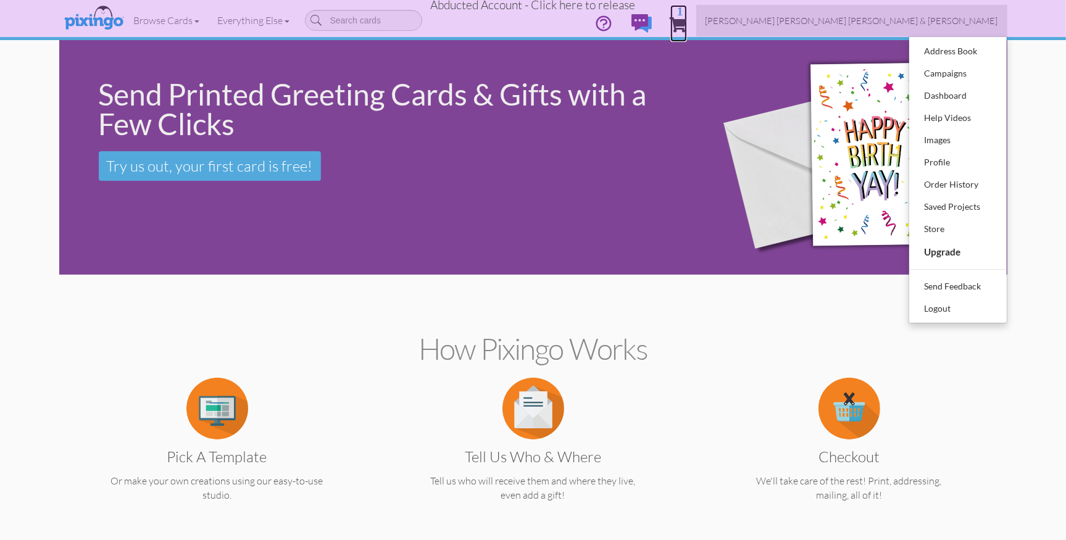
click at [687, 20] on span "1" at bounding box center [679, 24] width 17 height 15
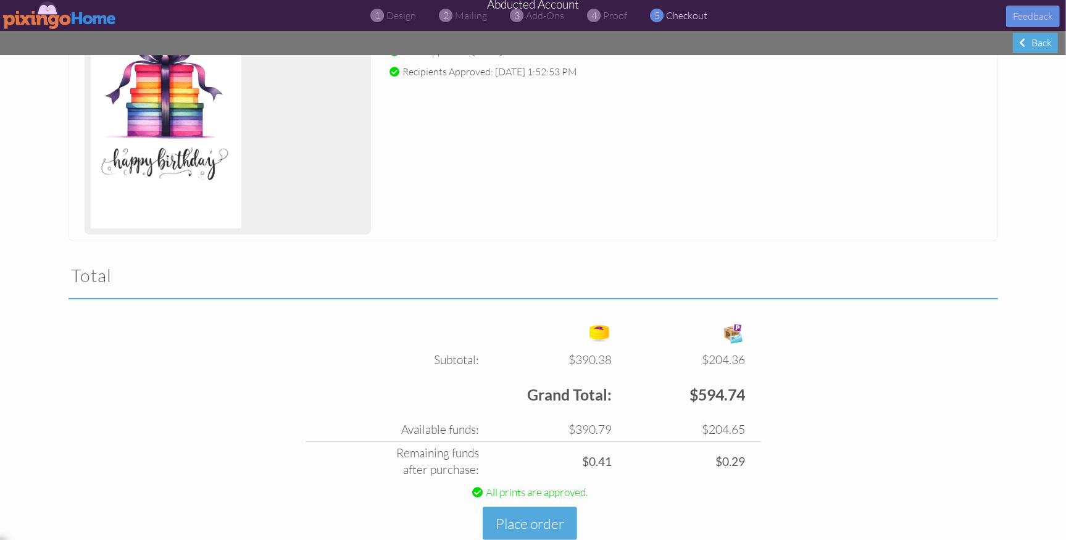
scroll to position [255, 0]
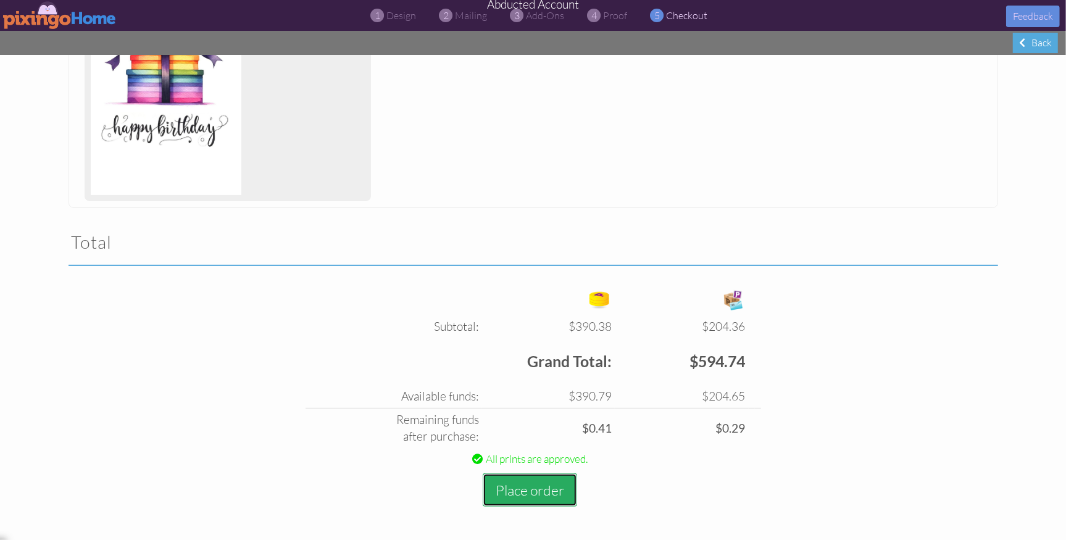
click at [514, 493] on button "Place order" at bounding box center [530, 491] width 94 height 34
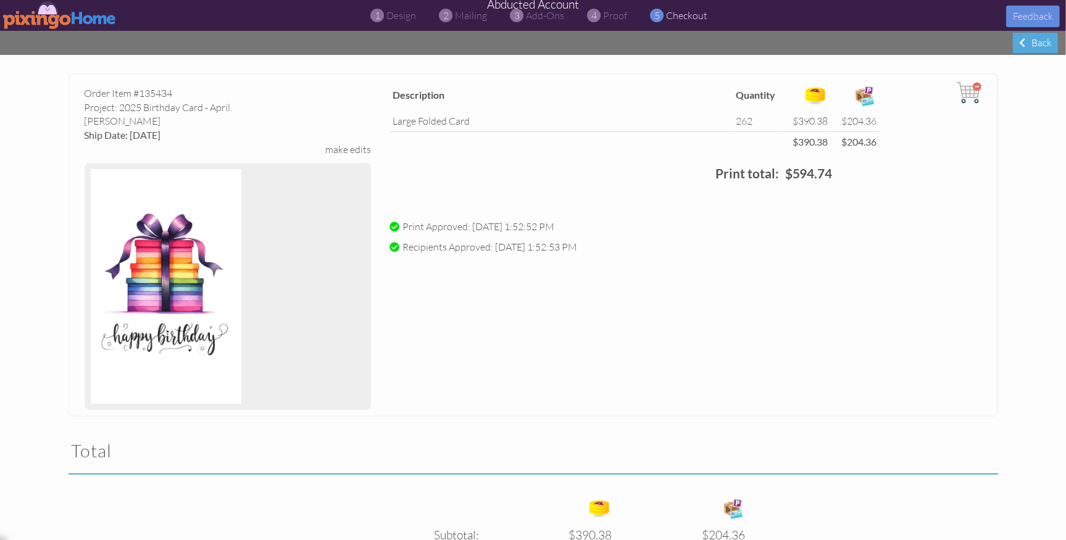
scroll to position [0, 0]
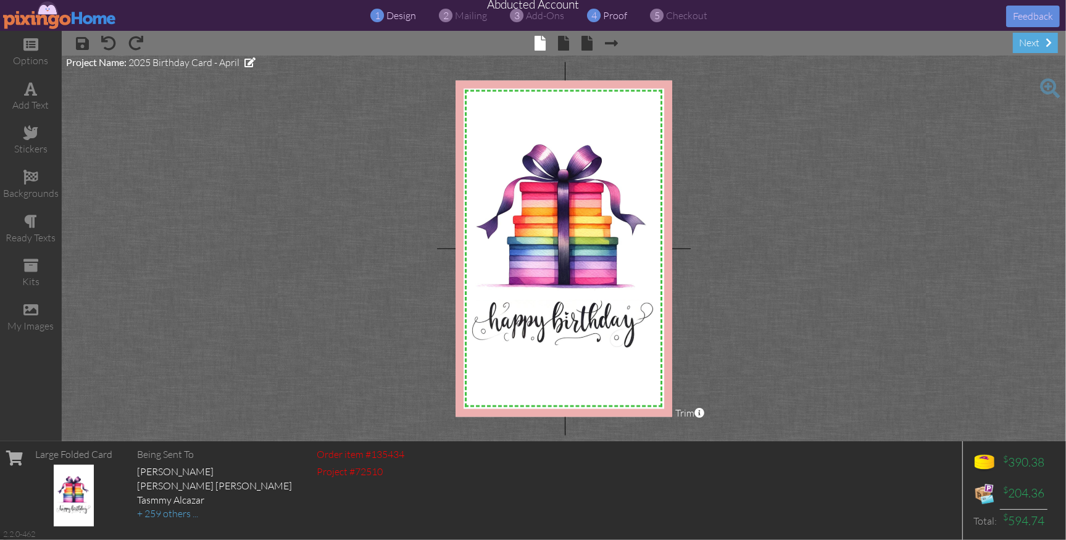
click at [613, 17] on span "proof" at bounding box center [616, 15] width 24 height 12
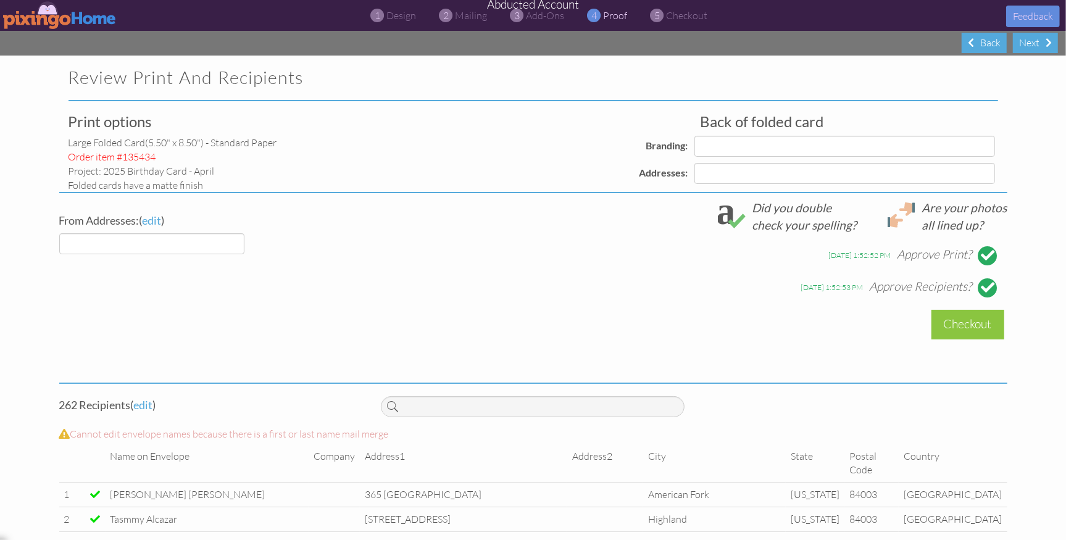
select select "object:1186"
click at [961, 323] on div "Checkout" at bounding box center [968, 324] width 73 height 29
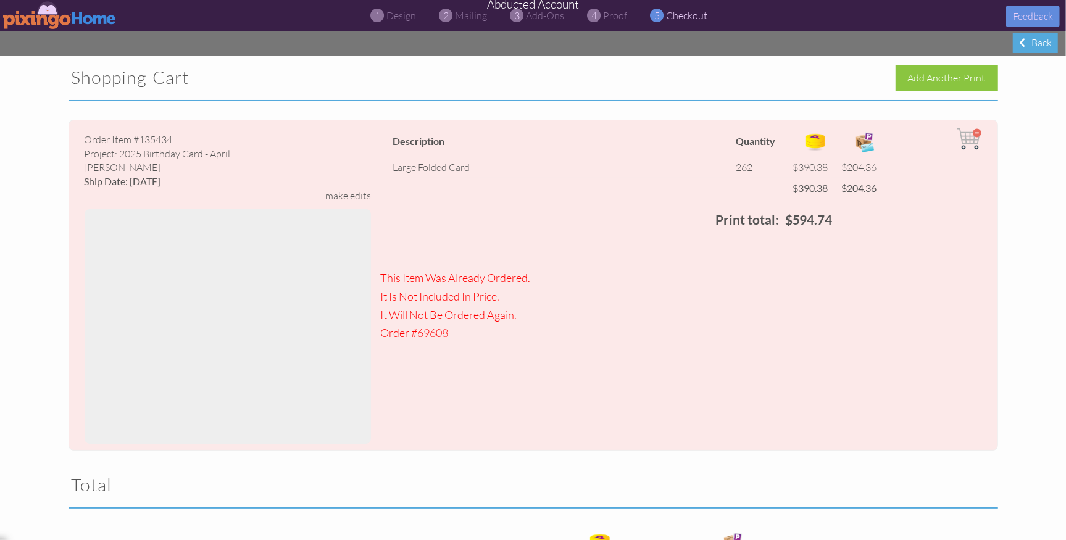
click at [978, 132] on img at bounding box center [969, 139] width 25 height 25
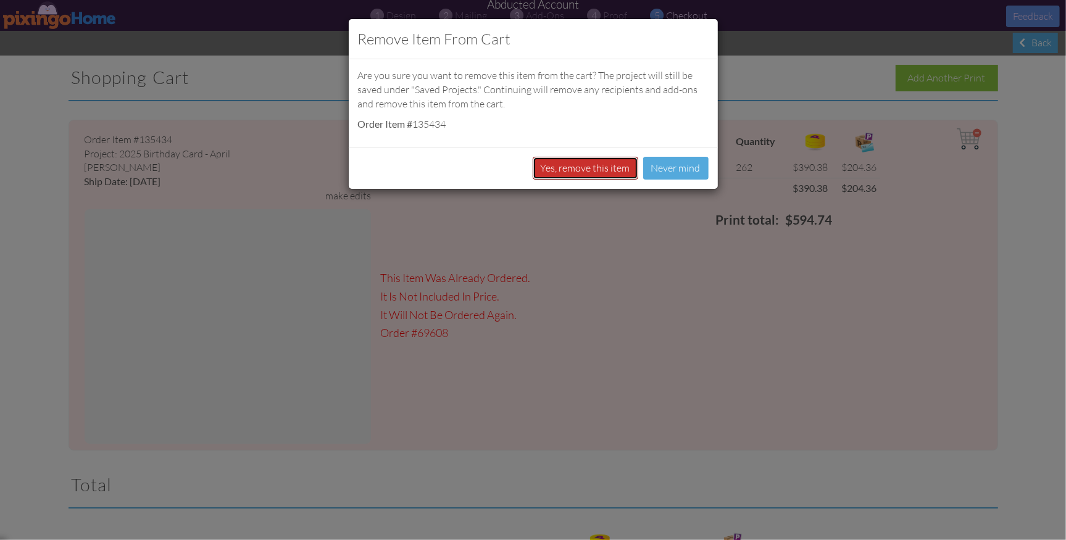
click at [593, 170] on button "Yes, remove this item" at bounding box center [586, 168] width 106 height 23
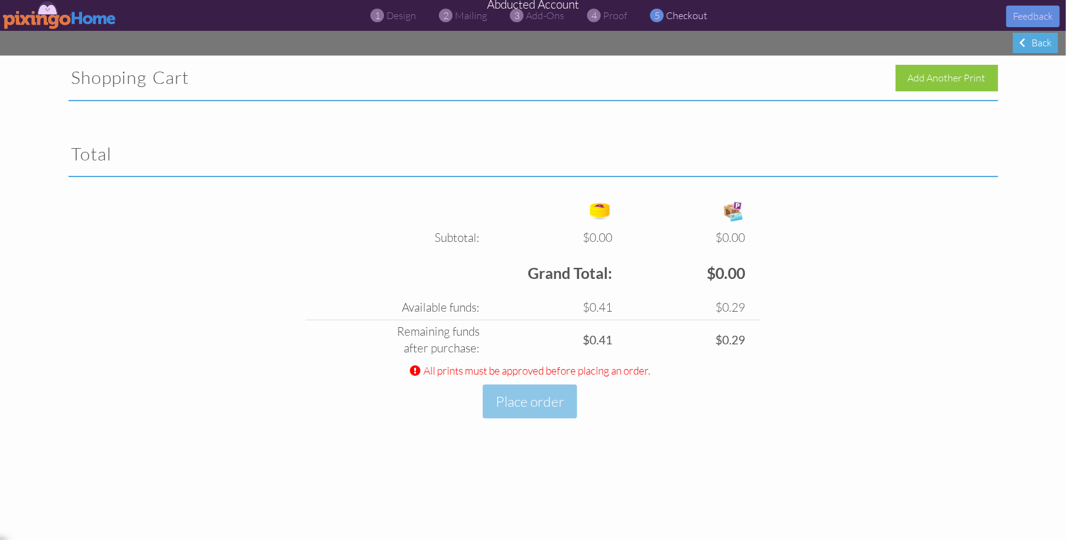
click at [43, 17] on img at bounding box center [60, 15] width 114 height 28
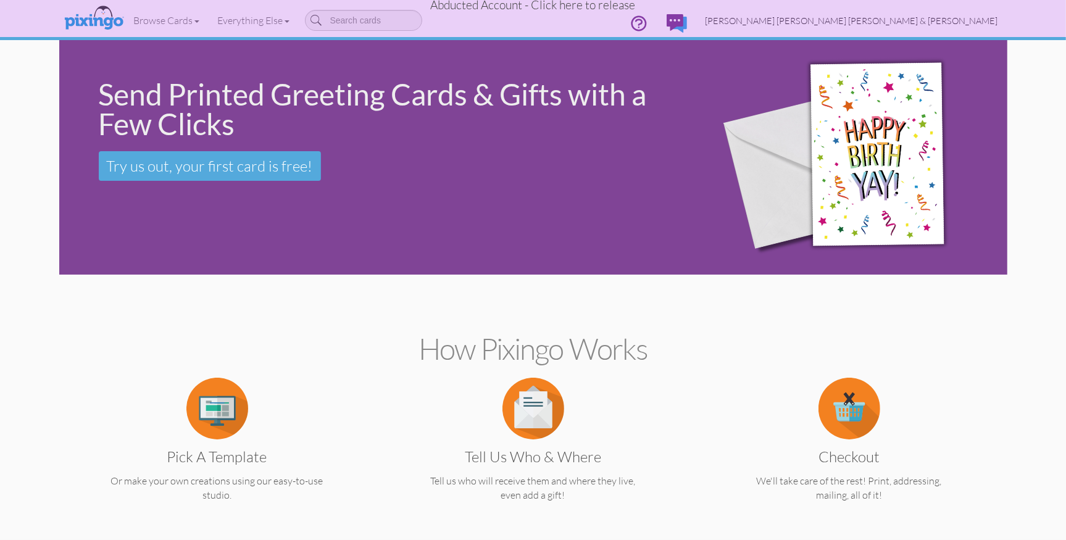
click at [955, 21] on span "[PERSON_NAME] [PERSON_NAME] [PERSON_NAME] & [PERSON_NAME]" at bounding box center [852, 20] width 293 height 10
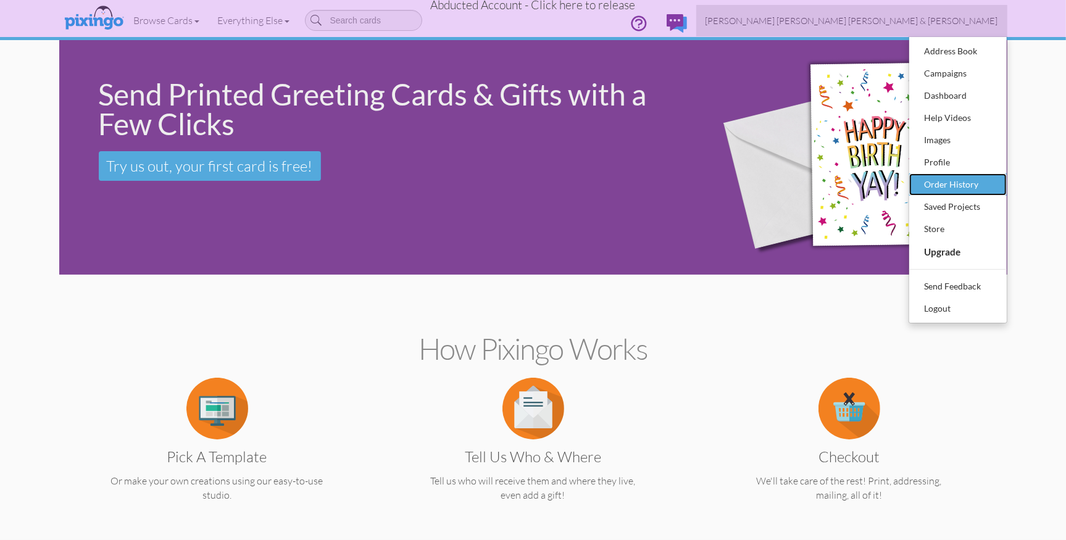
click at [954, 175] on div "Order History" at bounding box center [958, 184] width 73 height 19
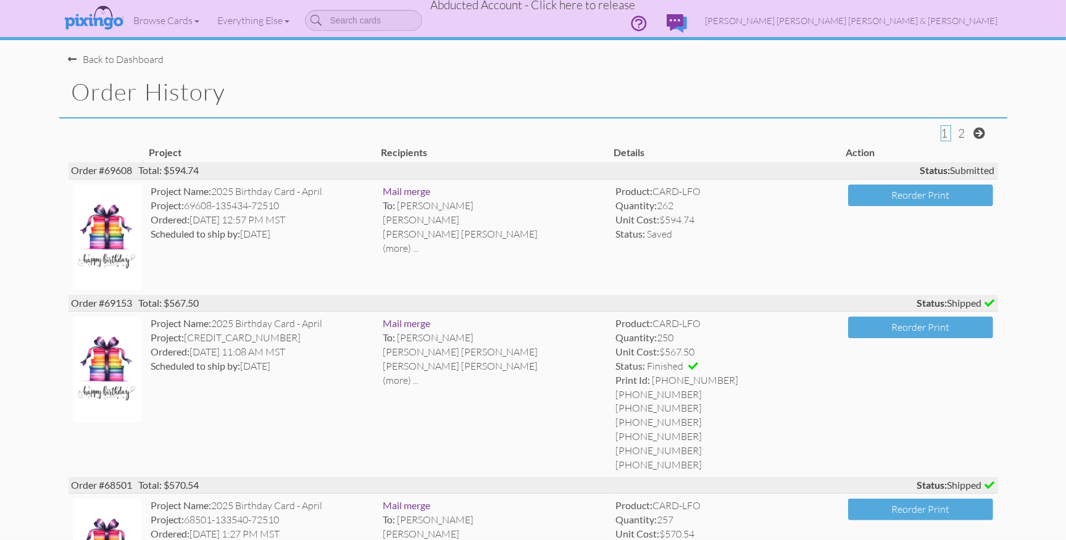
click at [540, 7] on span "Abducted Account - Click here to release" at bounding box center [533, 5] width 205 height 15
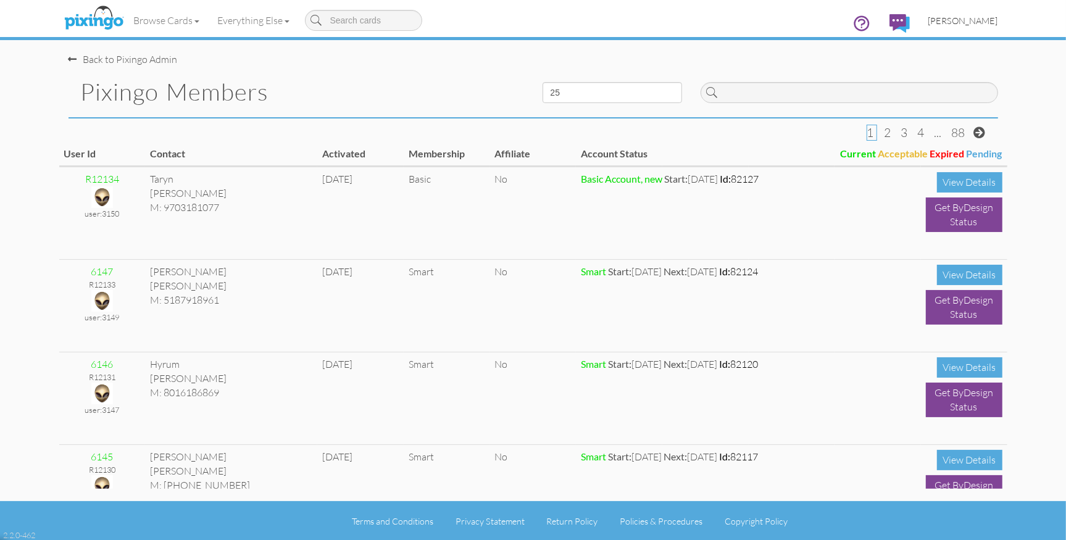
click at [966, 17] on span "[PERSON_NAME]" at bounding box center [964, 20] width 70 height 10
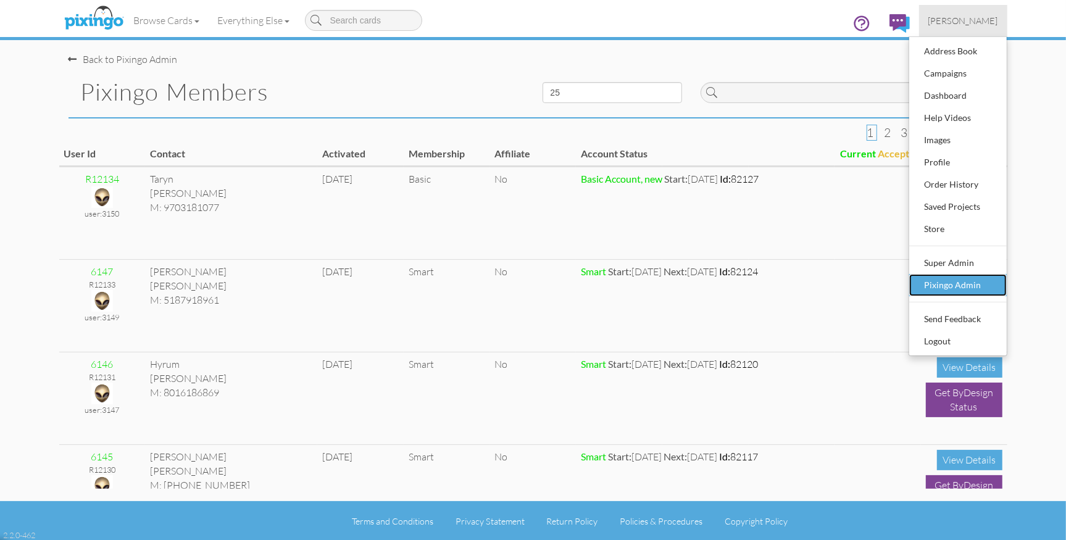
click at [977, 283] on div "Pixingo Admin" at bounding box center [958, 285] width 73 height 19
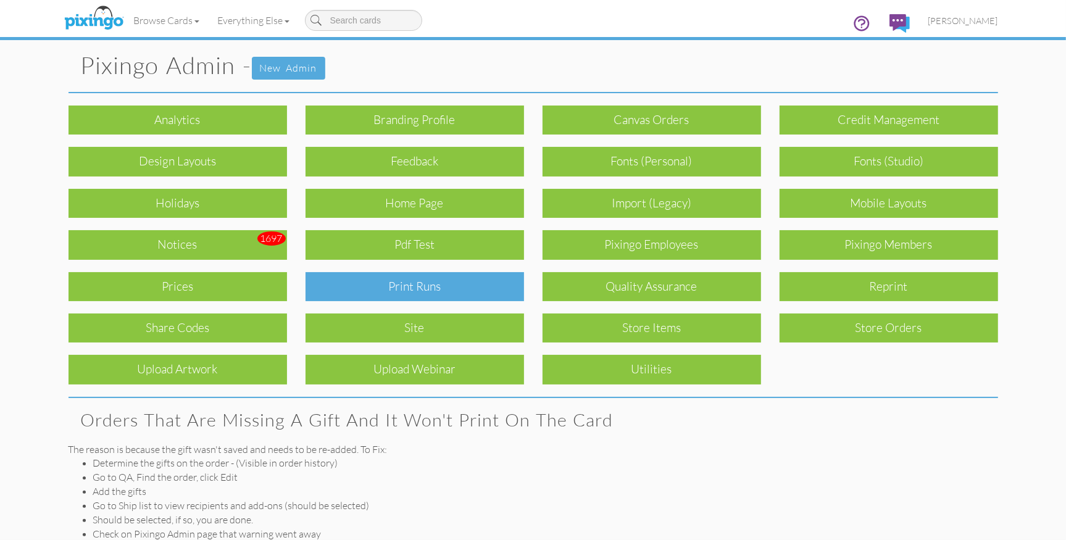
click at [488, 289] on div "Print Runs" at bounding box center [415, 286] width 219 height 29
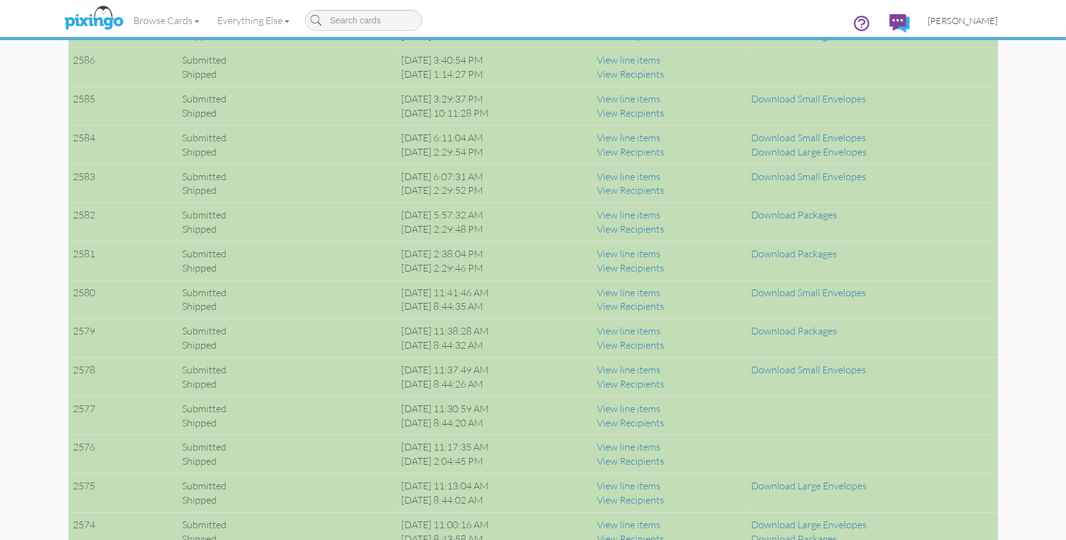
scroll to position [3720, 0]
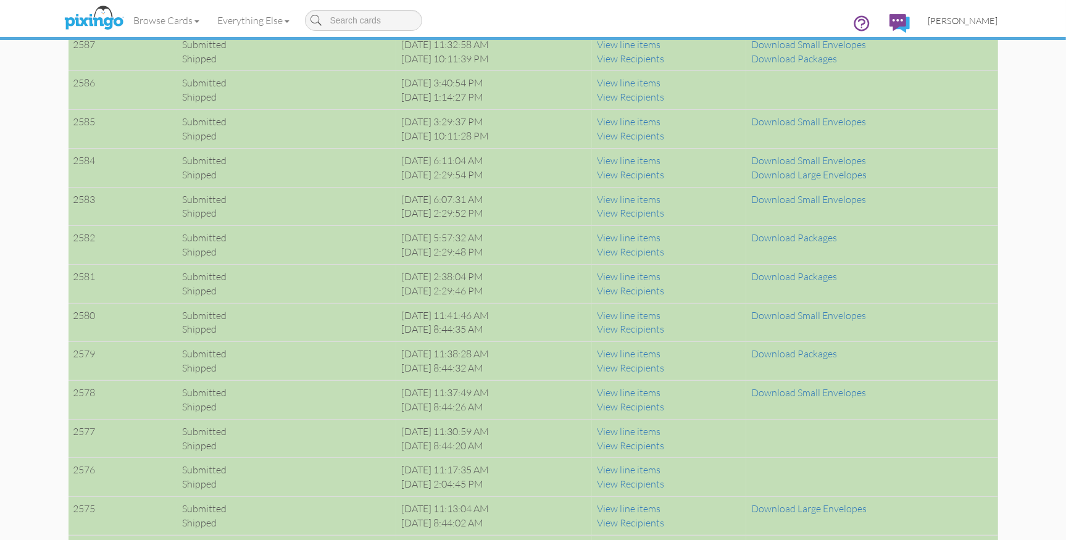
click at [974, 17] on span "[PERSON_NAME]" at bounding box center [964, 20] width 70 height 10
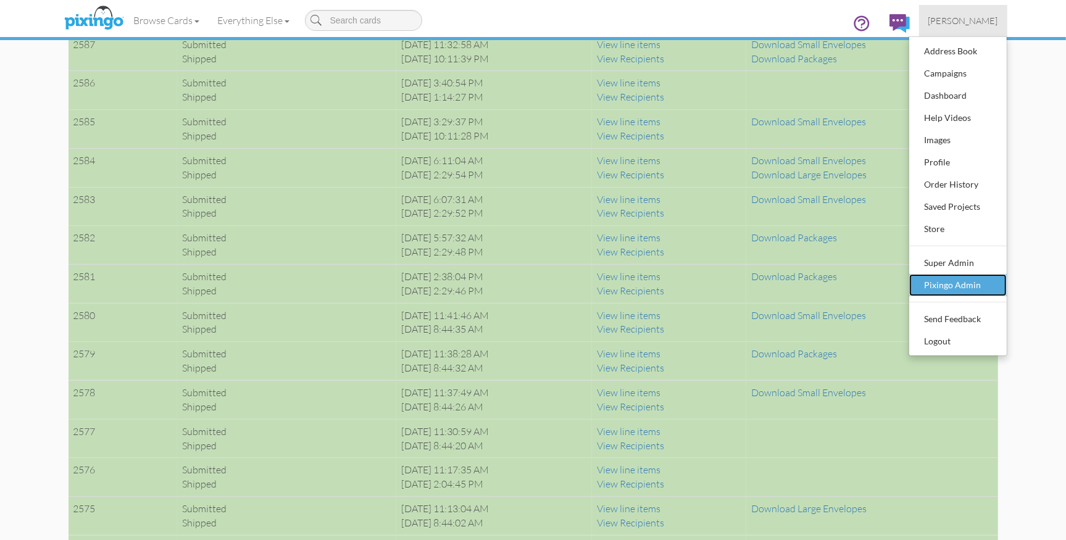
click at [945, 294] on link "Pixingo Admin" at bounding box center [958, 285] width 98 height 22
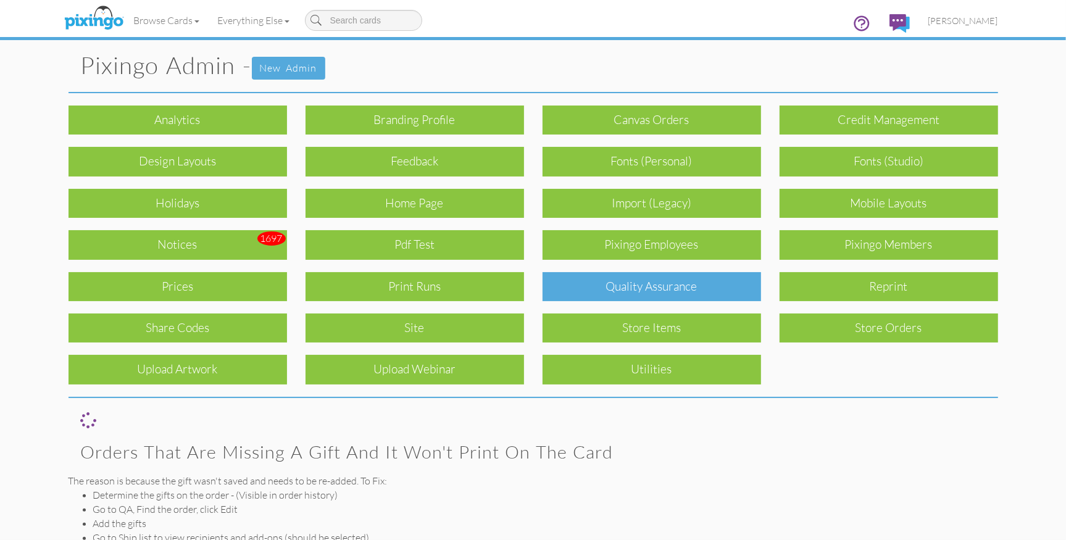
click at [659, 280] on div "Quality Assurance" at bounding box center [652, 286] width 219 height 29
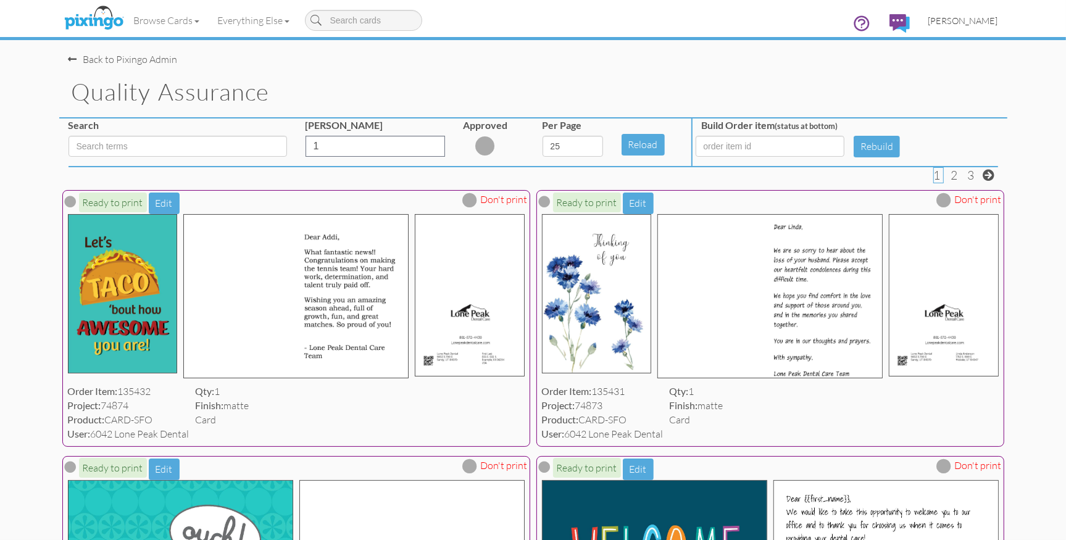
click at [977, 19] on span "[PERSON_NAME]" at bounding box center [964, 20] width 70 height 10
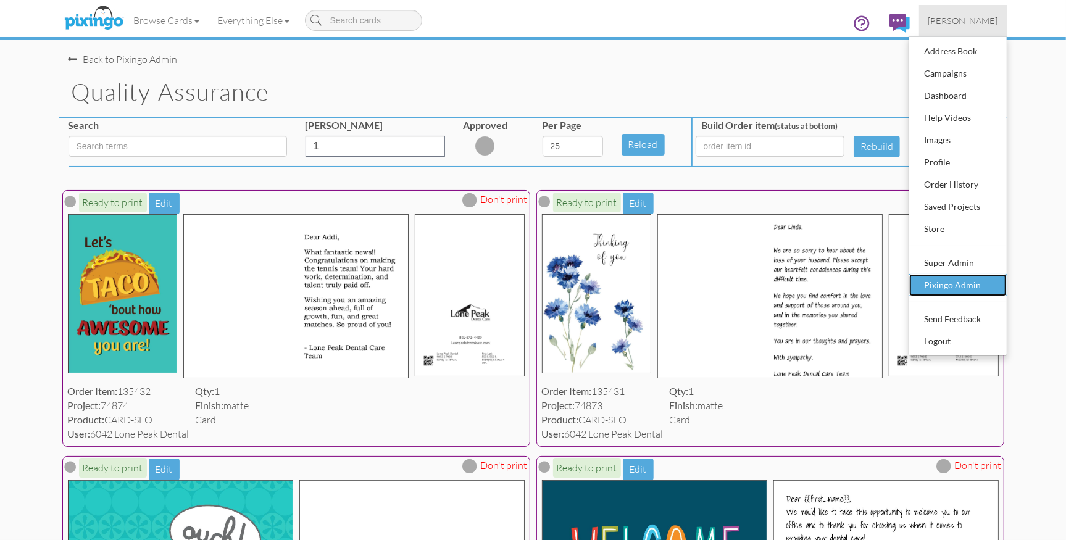
click at [964, 280] on div "Pixingo Admin" at bounding box center [958, 285] width 73 height 19
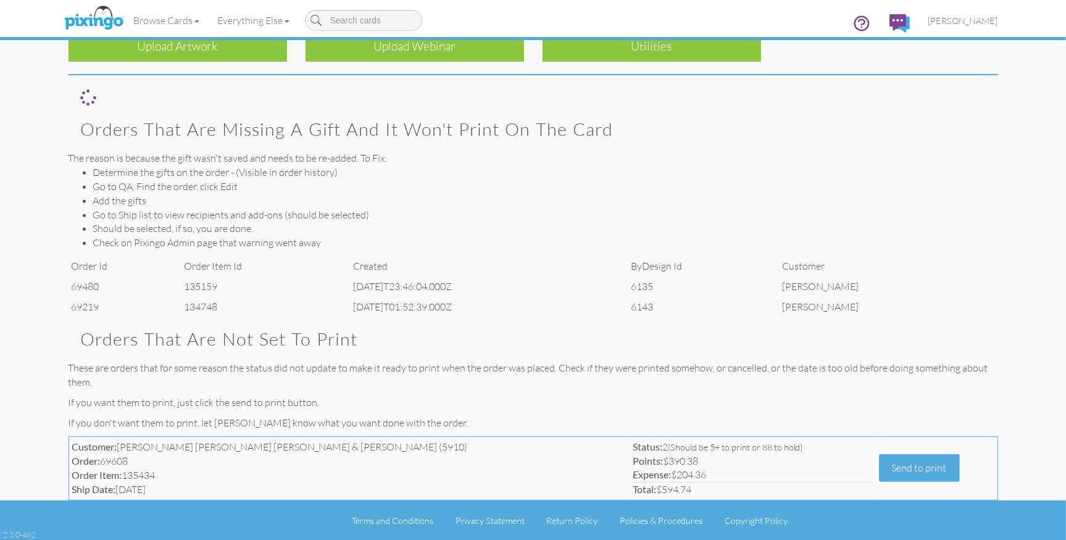
scroll to position [291, 0]
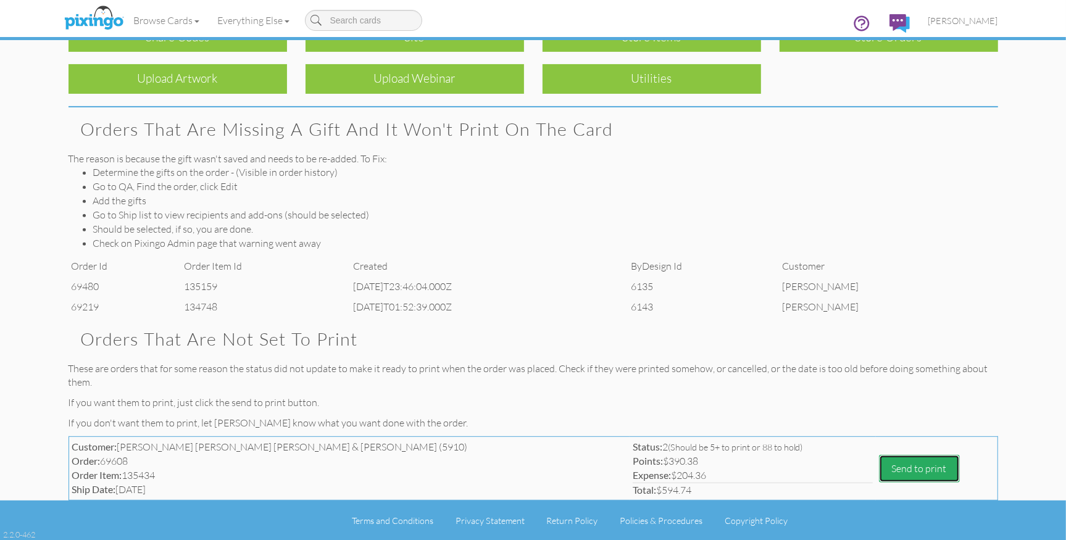
click at [879, 464] on button "Send to print" at bounding box center [919, 469] width 81 height 28
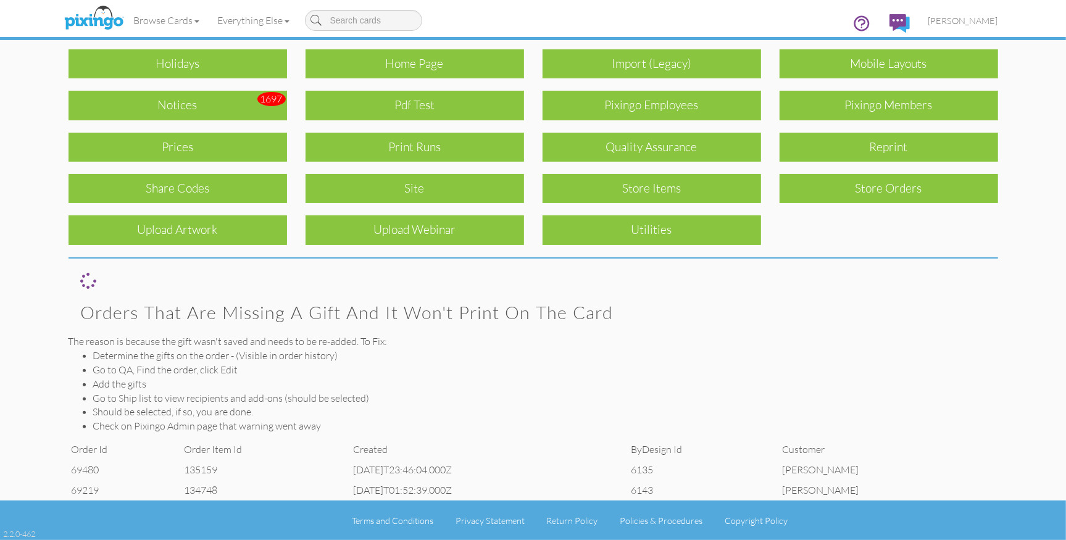
scroll to position [107, 0]
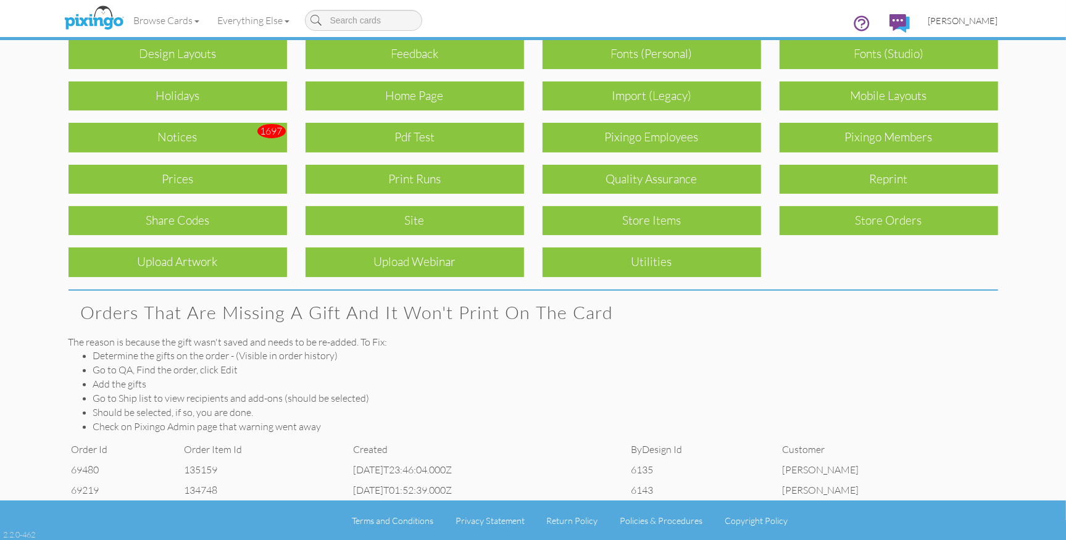
click at [963, 22] on span "[PERSON_NAME]" at bounding box center [964, 20] width 70 height 10
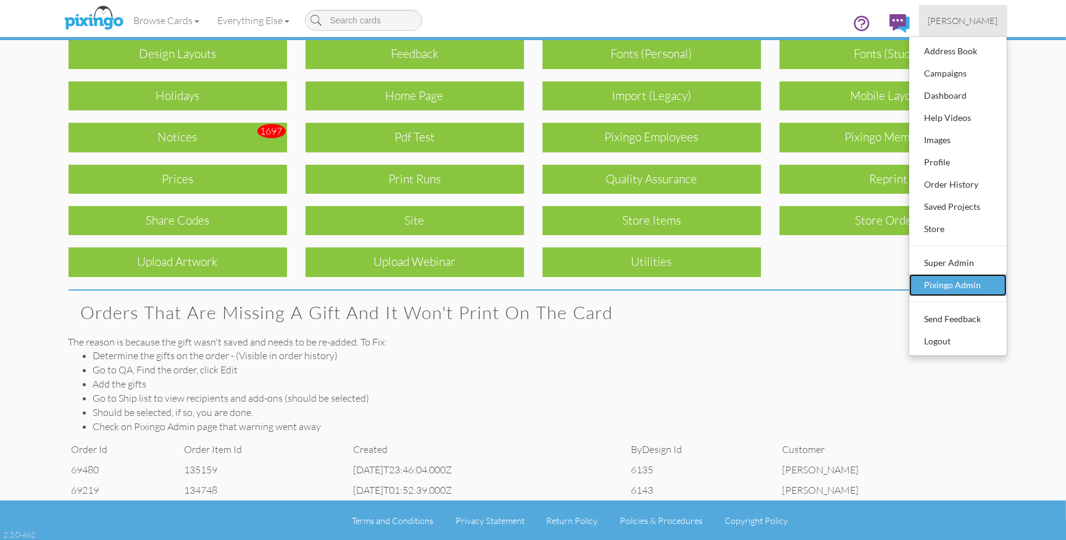
click at [952, 282] on div "Pixingo Admin" at bounding box center [958, 285] width 73 height 19
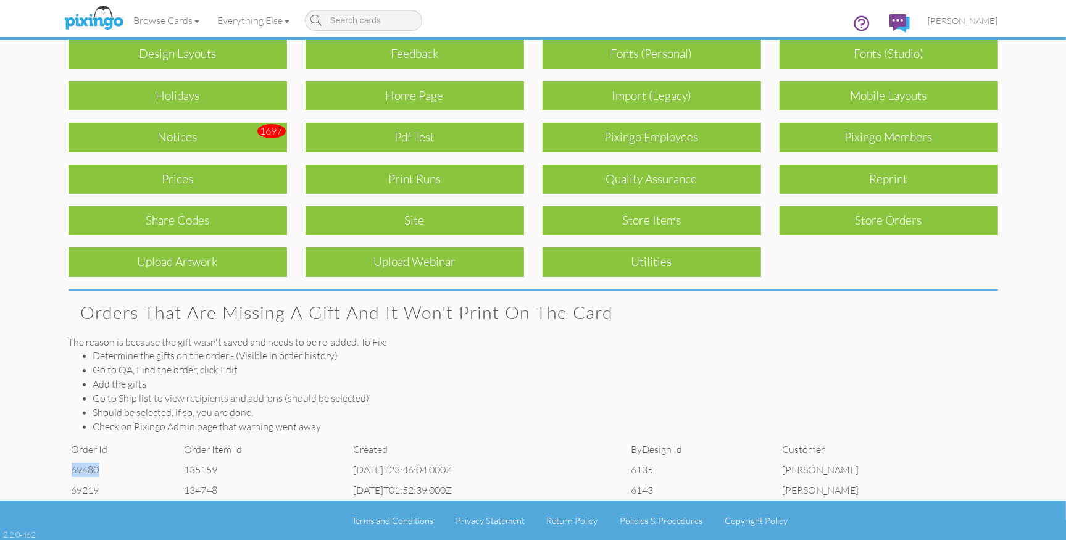
drag, startPoint x: 72, startPoint y: 470, endPoint x: 101, endPoint y: 470, distance: 29.0
click at [101, 470] on td "69480" at bounding box center [125, 470] width 112 height 20
copy td "69480"
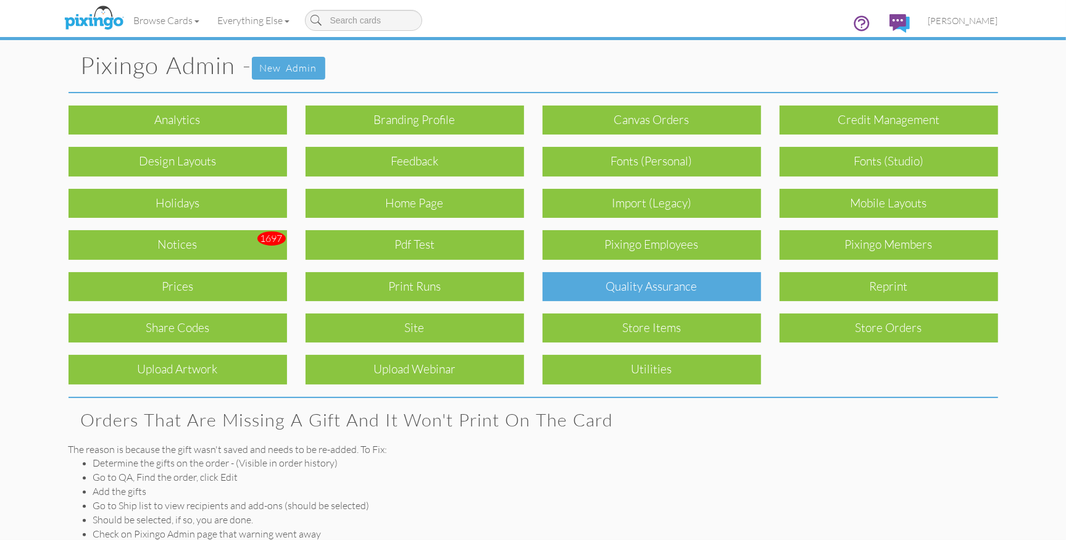
click at [620, 285] on div "Quality Assurance" at bounding box center [652, 286] width 219 height 29
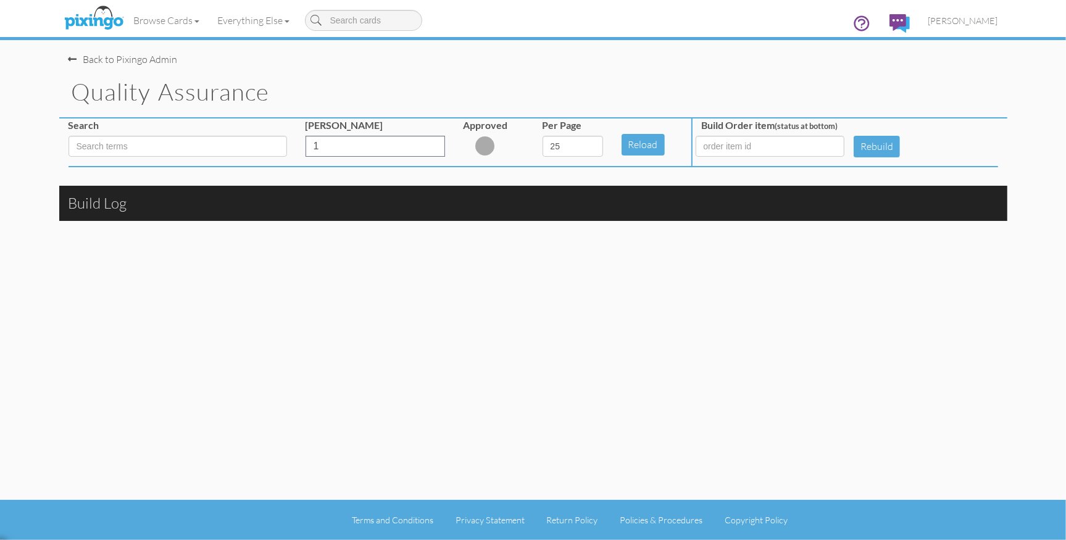
click at [620, 285] on div "Back to Pixingo Admin Quality Assurance Search Min Quantity 1 Approved Per Page…" at bounding box center [533, 250] width 948 height 500
click at [719, 148] on input at bounding box center [770, 146] width 149 height 21
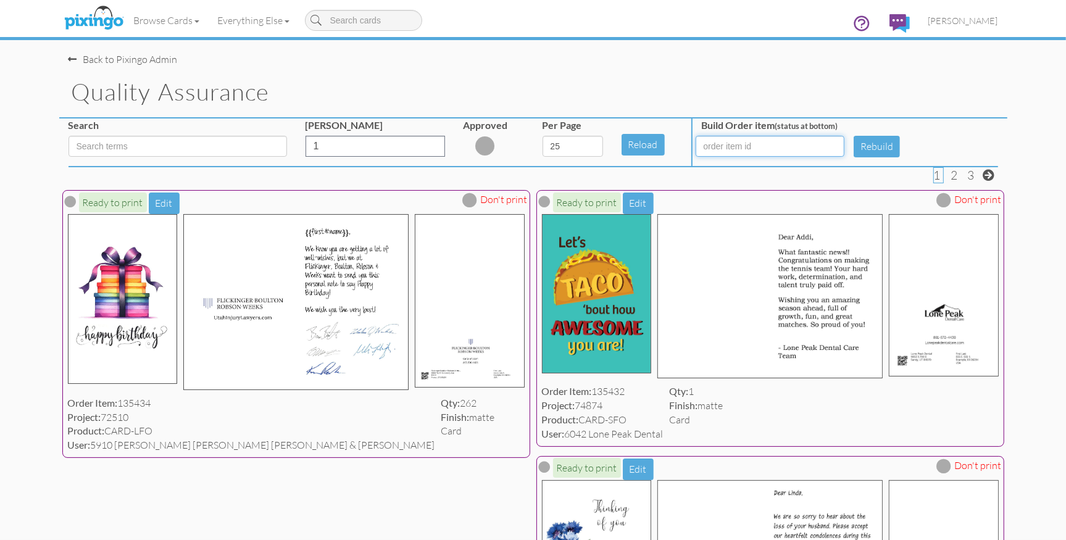
paste input "69480"
type input "69480"
click at [877, 149] on button "Rebuild" at bounding box center [877, 147] width 46 height 22
click at [861, 94] on h1 "Quality Assurance" at bounding box center [540, 92] width 936 height 26
click at [746, 149] on input "69480" at bounding box center [770, 146] width 149 height 21
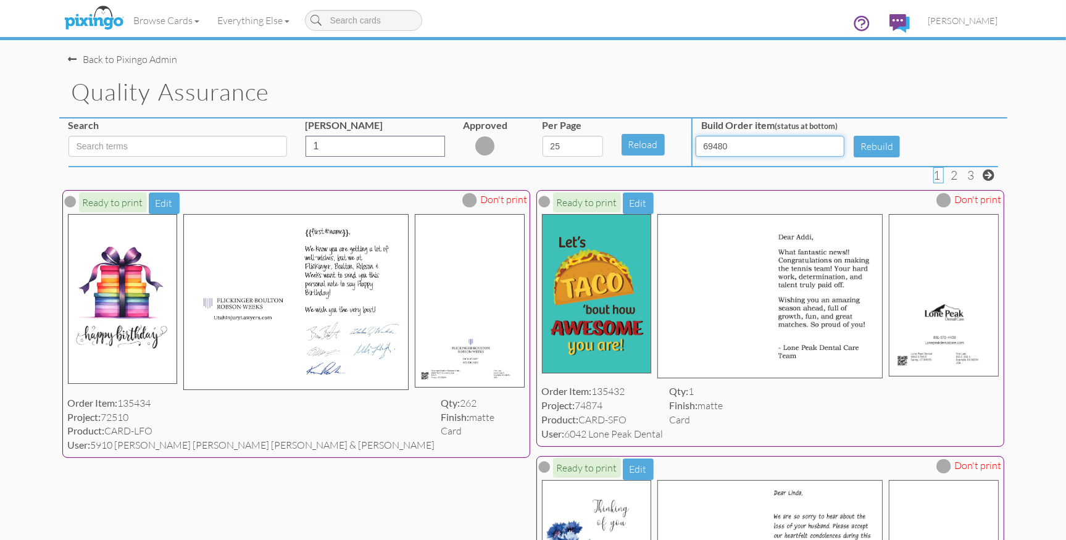
click at [746, 149] on input "69480" at bounding box center [770, 146] width 149 height 21
click at [331, 75] on div "Quality Assurance" at bounding box center [533, 93] width 948 height 52
click at [409, 79] on h1 "Quality Assurance" at bounding box center [540, 92] width 936 height 26
click at [966, 16] on span "[PERSON_NAME]" at bounding box center [964, 20] width 70 height 10
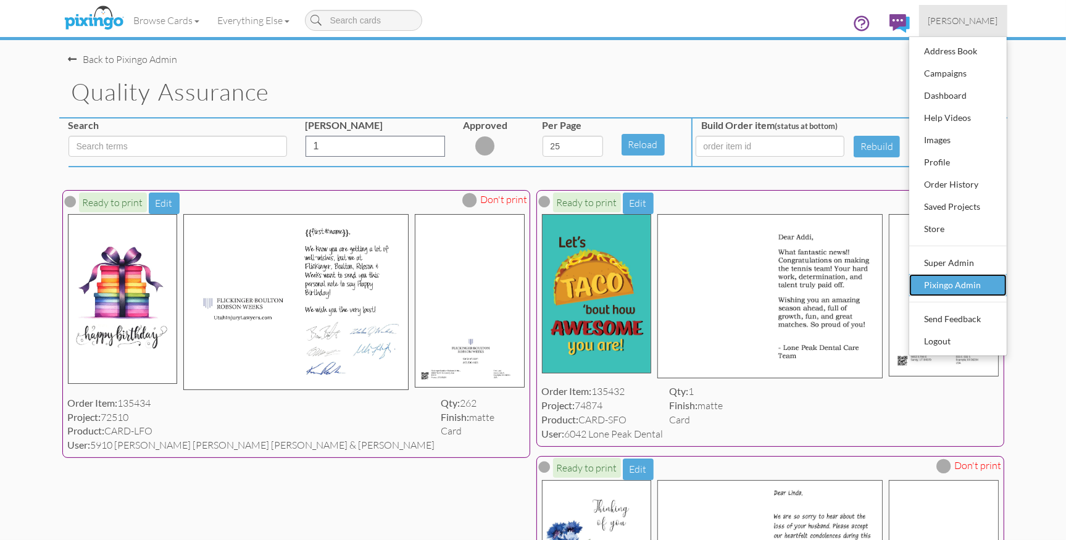
click at [951, 281] on div "Pixingo Admin" at bounding box center [958, 285] width 73 height 19
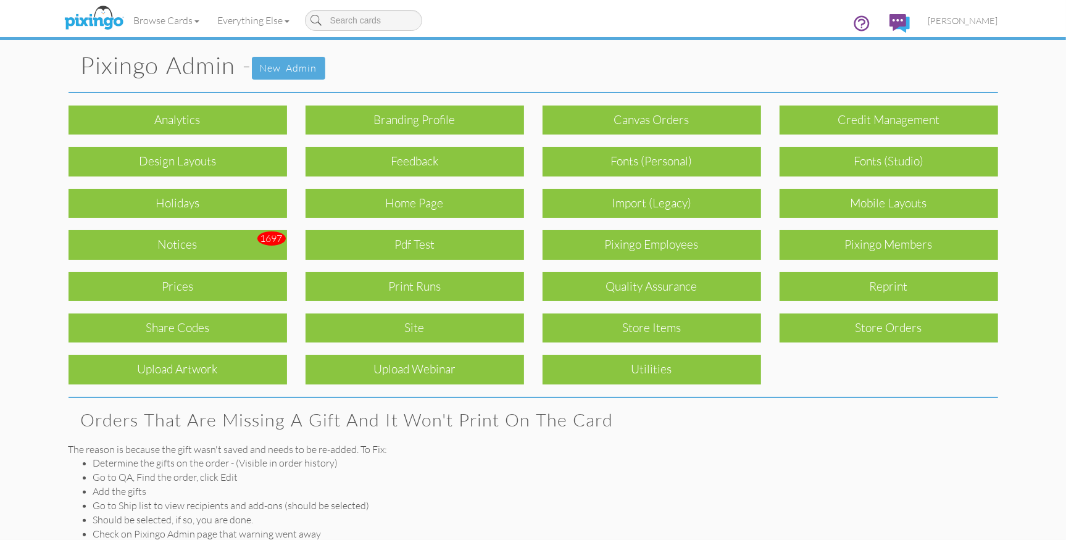
scroll to position [107, 0]
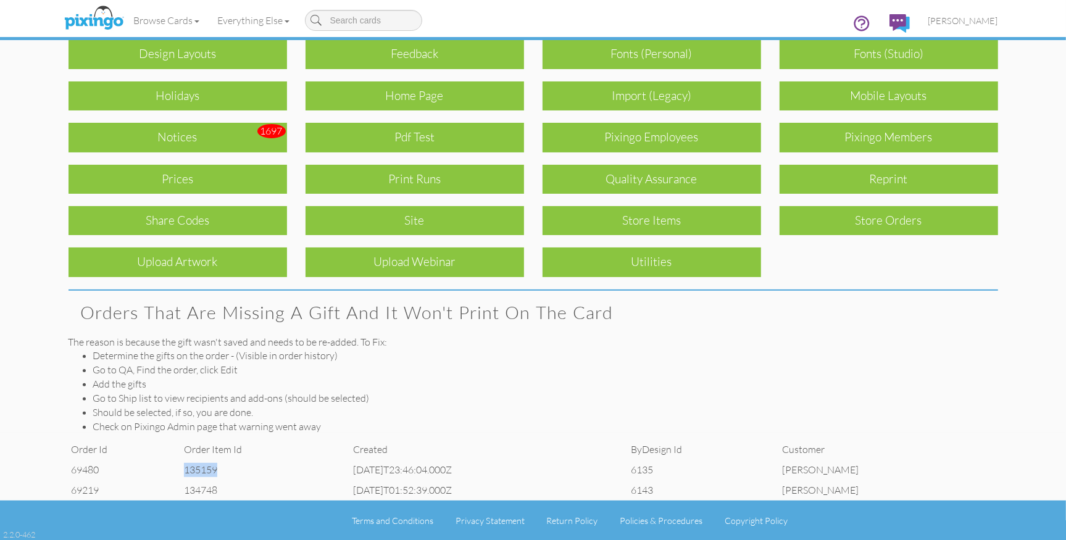
drag, startPoint x: 178, startPoint y: 470, endPoint x: 218, endPoint y: 470, distance: 40.1
click at [218, 470] on td "135159" at bounding box center [266, 470] width 170 height 20
copy td "135159"
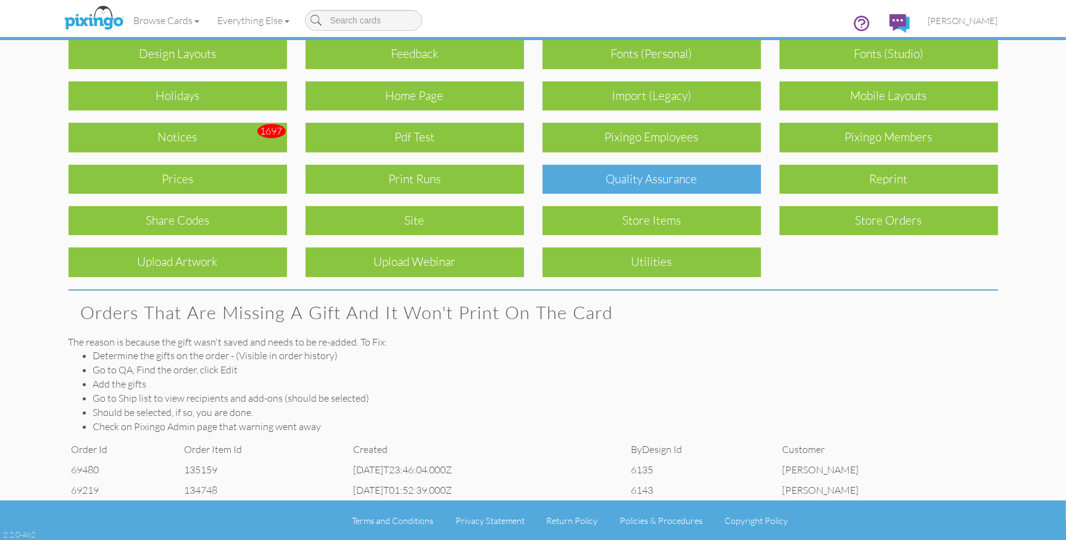
click at [595, 181] on div "Quality Assurance" at bounding box center [652, 179] width 219 height 29
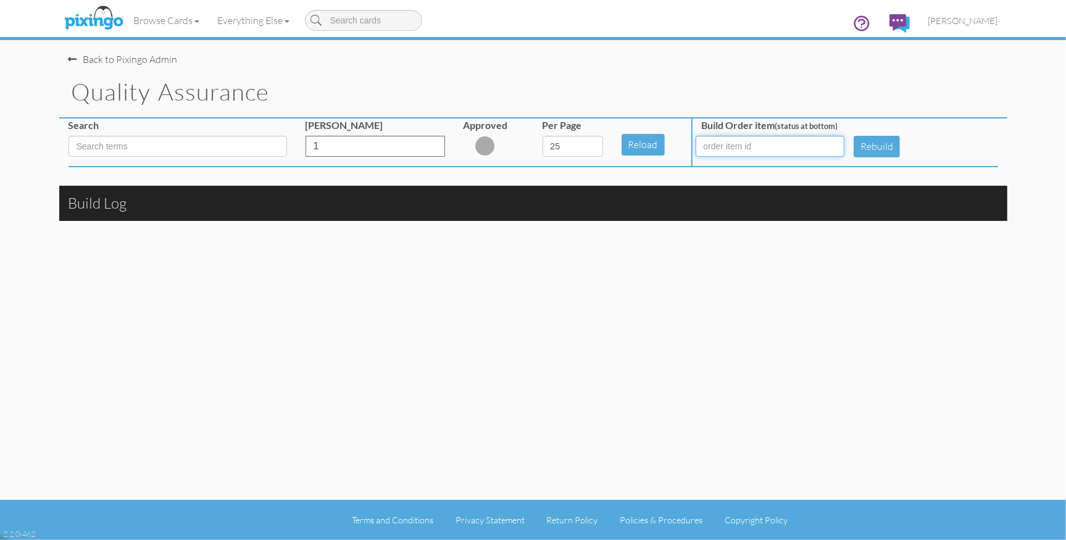
drag, startPoint x: 709, startPoint y: 148, endPoint x: 724, endPoint y: 162, distance: 20.5
click at [709, 149] on input at bounding box center [770, 146] width 149 height 21
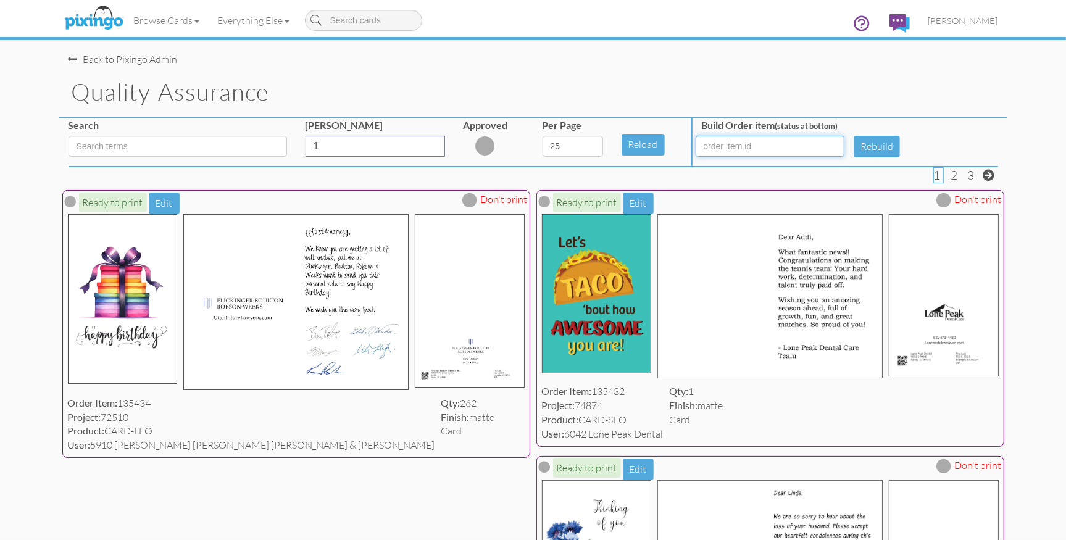
paste input "135159"
type input "135159"
click at [876, 147] on button "Rebuild" at bounding box center [877, 147] width 46 height 22
click at [986, 22] on span "[PERSON_NAME]" at bounding box center [964, 20] width 70 height 10
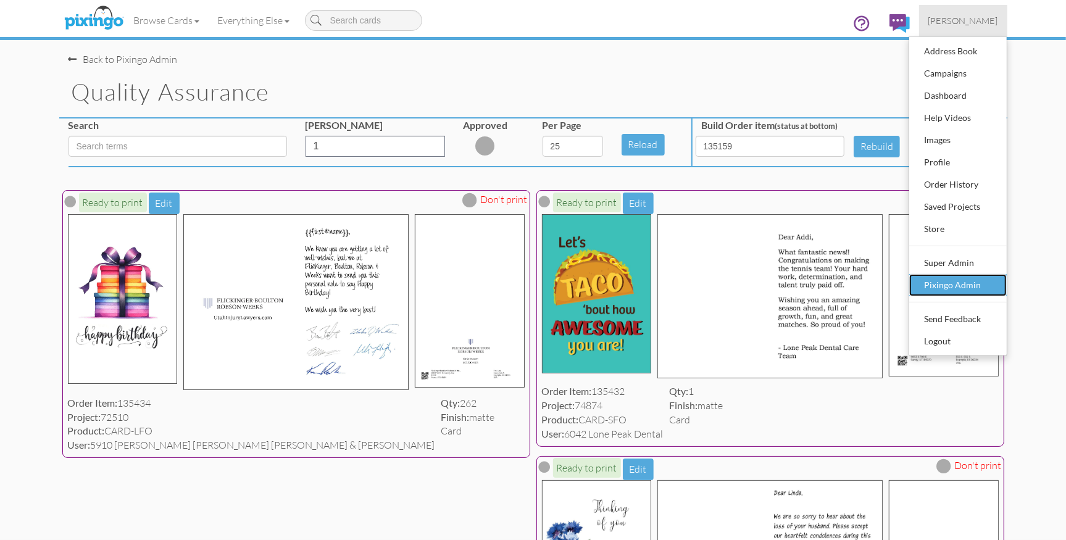
click at [951, 284] on div "Pixingo Admin" at bounding box center [958, 285] width 73 height 19
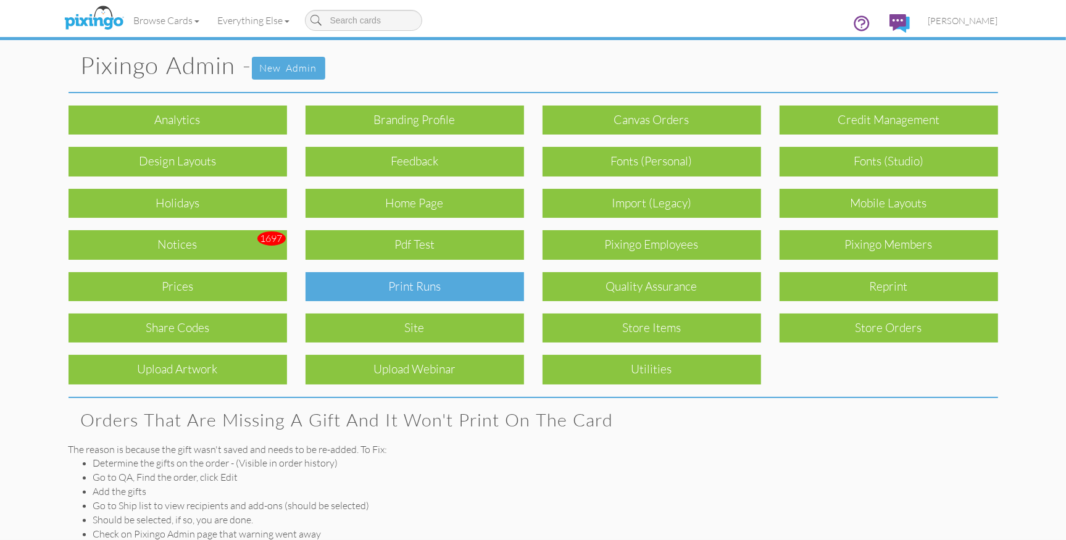
click at [459, 294] on div "Print Runs" at bounding box center [415, 286] width 219 height 29
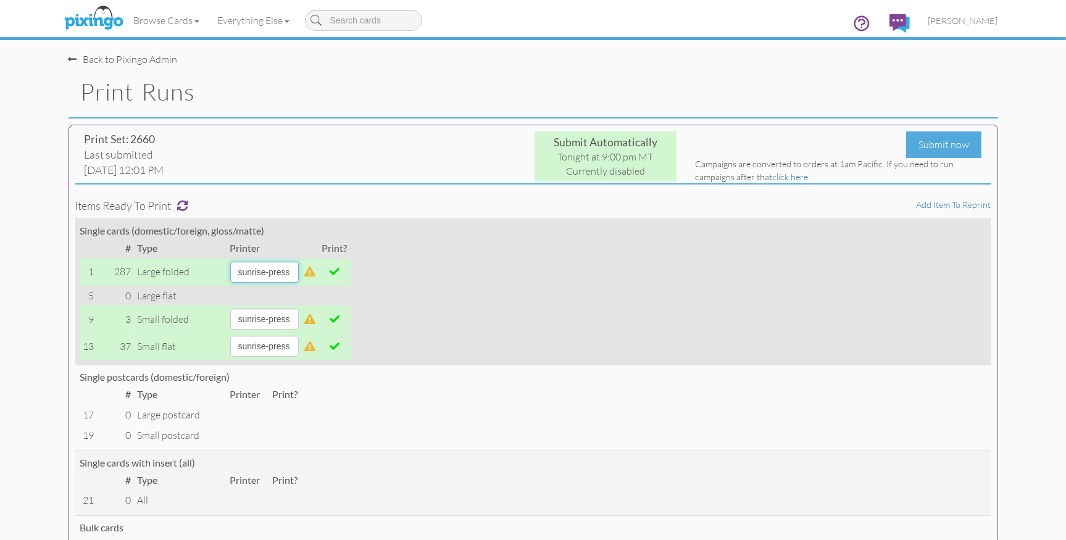
click at [299, 272] on select "alexanders sky-mail sunrise-press" at bounding box center [264, 272] width 69 height 21
select select "string:sky-mail"
click at [230, 262] on select "alexanders sky-mail sunrise-press" at bounding box center [264, 272] width 69 height 21
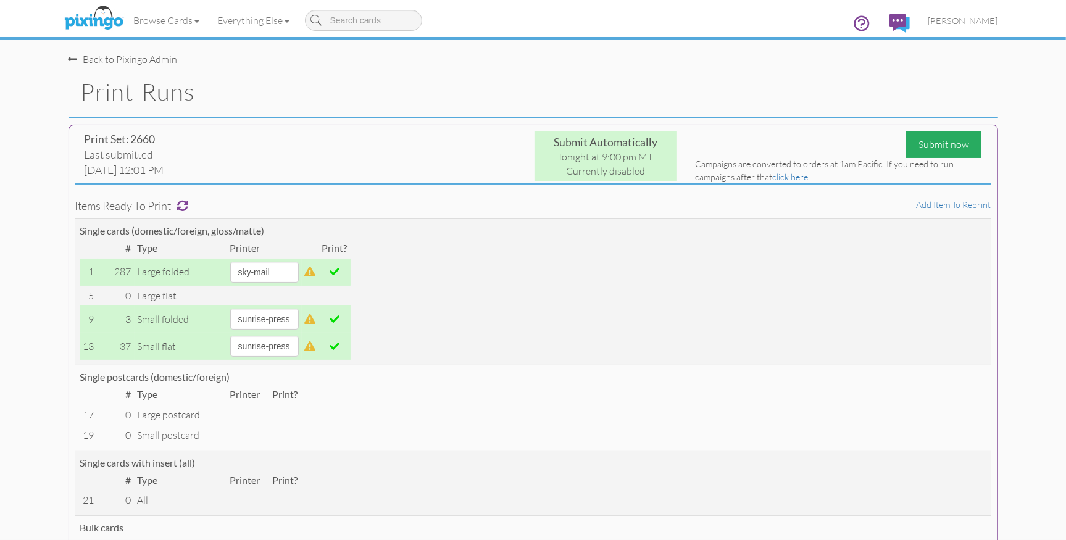
click at [931, 146] on div "Submit now" at bounding box center [943, 145] width 75 height 27
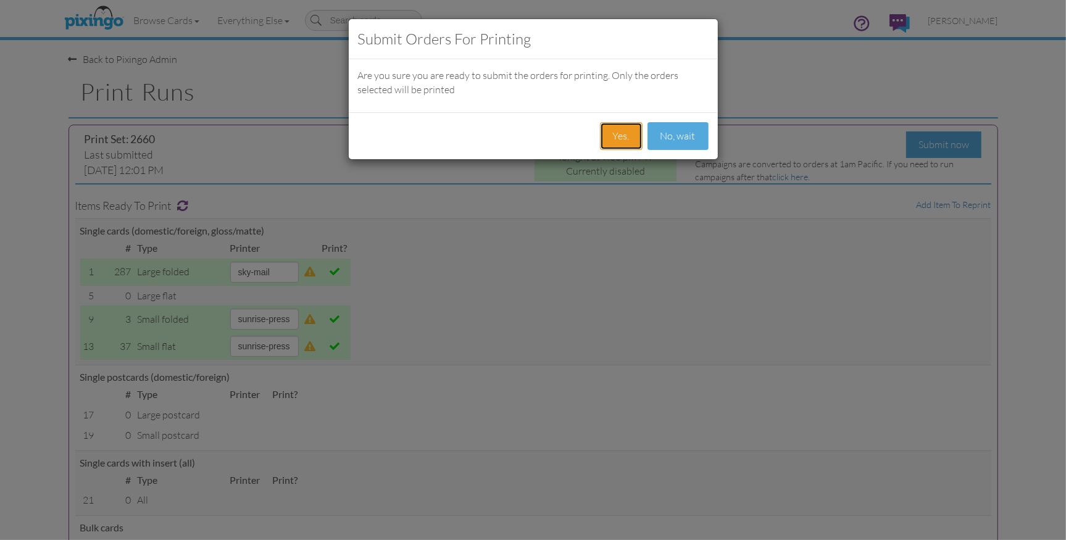
click at [623, 131] on button "Yes." at bounding box center [621, 136] width 43 height 28
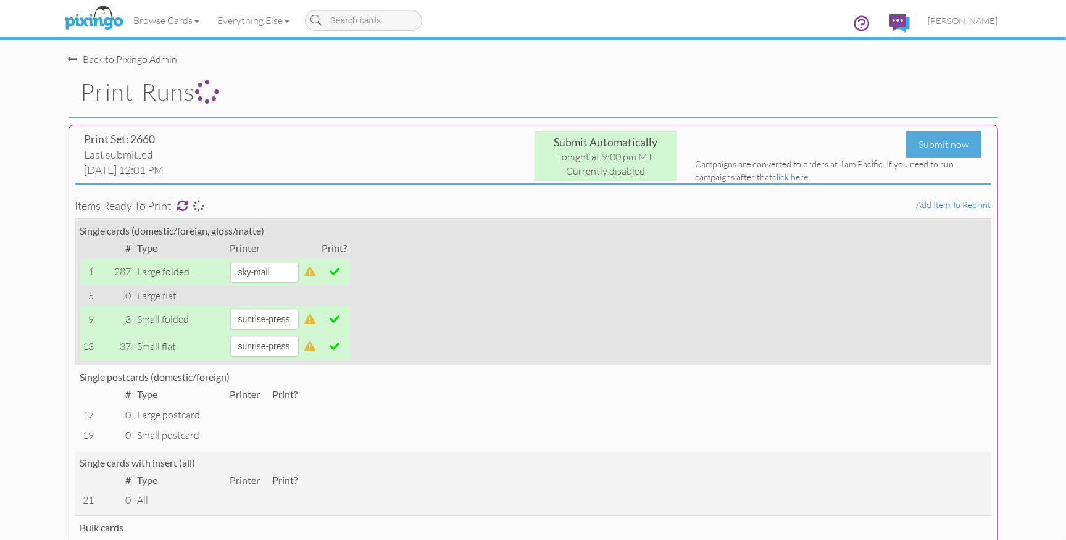
click at [340, 320] on span at bounding box center [335, 319] width 10 height 10
click at [340, 349] on span at bounding box center [335, 346] width 10 height 10
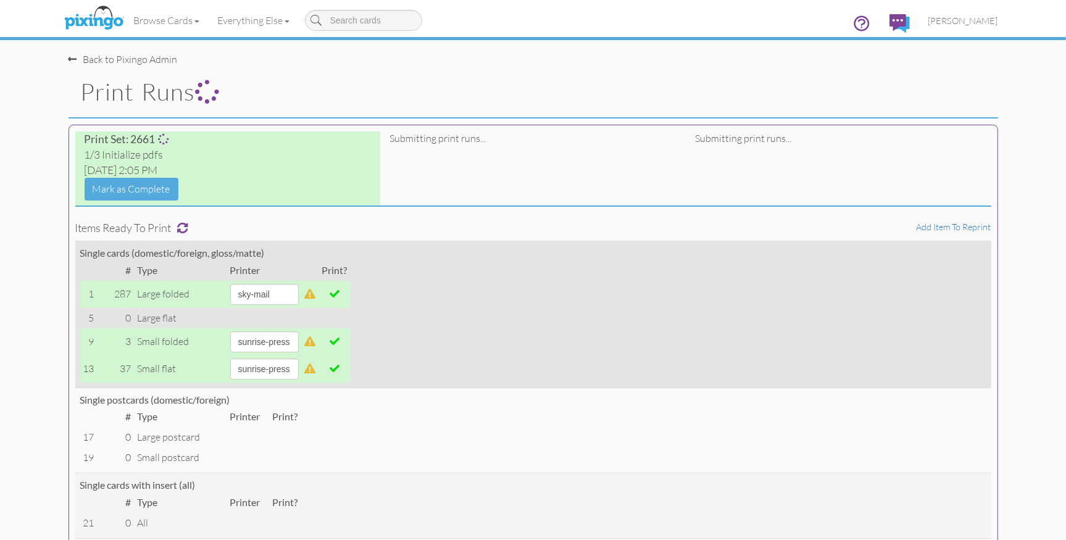
click at [340, 344] on span at bounding box center [335, 341] width 10 height 10
click at [340, 369] on span at bounding box center [335, 369] width 10 height 10
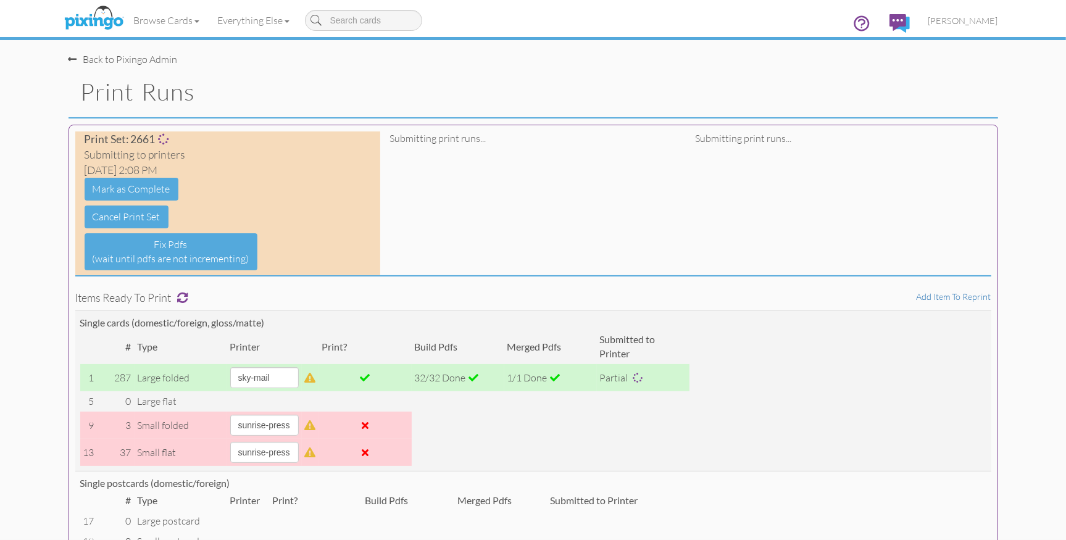
click at [771, 88] on h1 "Print Runs" at bounding box center [539, 92] width 917 height 26
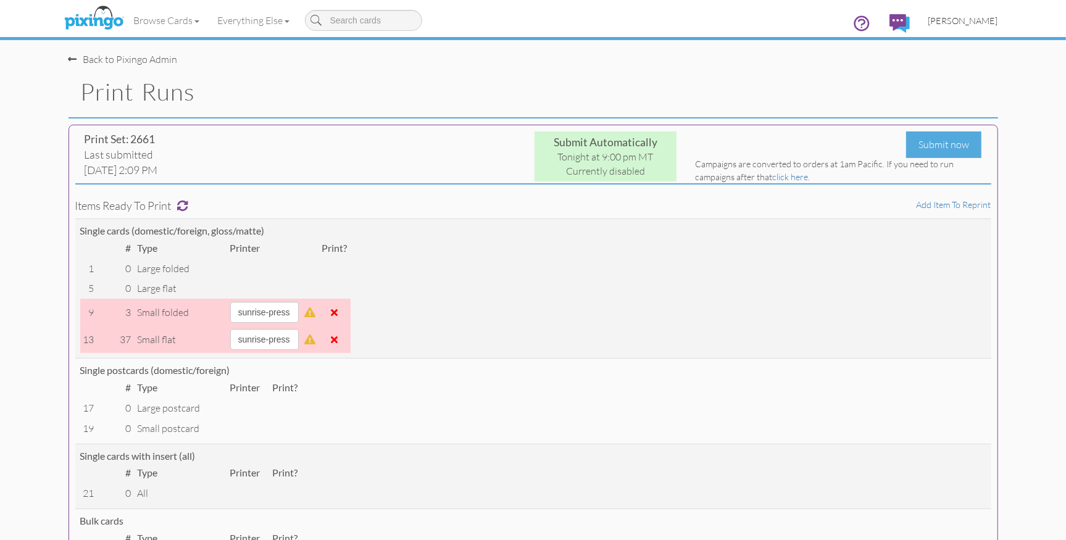
click at [959, 21] on span "[PERSON_NAME]" at bounding box center [964, 20] width 70 height 10
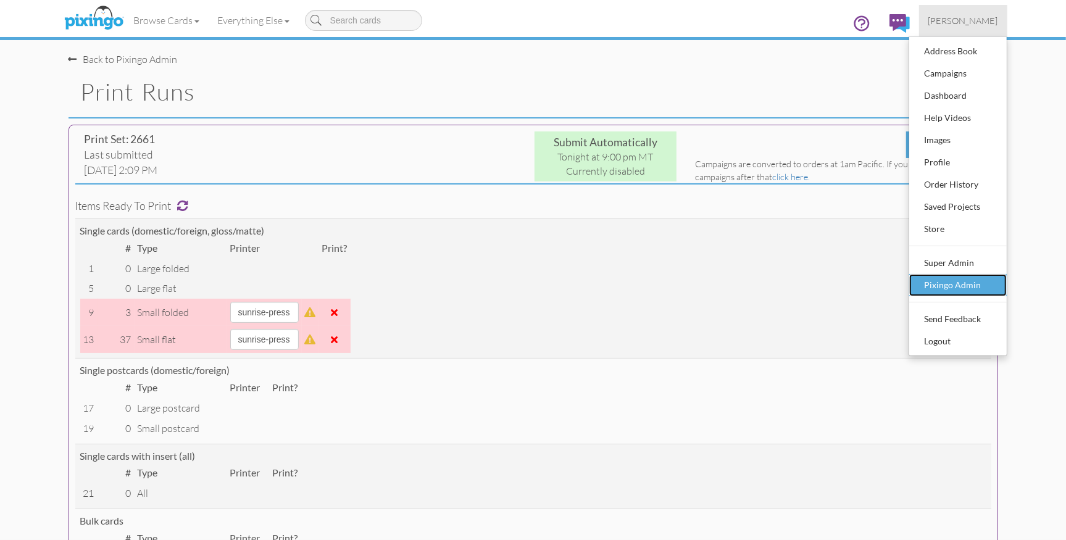
click at [945, 280] on div "Pixingo Admin" at bounding box center [958, 285] width 73 height 19
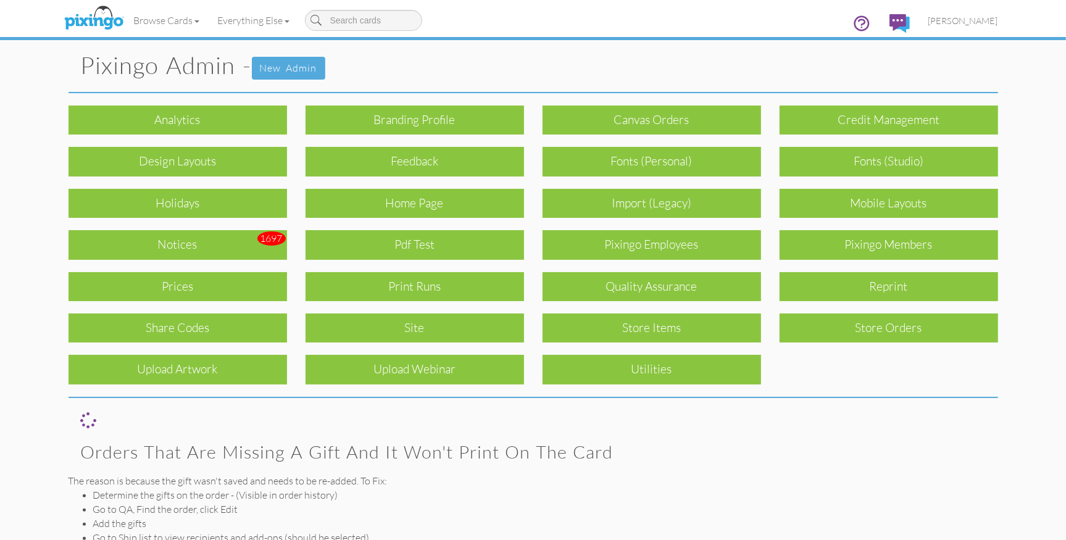
click at [264, 372] on div "Upload Artwork" at bounding box center [178, 369] width 219 height 29
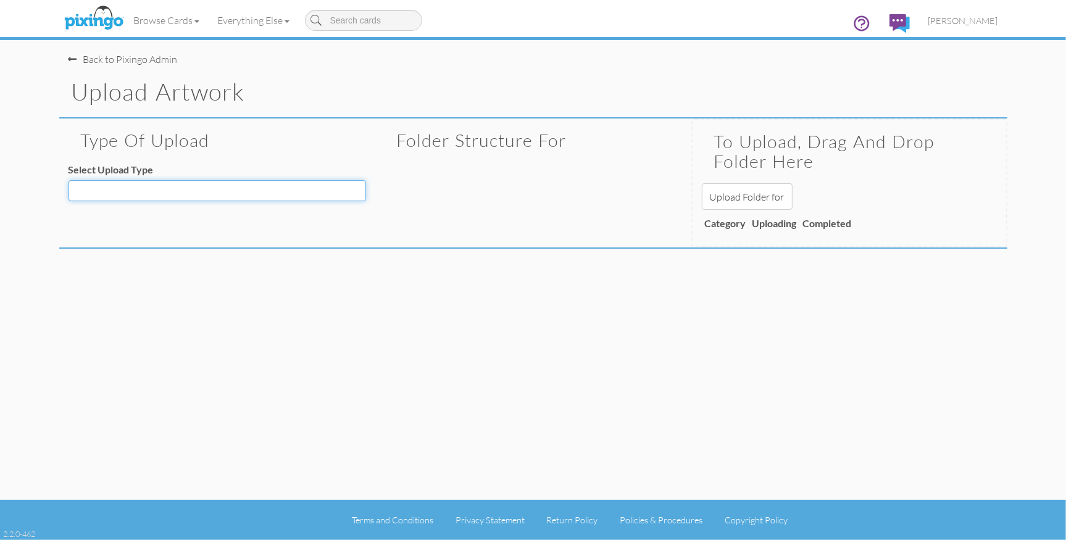
click at [229, 193] on select "Decoration - Backgrounds Decoration - Kits Decoration - Ready Texts Decoration …" at bounding box center [218, 190] width 298 height 21
select select "object:3546"
click at [69, 180] on select "Decoration - Backgrounds Decoration - Kits Decoration - Ready Texts Decoration …" at bounding box center [218, 190] width 298 height 21
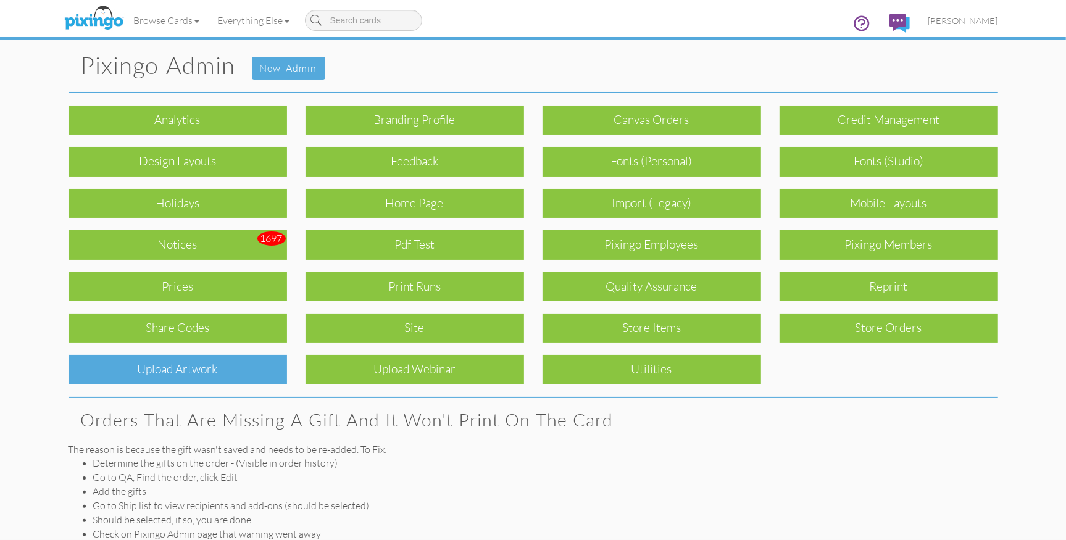
click at [182, 366] on div "Upload Artwork" at bounding box center [178, 369] width 219 height 29
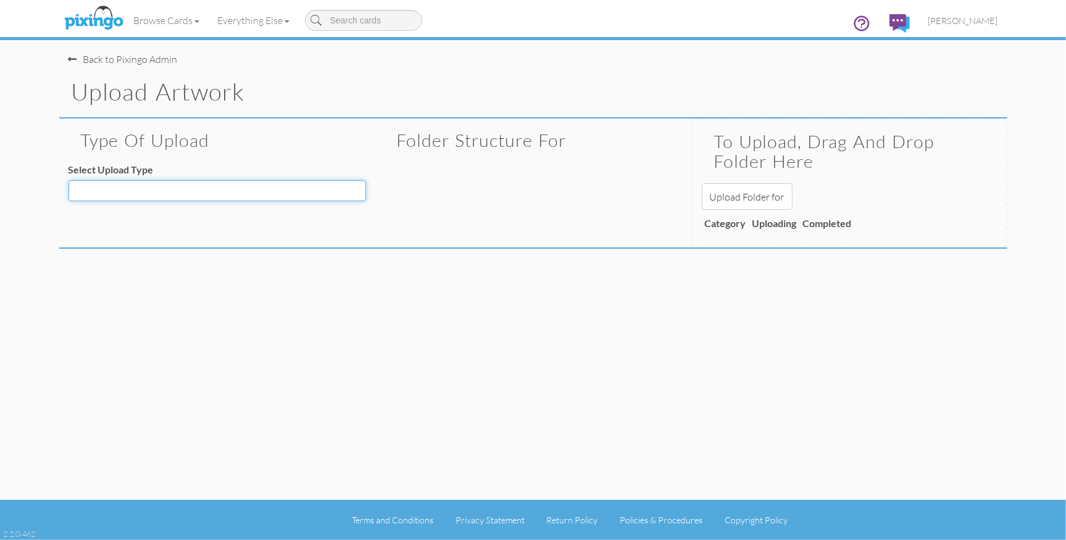
click at [170, 193] on select "Decoration - Backgrounds Decoration - Kits Decoration - Ready Texts Decoration …" at bounding box center [218, 190] width 298 height 21
select select "object:3904"
click at [69, 180] on select "Decoration - Backgrounds Decoration - Kits Decoration - Ready Texts Decoration …" at bounding box center [218, 190] width 298 height 21
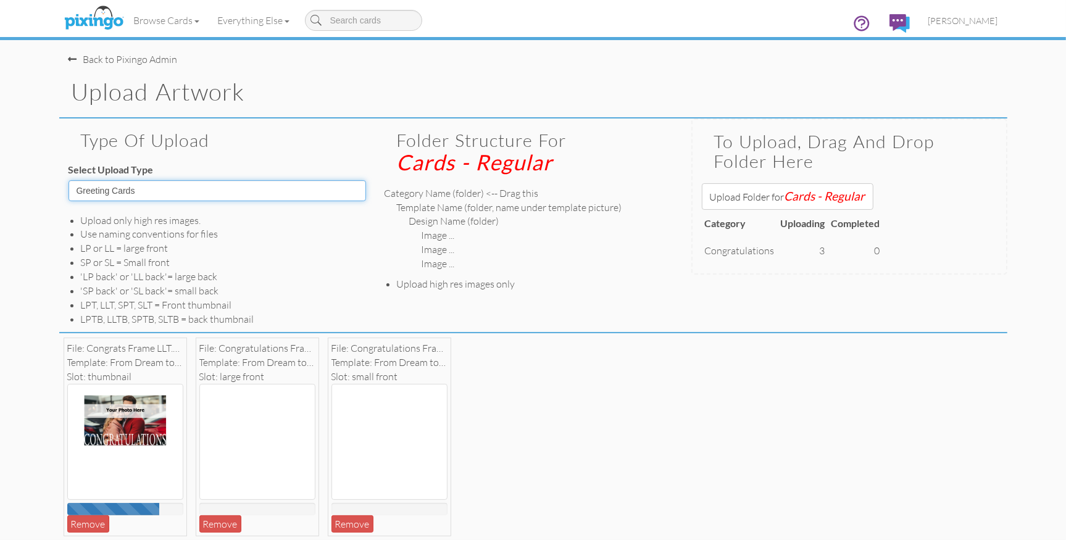
scroll to position [40, 0]
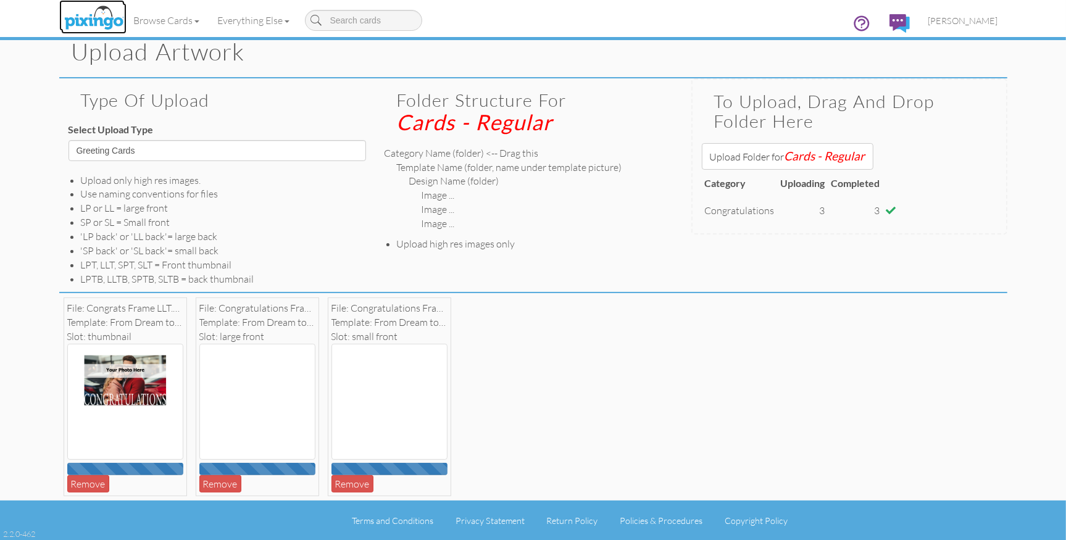
click at [73, 2] on link at bounding box center [91, 15] width 65 height 31
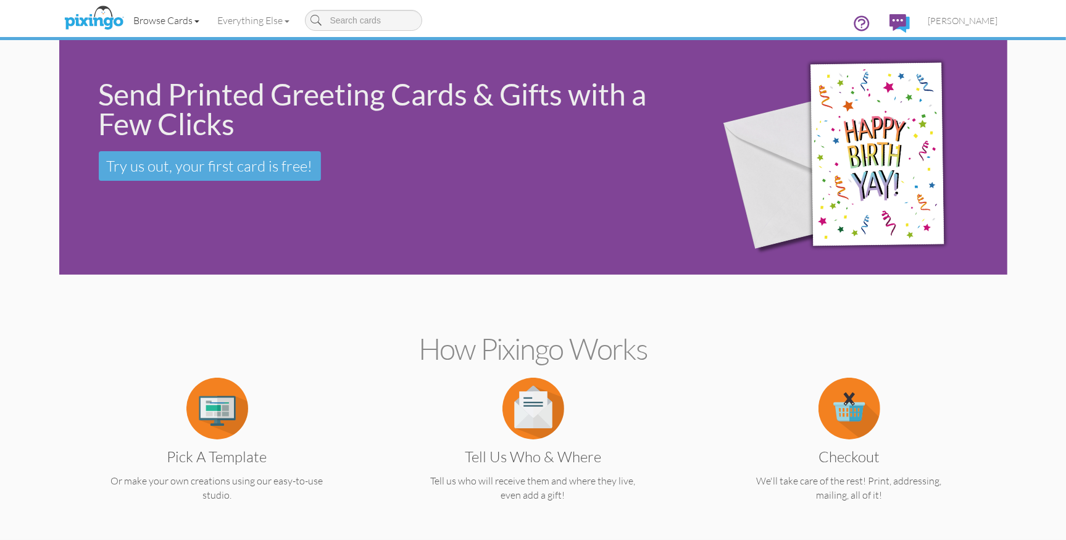
click at [173, 20] on link "Browse Cards" at bounding box center [167, 20] width 84 height 31
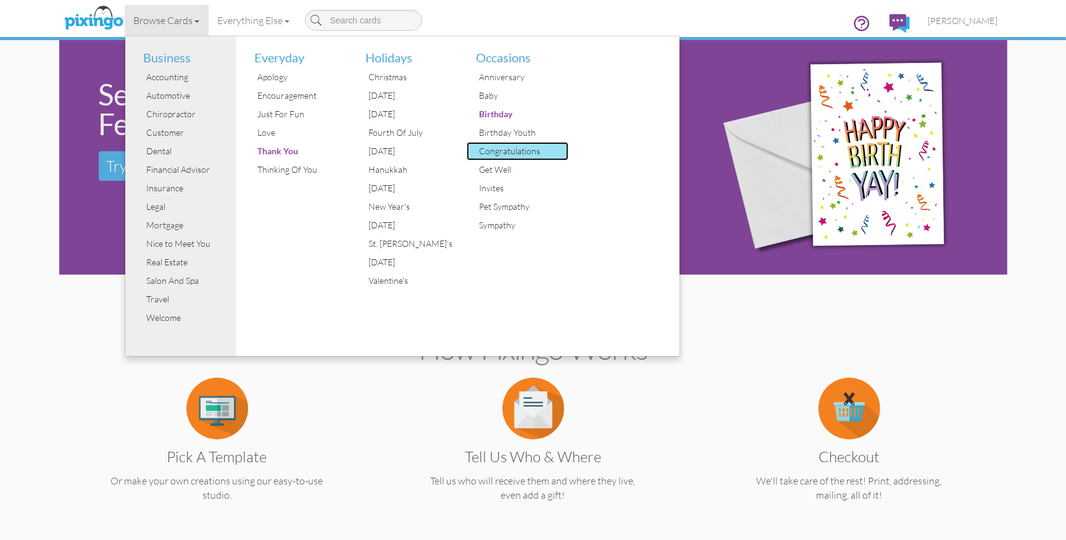
click at [508, 148] on div "Congratulations" at bounding box center [522, 151] width 93 height 19
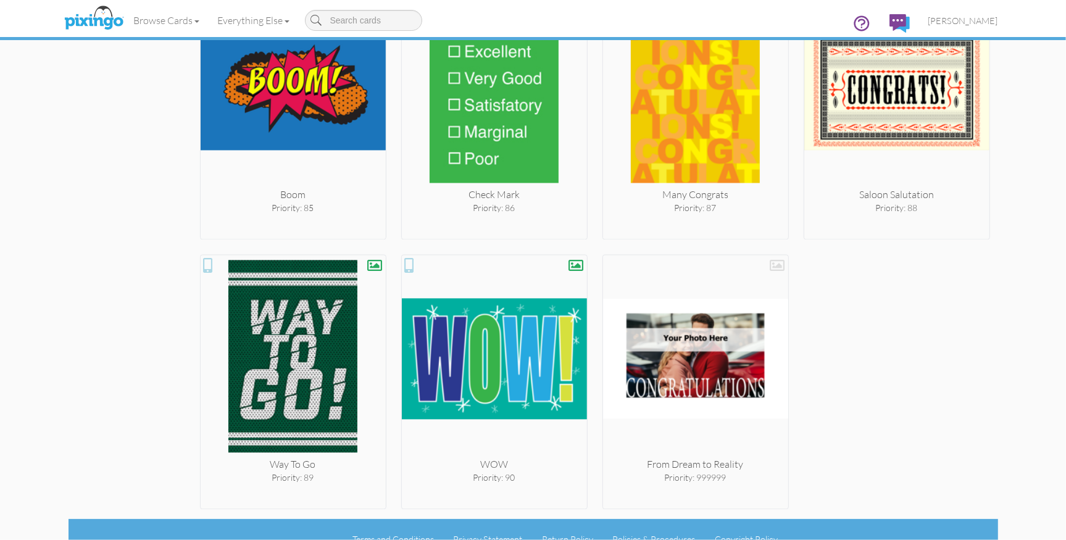
scroll to position [5969, 0]
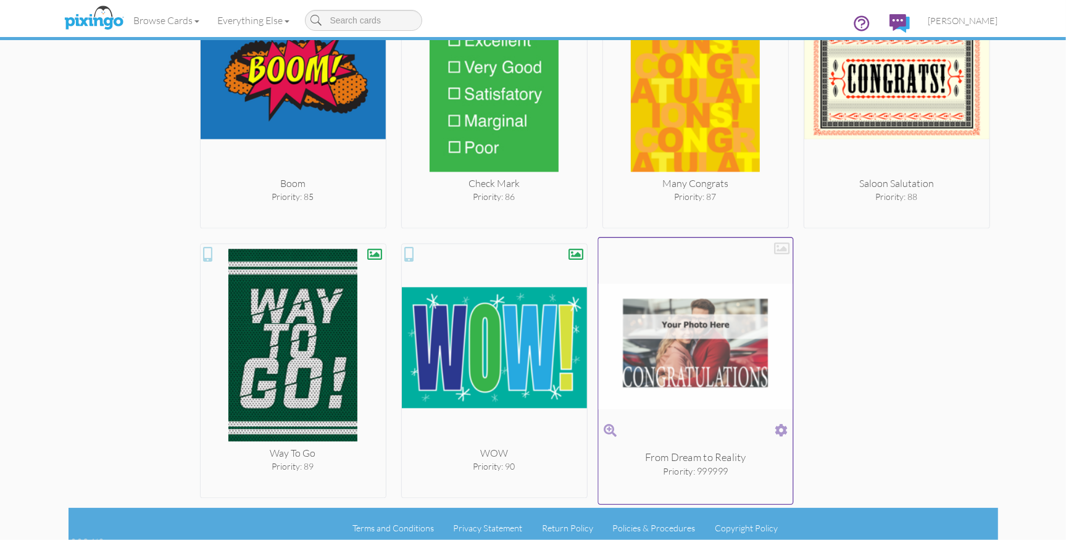
click at [779, 422] on span at bounding box center [781, 431] width 13 height 18
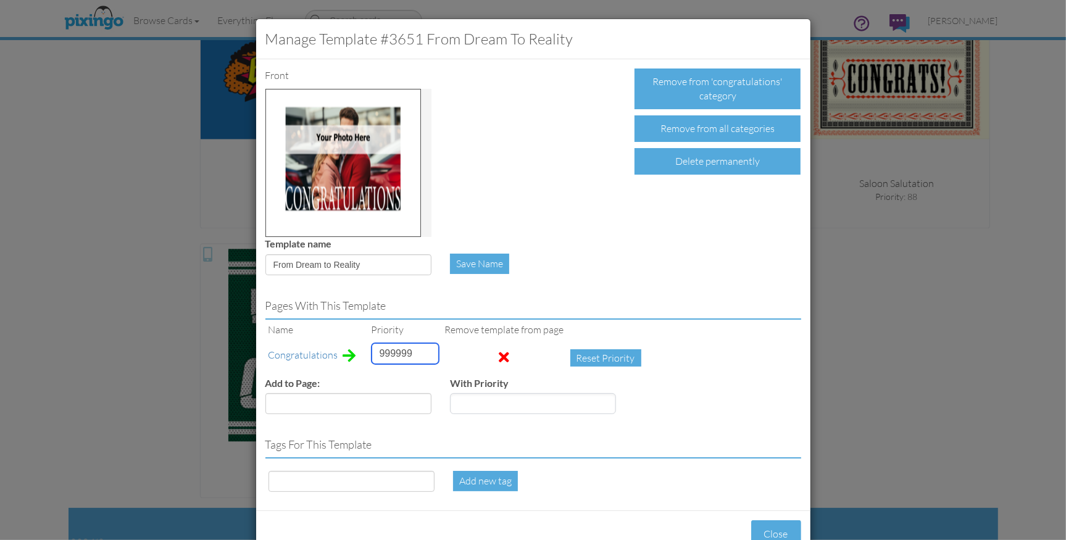
click at [393, 350] on input "999999" at bounding box center [405, 353] width 67 height 21
type input "1"
drag, startPoint x: 274, startPoint y: 265, endPoint x: 355, endPoint y: 265, distance: 80.9
click at [361, 263] on input "From Dream to Reality" at bounding box center [348, 264] width 166 height 21
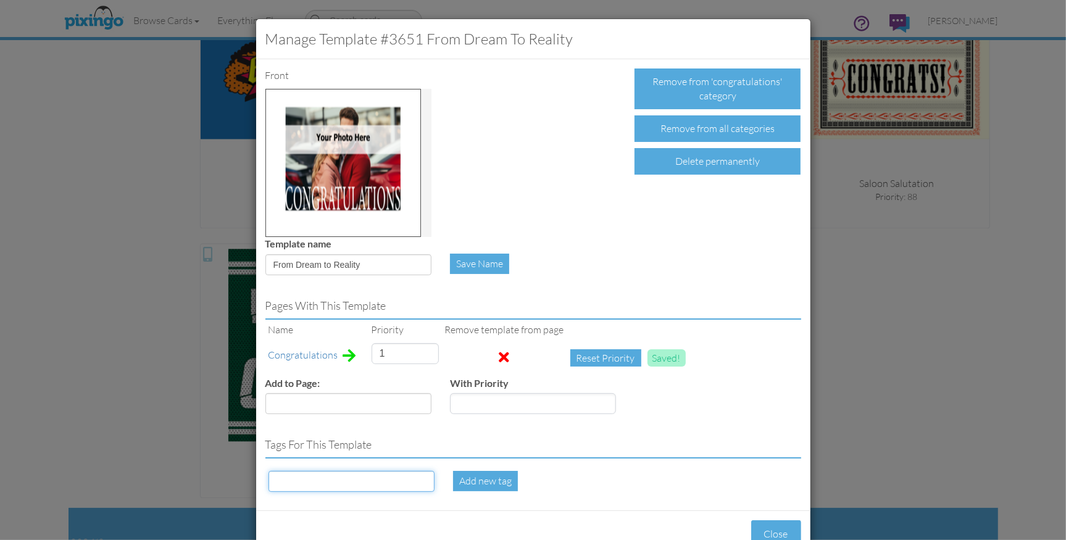
click at [304, 483] on input at bounding box center [352, 481] width 166 height 21
paste input "From Dream to Reality"
type input "From Dream to Reality"
click at [468, 484] on div "Add new tag" at bounding box center [485, 481] width 65 height 20
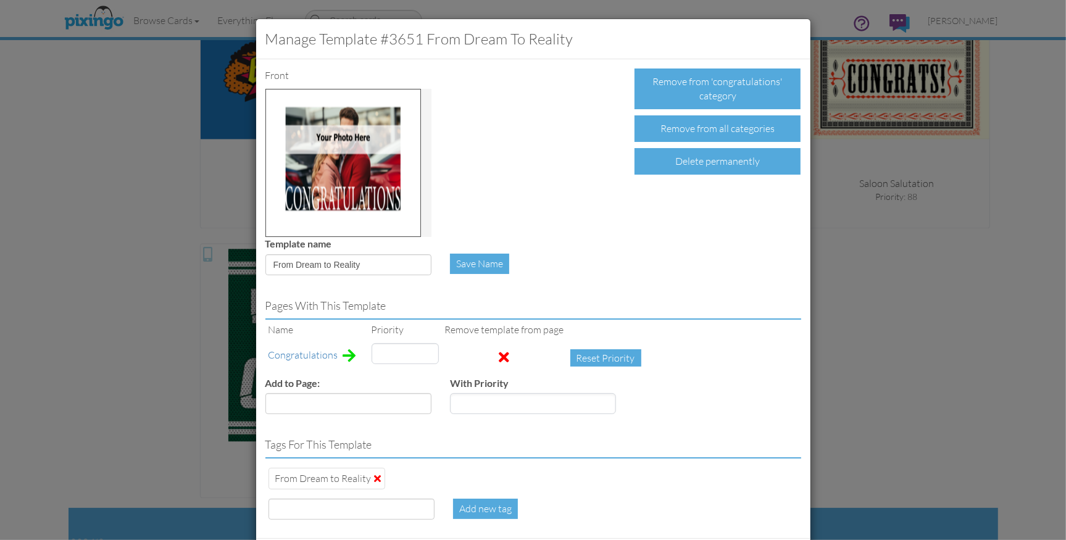
type input "1"
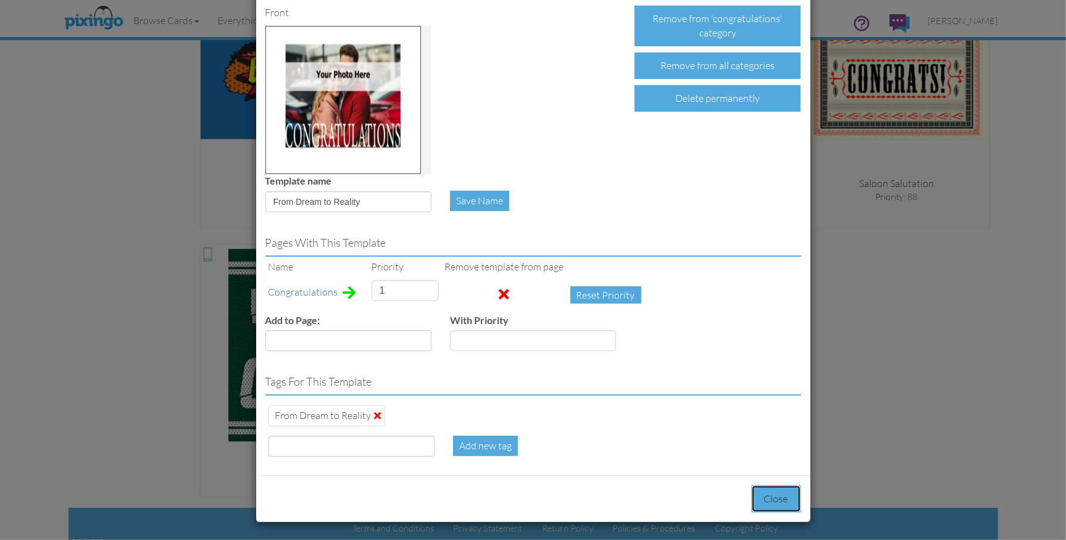
drag, startPoint x: 780, startPoint y: 498, endPoint x: 781, endPoint y: 488, distance: 9.3
click at [780, 497] on button "Close" at bounding box center [776, 499] width 50 height 28
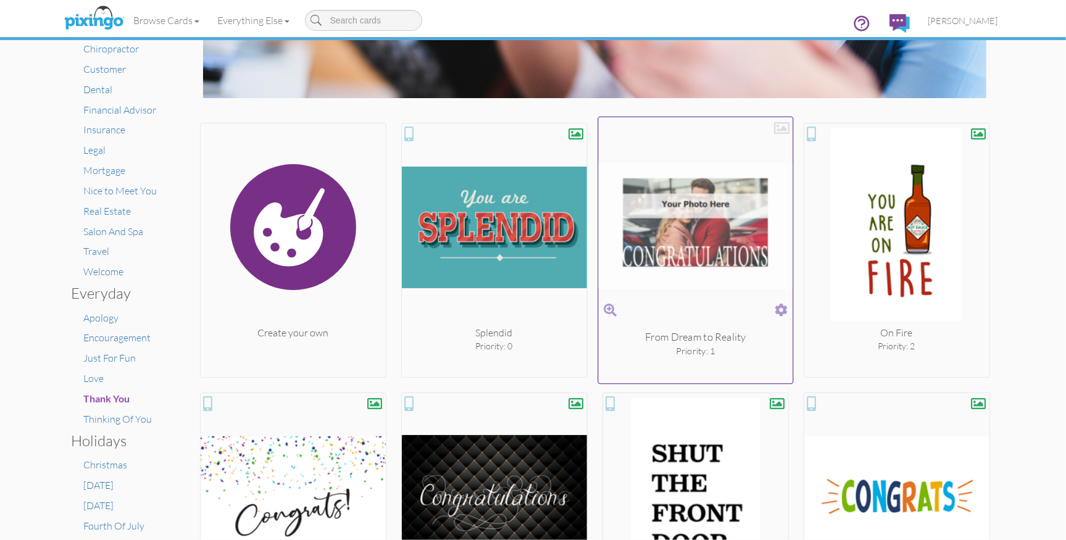
scroll to position [149, 0]
click at [782, 126] on div at bounding box center [781, 128] width 15 height 15
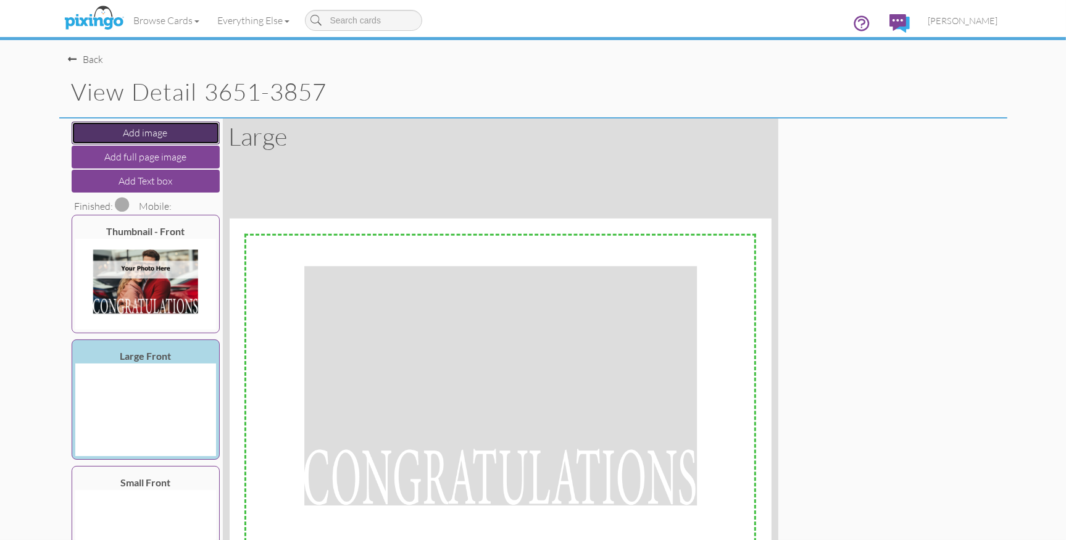
click at [135, 134] on button "Add image" at bounding box center [146, 133] width 148 height 23
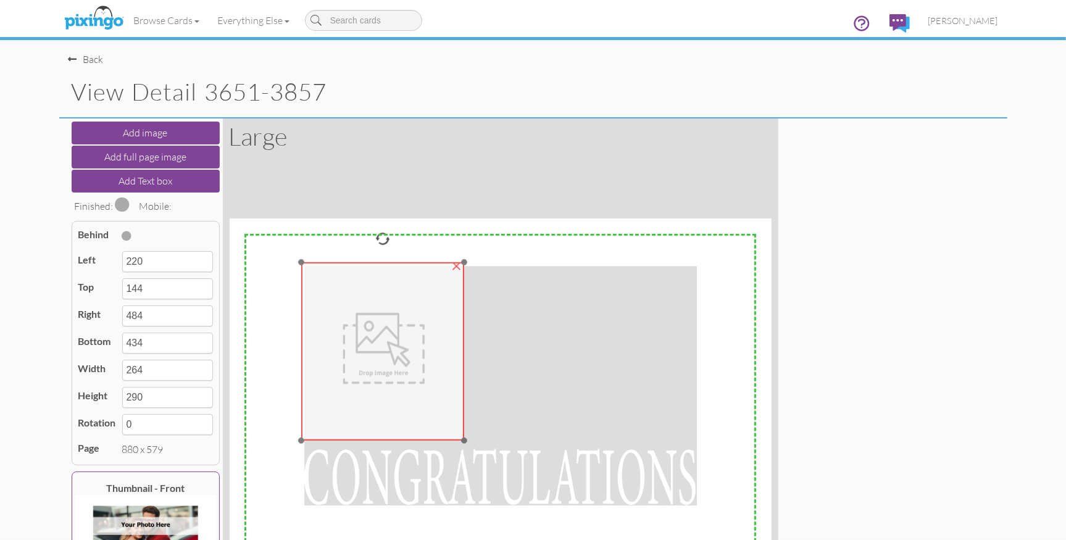
drag, startPoint x: 404, startPoint y: 367, endPoint x: 341, endPoint y: 322, distance: 77.9
click at [341, 322] on img at bounding box center [383, 352] width 163 height 178
type input "116"
type input "71"
type input "380"
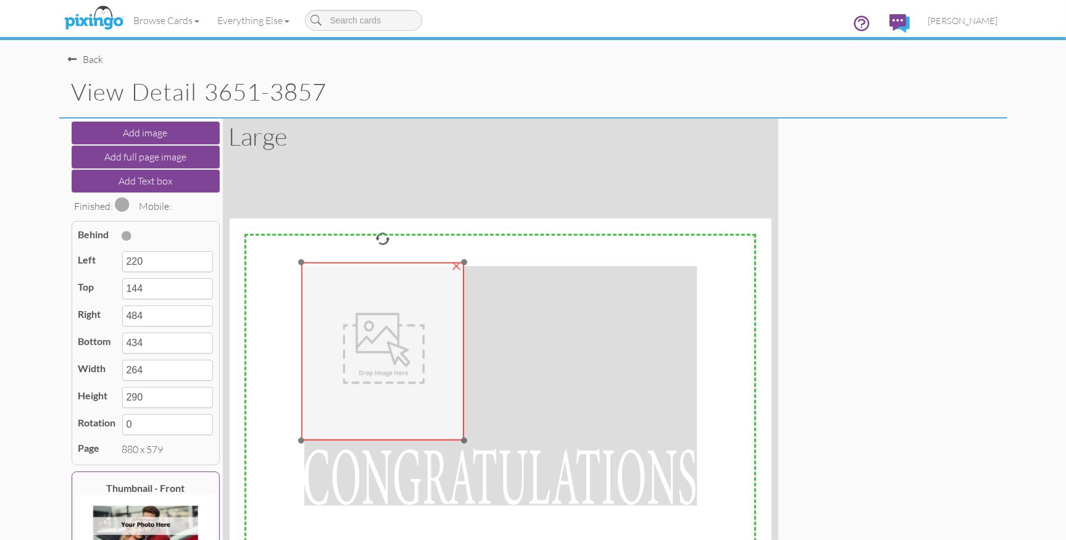
type input "361"
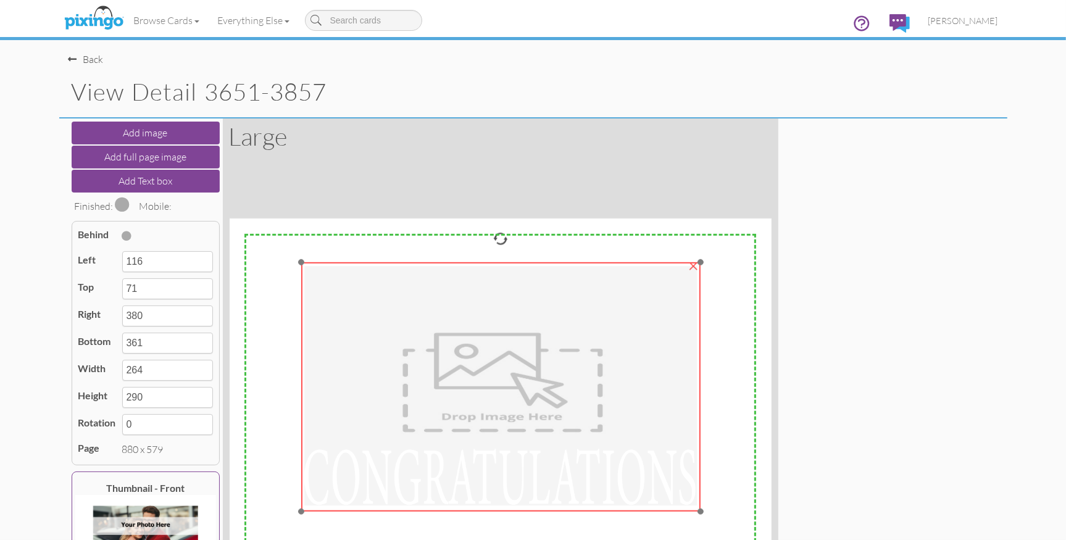
drag, startPoint x: 462, startPoint y: 441, endPoint x: 700, endPoint y: 512, distance: 247.5
click at [700, 512] on div at bounding box center [701, 512] width 6 height 6
type input "764"
type input "476"
type input "648"
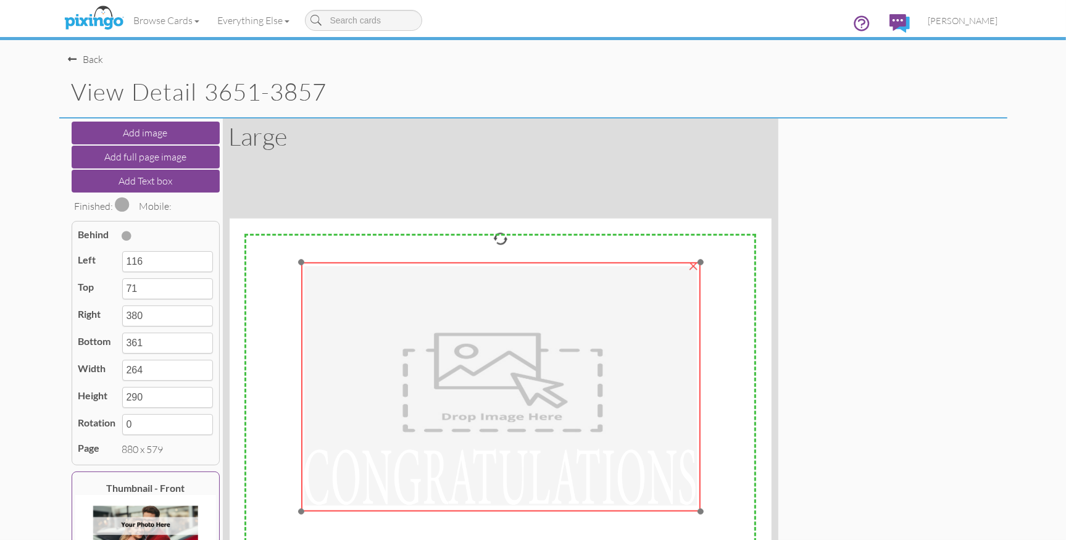
type input "405"
click at [698, 509] on div at bounding box center [700, 511] width 6 height 6
type input "763"
type input "474"
type input "647"
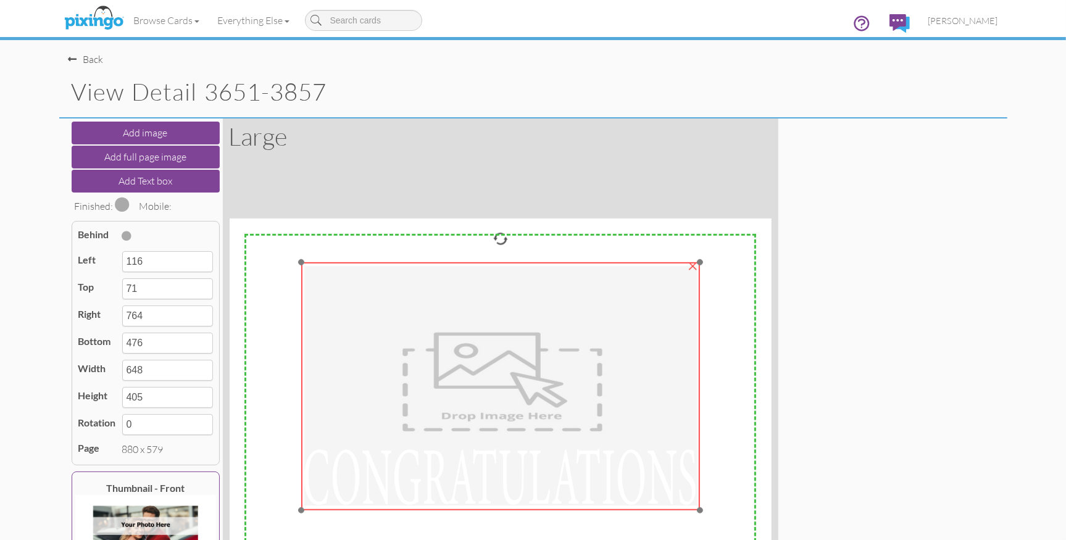
type input "403"
click at [128, 235] on span at bounding box center [127, 236] width 10 height 10
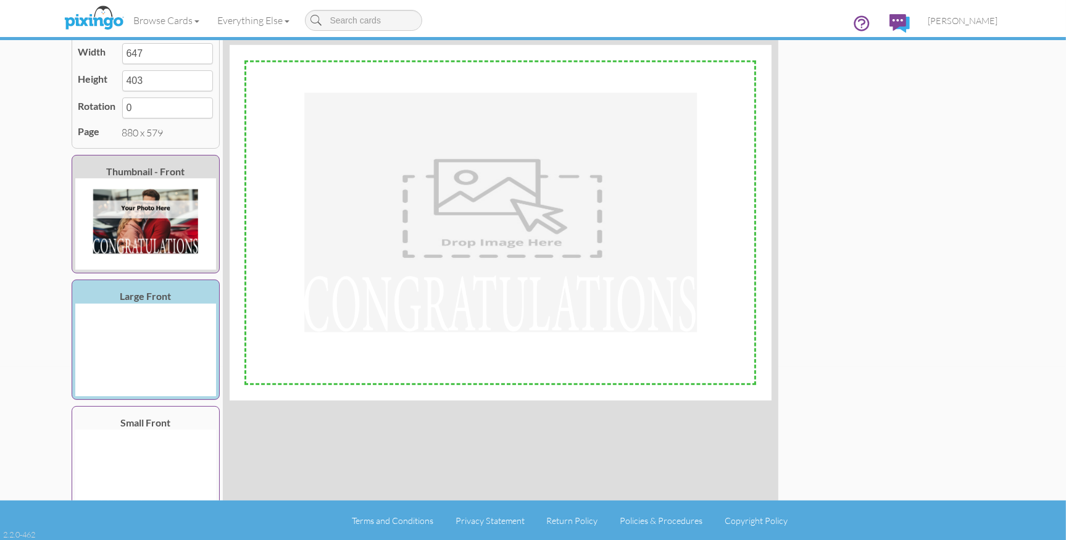
scroll to position [185, 0]
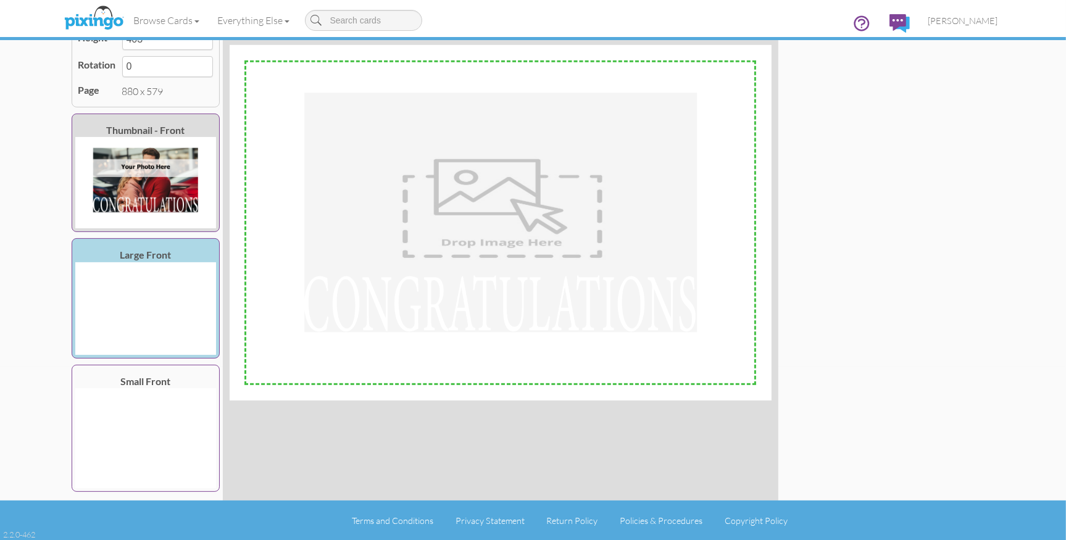
click at [167, 404] on img at bounding box center [145, 438] width 141 height 100
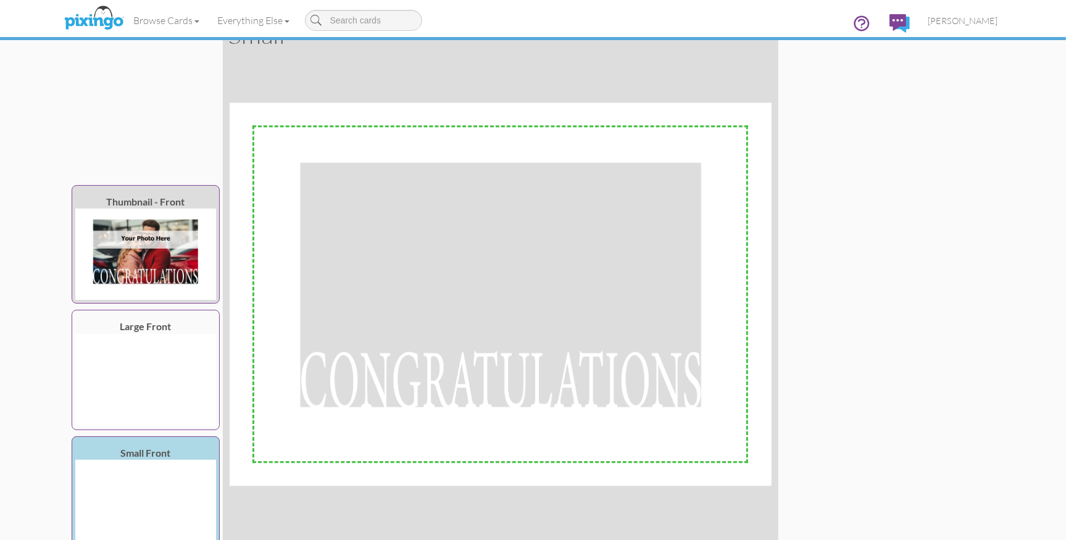
scroll to position [0, 0]
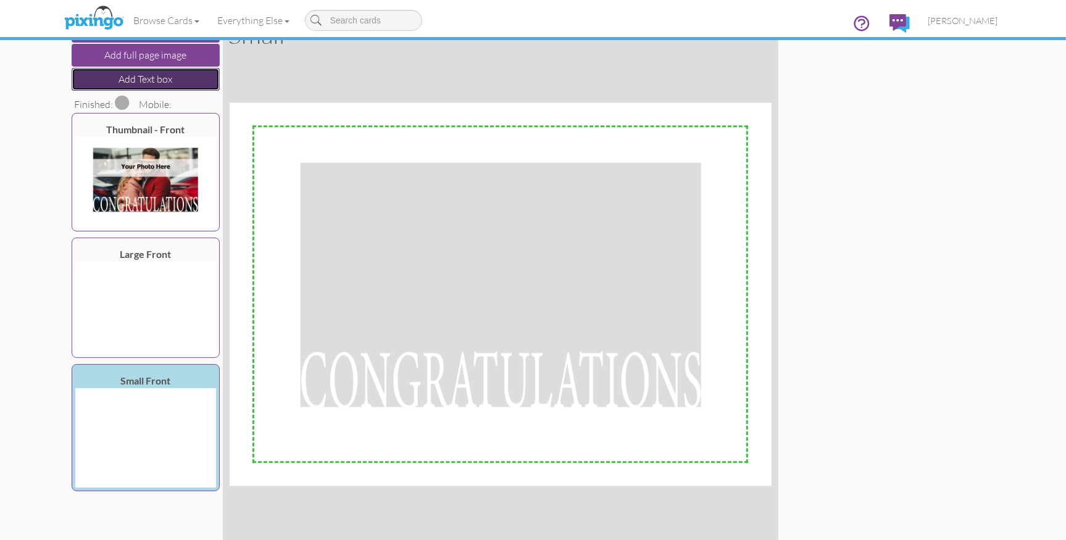
click at [128, 82] on button "Add Text box" at bounding box center [146, 79] width 148 height 23
click at [743, 204] on div "×" at bounding box center [741, 201] width 20 height 20
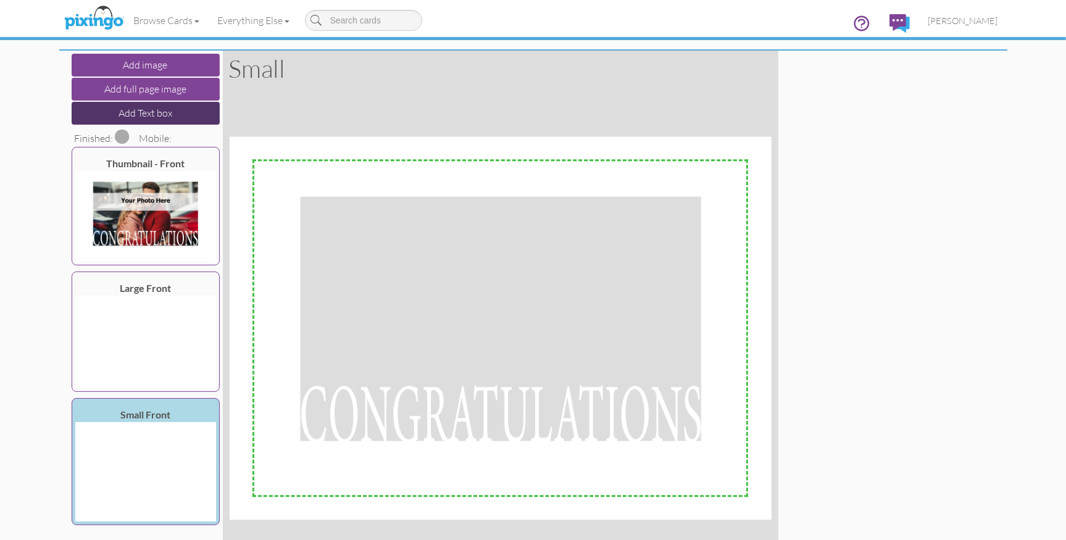
scroll to position [61, 0]
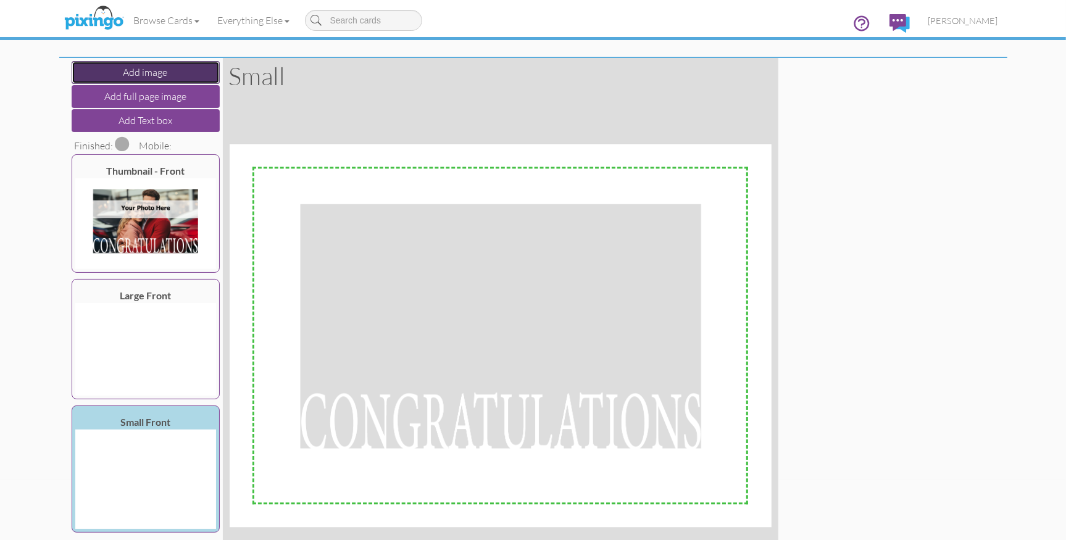
click at [162, 78] on button "Add image" at bounding box center [146, 72] width 148 height 23
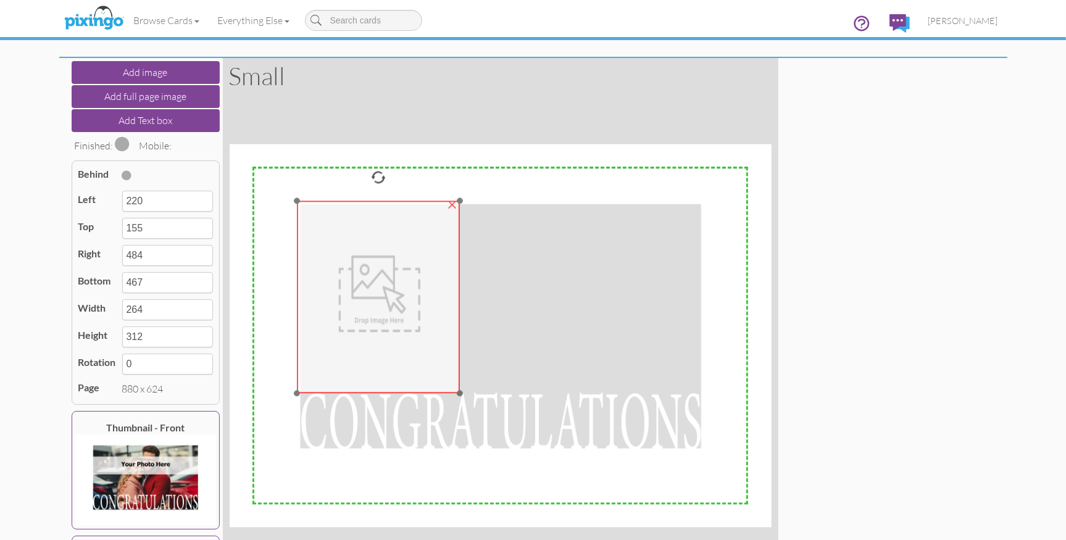
drag, startPoint x: 389, startPoint y: 272, endPoint x: 321, endPoint y: 233, distance: 78.6
click at [321, 233] on img at bounding box center [379, 297] width 163 height 193
type input "109"
type input "92"
type input "373"
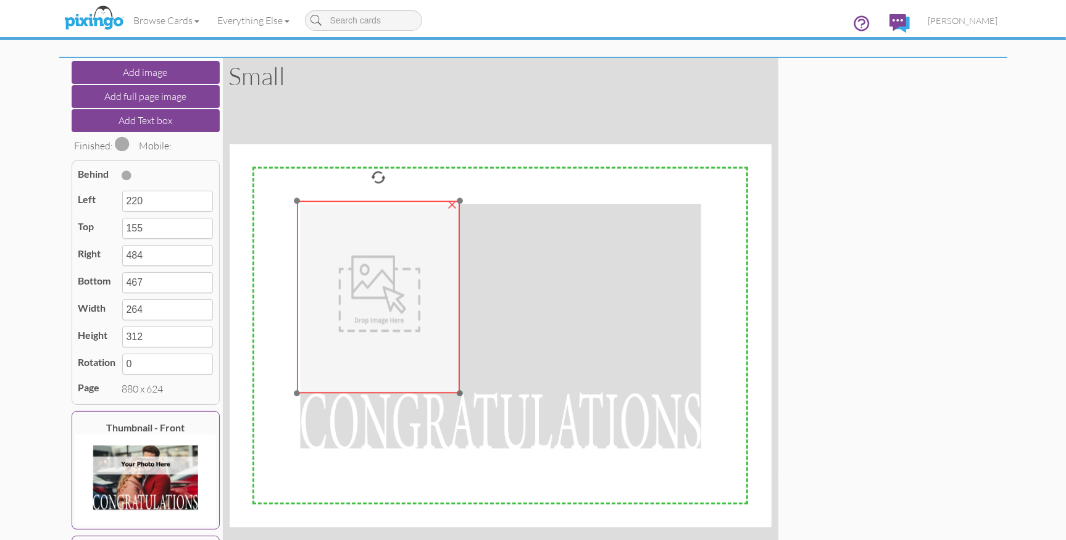
type input "404"
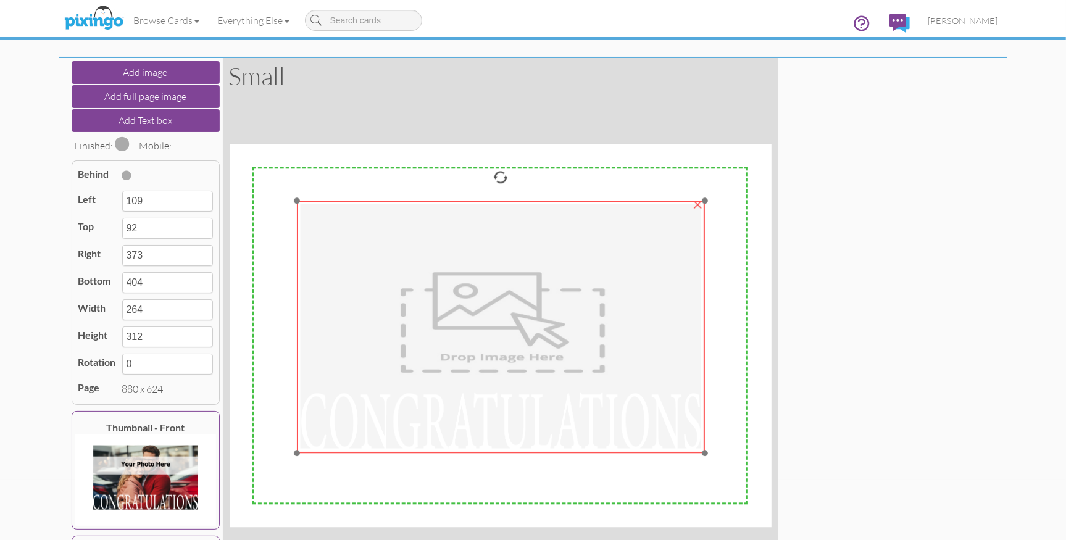
drag, startPoint x: 458, startPoint y: 392, endPoint x: 704, endPoint y: 453, distance: 253.1
click at [704, 453] on div at bounding box center [705, 453] width 6 height 6
type input "110"
type input "772"
type input "501"
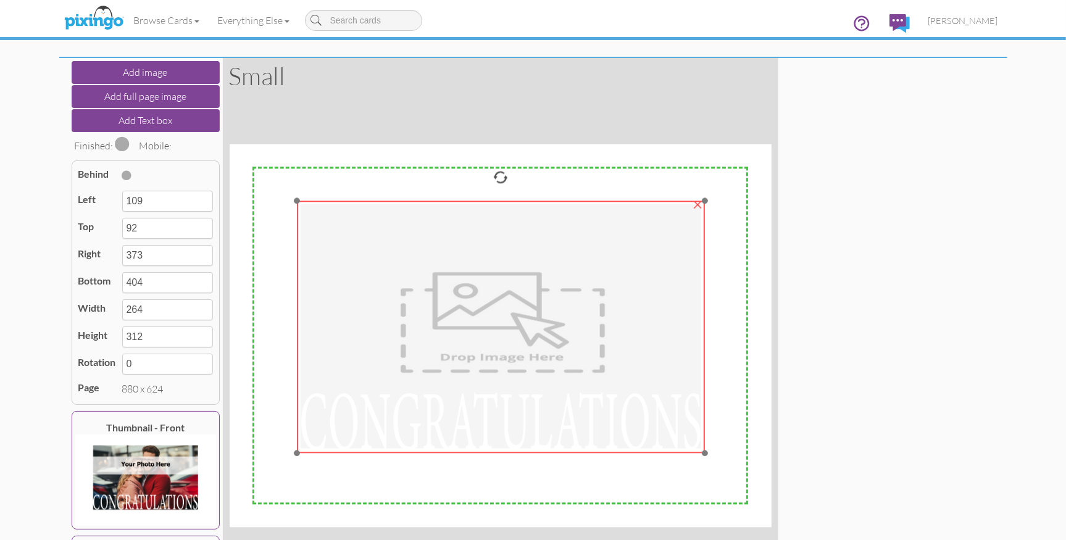
type input "662"
type input "409"
click at [127, 176] on span at bounding box center [127, 175] width 10 height 10
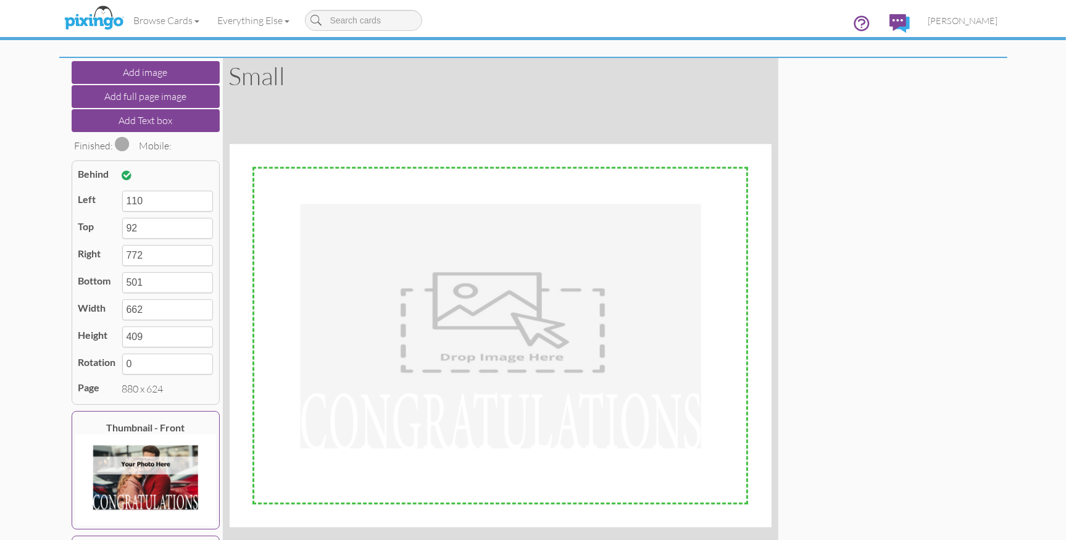
scroll to position [0, 0]
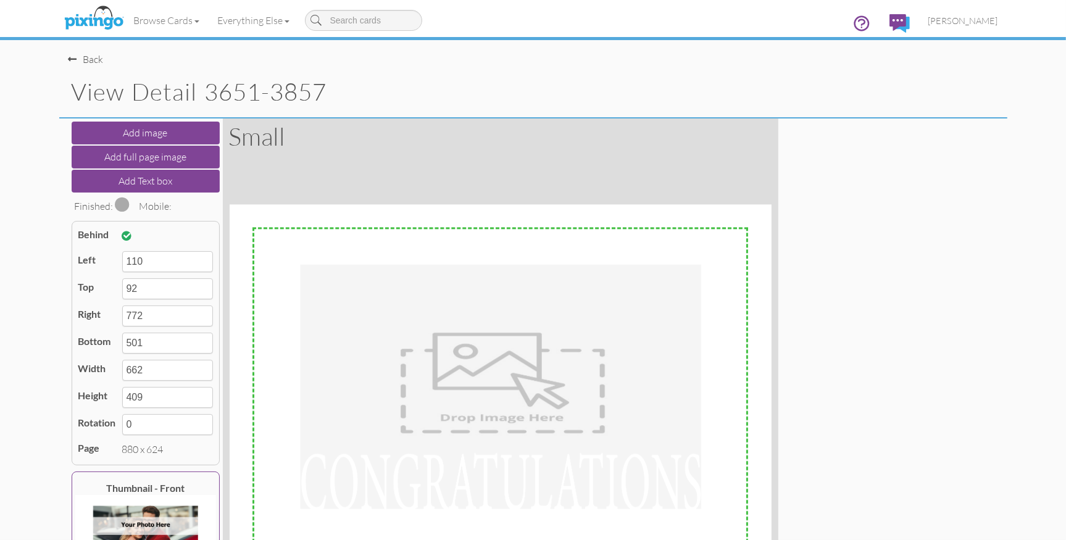
click at [121, 205] on span at bounding box center [122, 204] width 15 height 15
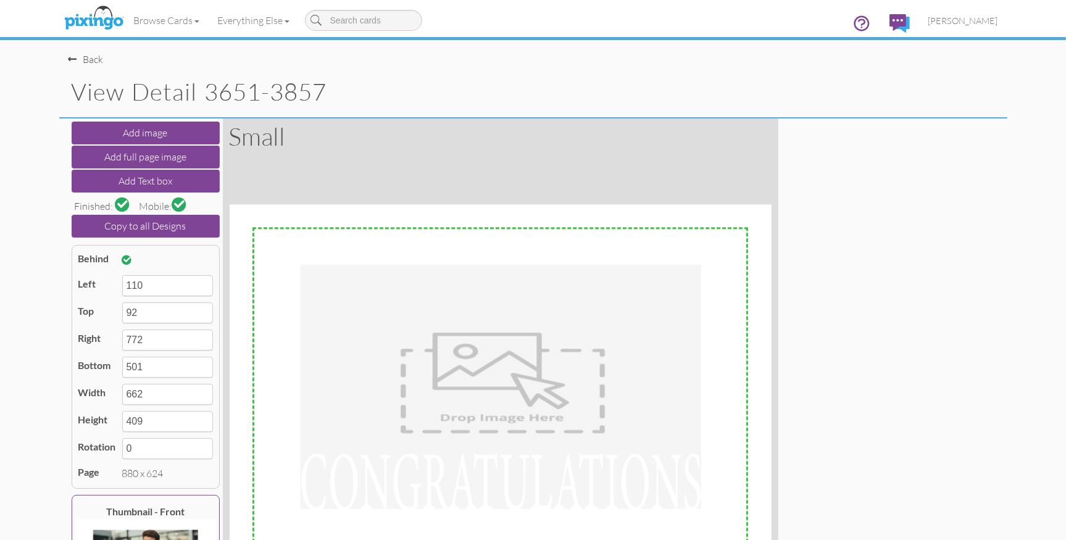
click at [180, 205] on span at bounding box center [179, 204] width 10 height 10
click at [88, 52] on div "Back" at bounding box center [538, 53] width 939 height 27
click at [87, 56] on div "Back" at bounding box center [86, 59] width 35 height 14
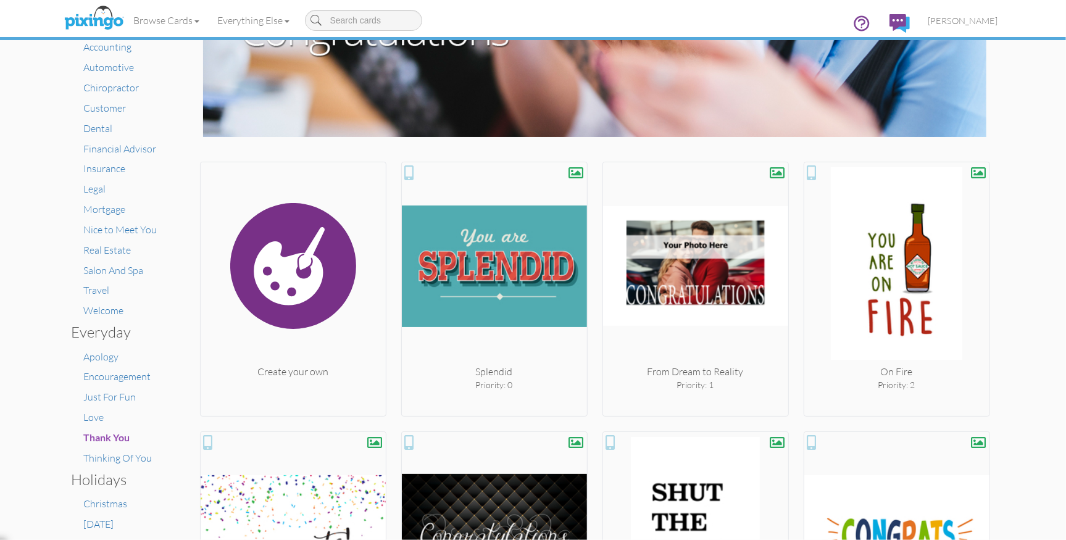
scroll to position [114, 0]
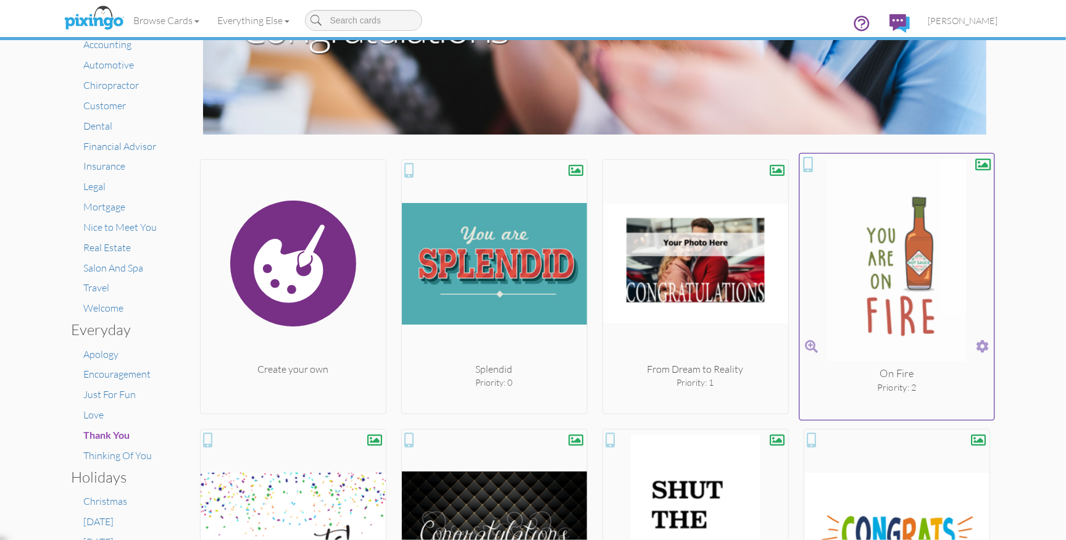
click at [982, 345] on span at bounding box center [982, 347] width 13 height 18
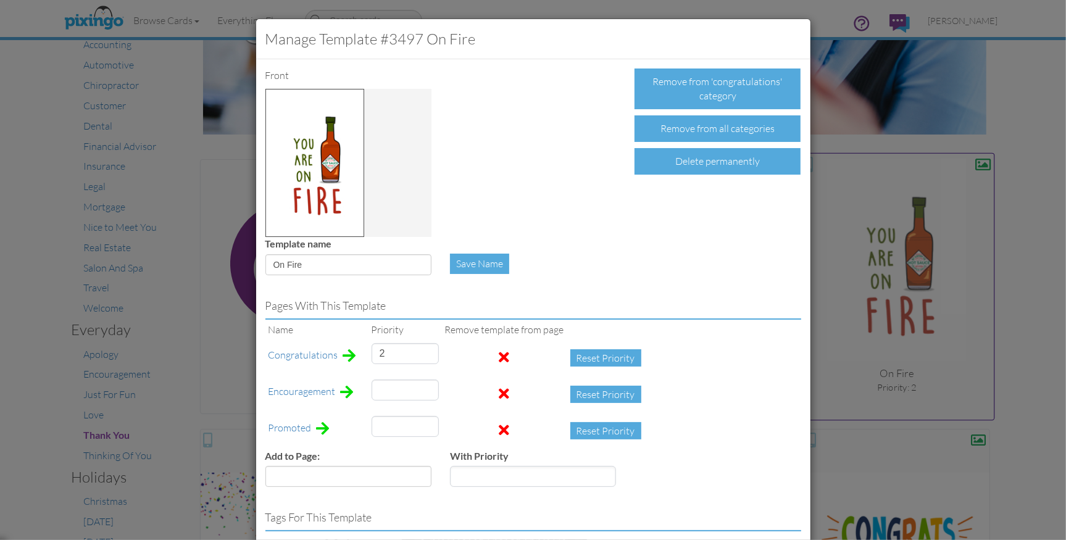
type input "27"
type input "8"
drag, startPoint x: 394, startPoint y: 356, endPoint x: 364, endPoint y: 352, distance: 29.9
click at [369, 353] on td "2" at bounding box center [405, 358] width 73 height 36
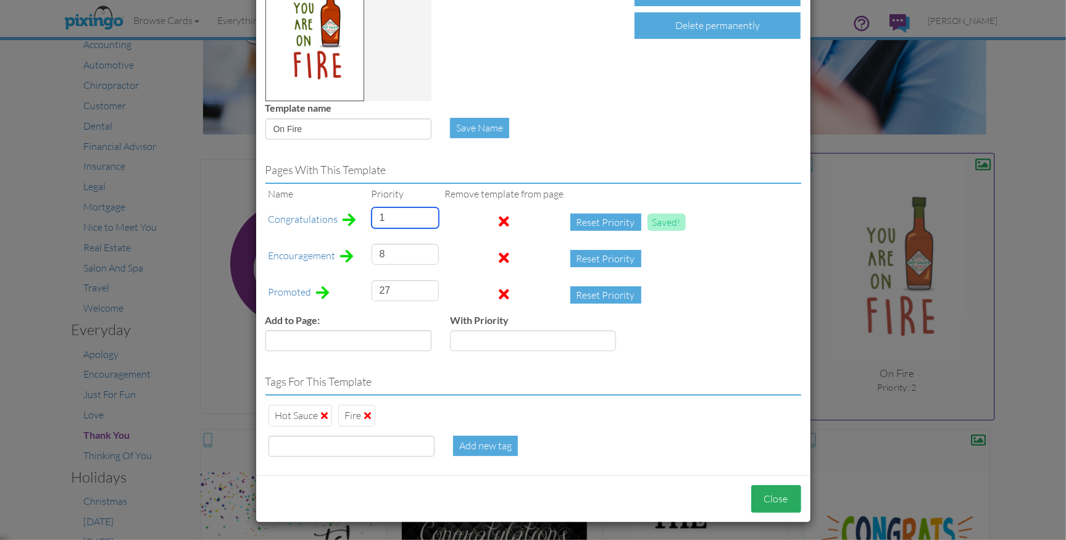
type input "1"
click at [767, 508] on button "Close" at bounding box center [776, 499] width 50 height 28
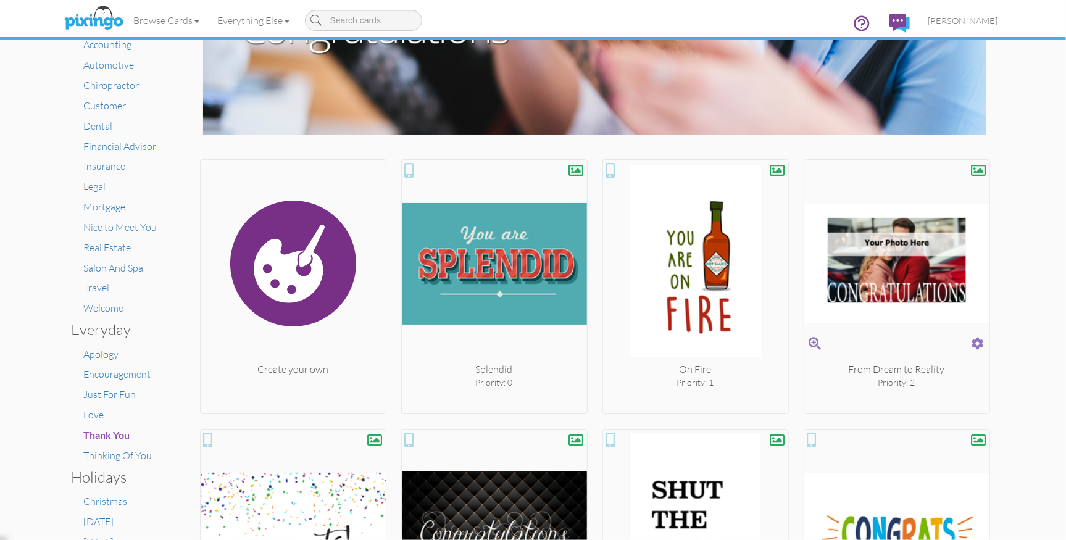
click at [915, 288] on img at bounding box center [896, 264] width 185 height 198
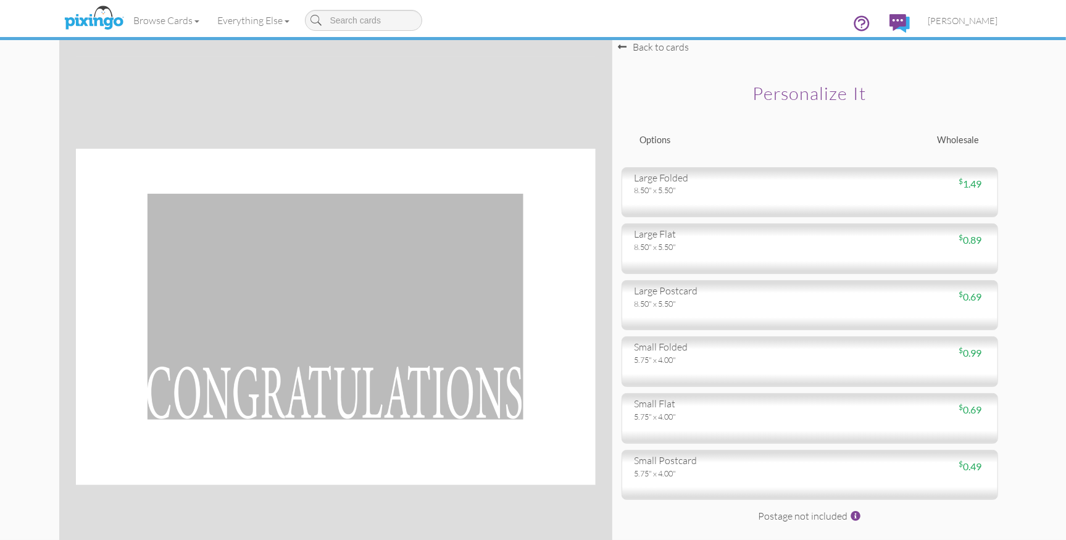
click at [673, 51] on div "Back to cards" at bounding box center [654, 47] width 71 height 14
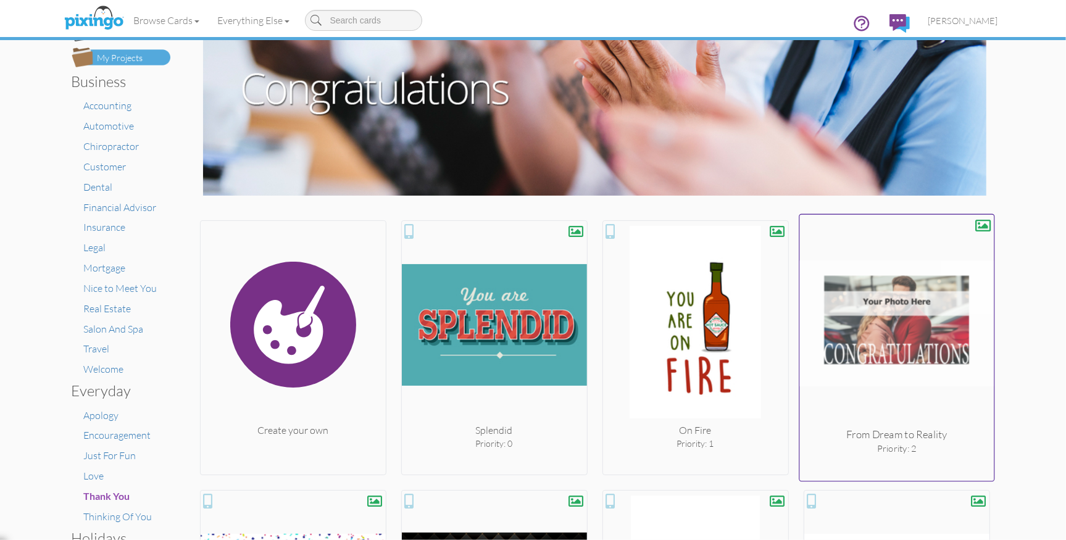
scroll to position [7, 0]
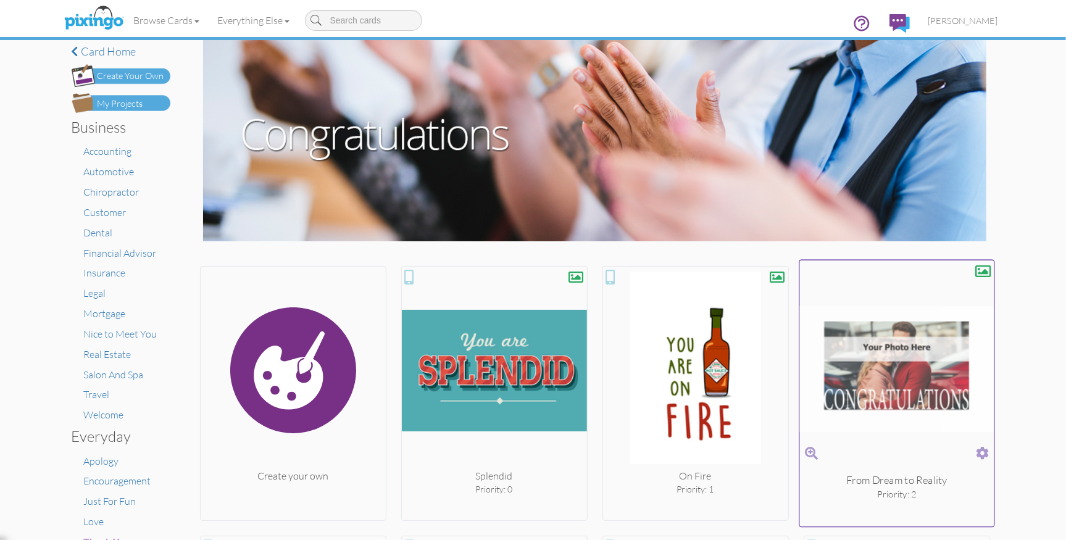
click at [984, 448] on span at bounding box center [982, 454] width 13 height 18
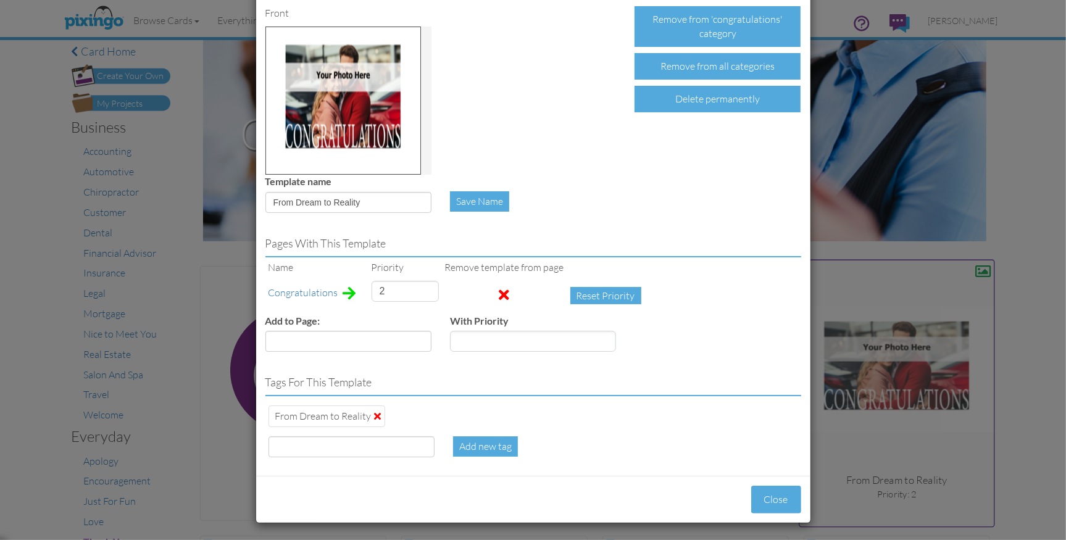
scroll to position [63, 0]
click at [420, 340] on select "Accounting Anniversary Apology Automotive Baby Baby Shower Birthday Birthday Yo…" at bounding box center [348, 340] width 166 height 21
select select "object:7503"
click at [265, 330] on select "Accounting Anniversary Apology Automotive Baby Baby Shower Birthday Birthday Yo…" at bounding box center [348, 340] width 166 height 21
click at [469, 337] on input "number" at bounding box center [533, 340] width 166 height 21
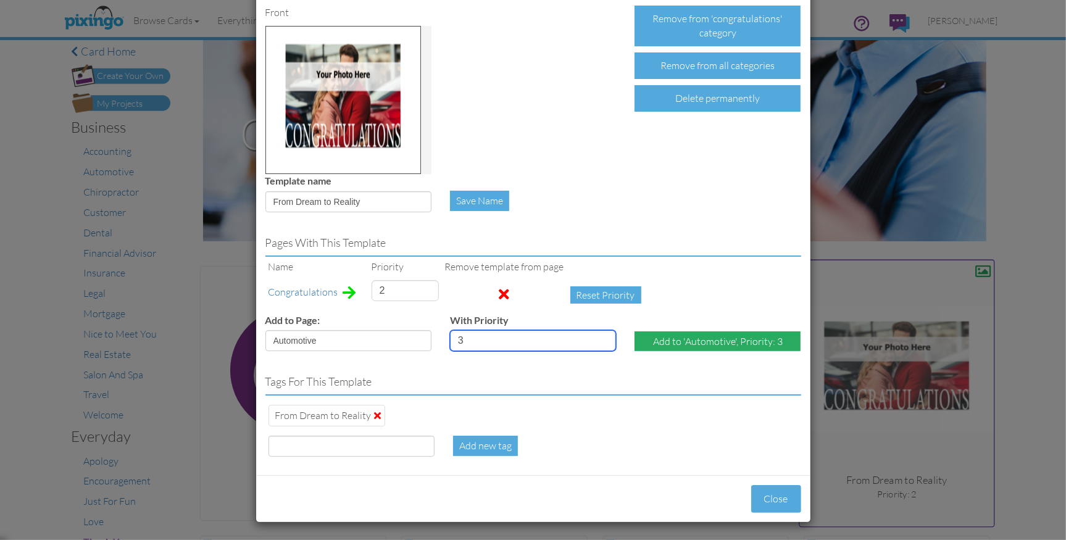
type input "3"
click at [677, 344] on div "Add to 'Automotive', Priority: 3" at bounding box center [718, 342] width 166 height 20
select select "?"
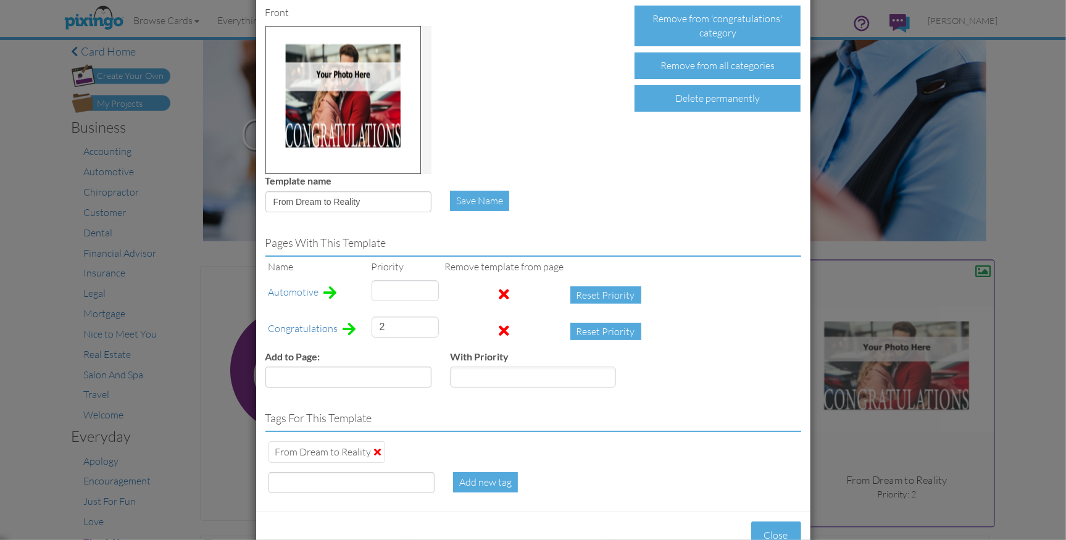
type input "3"
click at [424, 378] on select "Accounting Anniversary Apology Baby Baby Shower Birthday Birthday Youth Child P…" at bounding box center [348, 377] width 166 height 21
select select "object:7585"
click at [265, 367] on select "Accounting Anniversary Apology Baby Baby Shower Birthday Birthday Youth Child P…" at bounding box center [348, 377] width 166 height 21
click at [770, 527] on button "Close" at bounding box center [776, 536] width 50 height 28
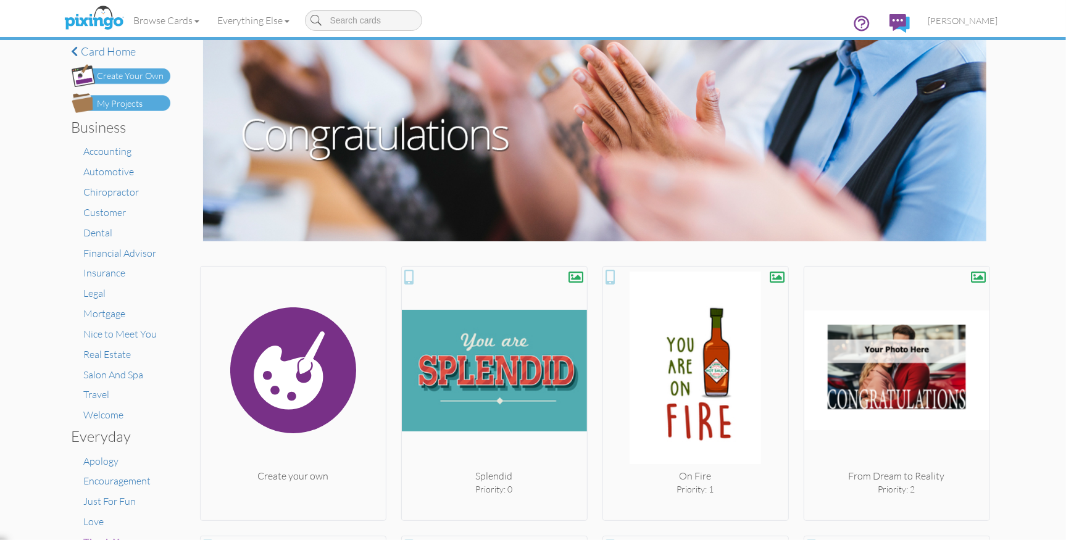
scroll to position [0, 0]
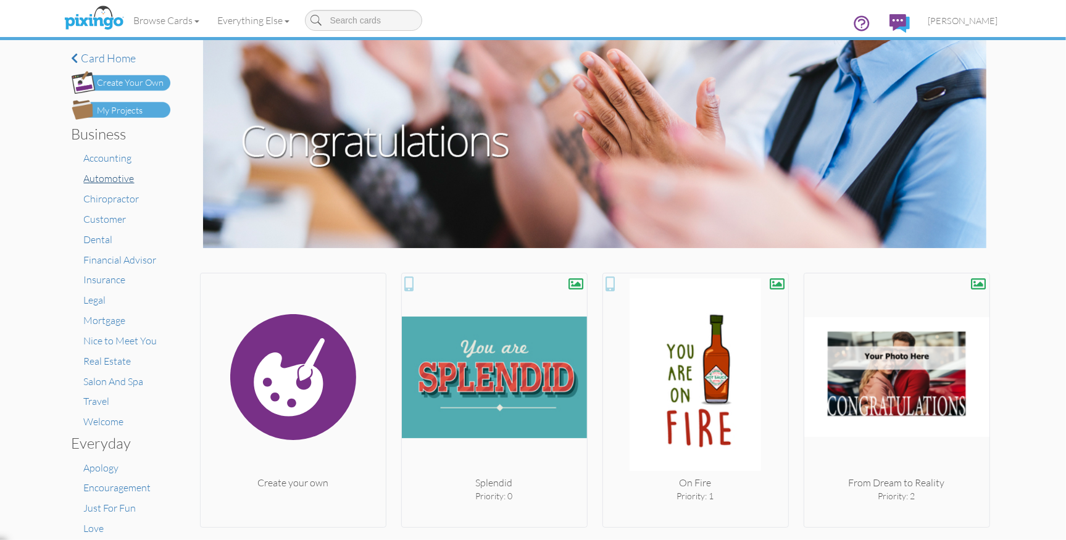
click at [117, 185] on li "Automotive" at bounding box center [127, 179] width 86 height 14
click at [115, 180] on span "Automotive" at bounding box center [109, 178] width 51 height 12
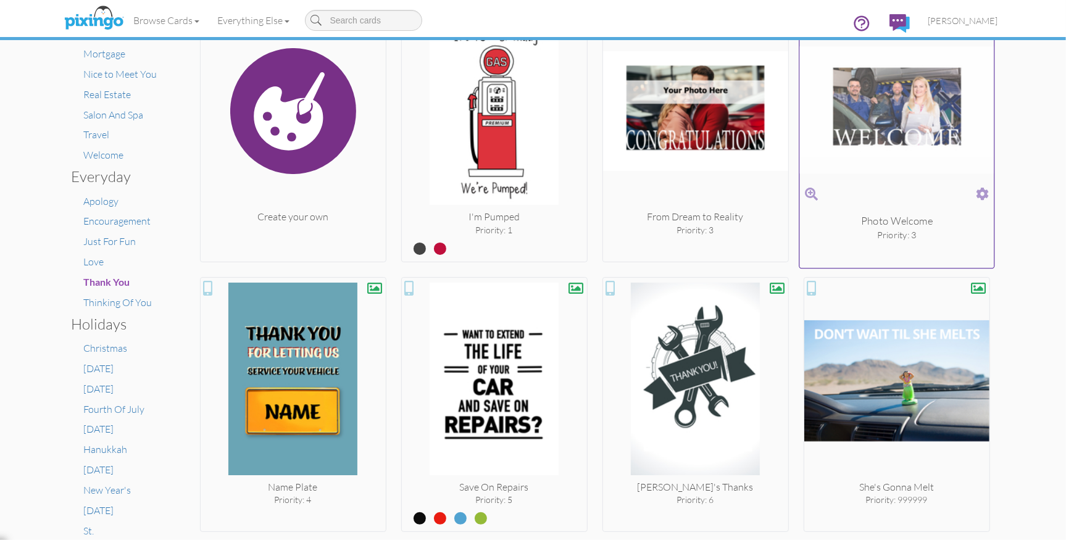
scroll to position [537, 0]
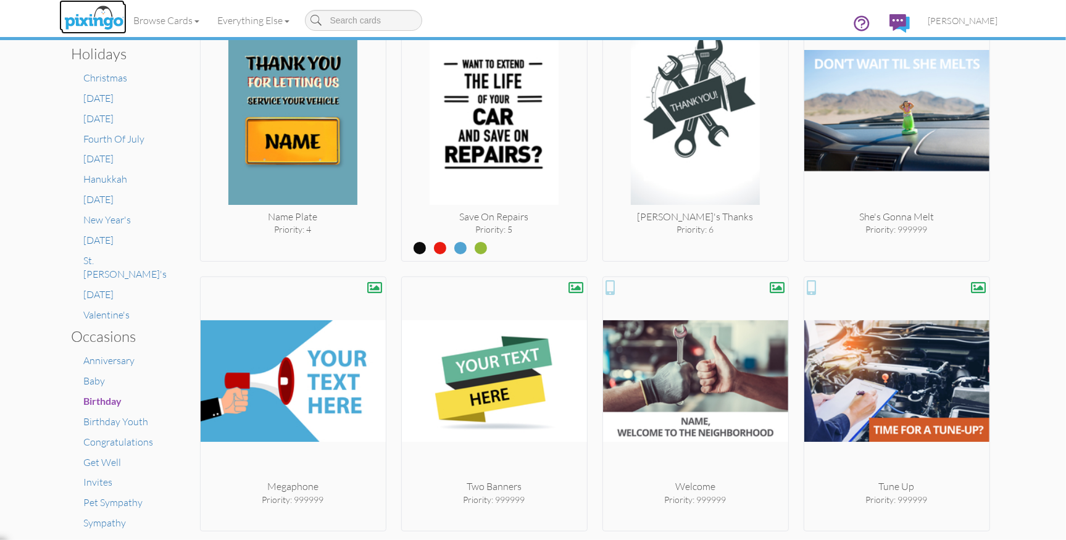
click at [97, 21] on img at bounding box center [93, 18] width 65 height 31
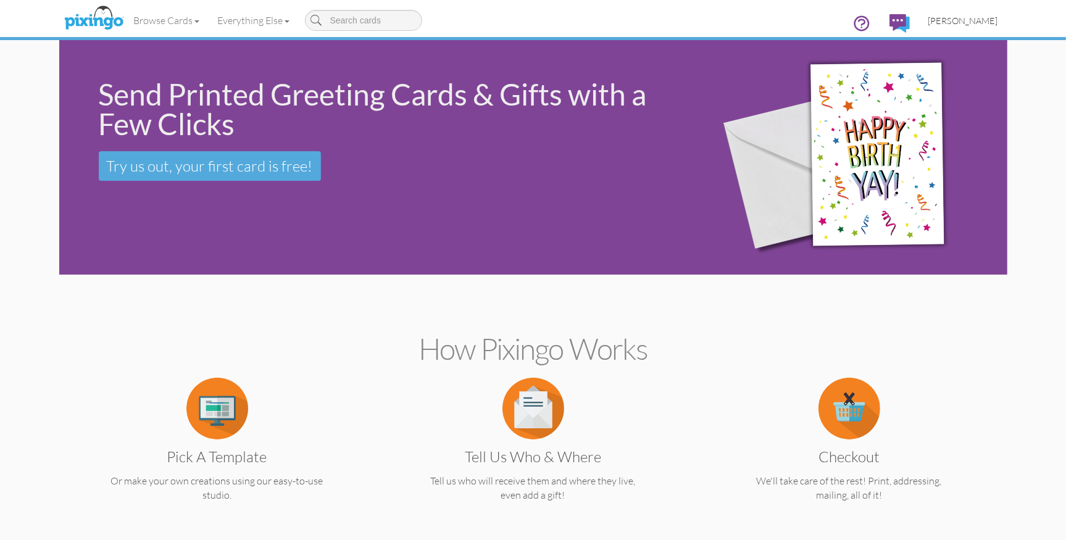
click at [967, 18] on span "[PERSON_NAME]" at bounding box center [964, 20] width 70 height 10
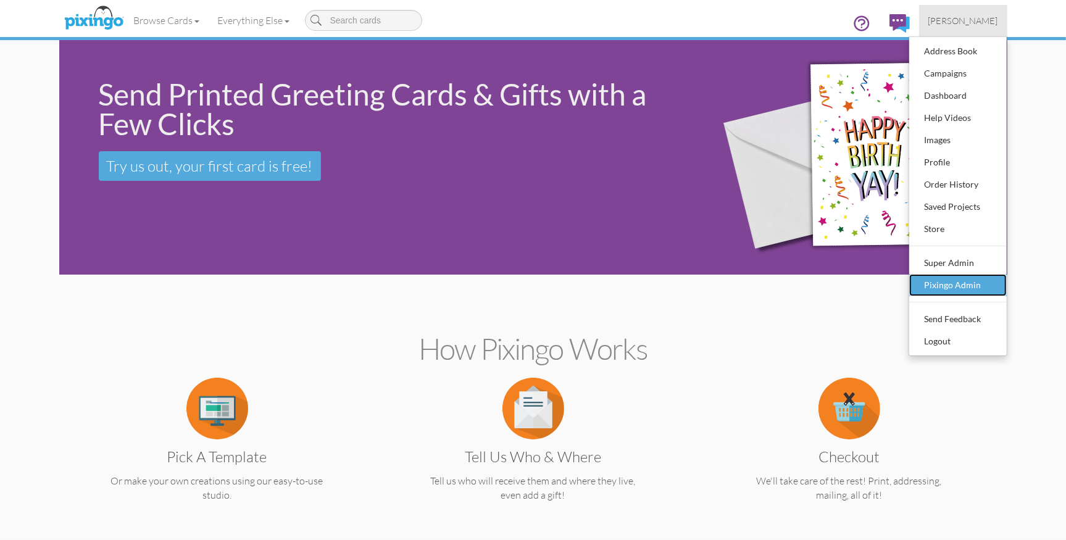
click at [933, 278] on div "Pixingo Admin" at bounding box center [958, 285] width 73 height 19
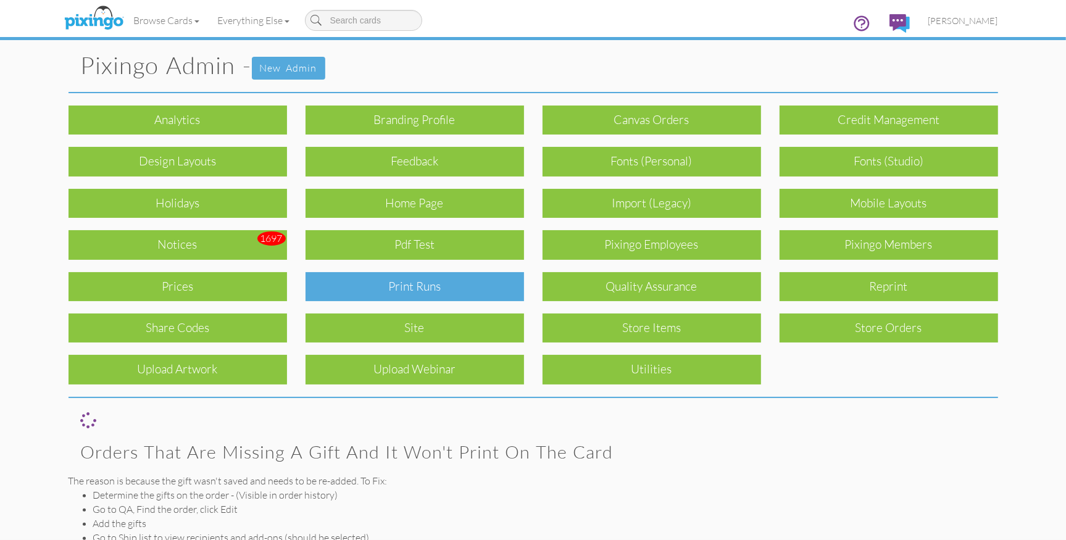
click at [437, 284] on div "Print Runs" at bounding box center [415, 286] width 219 height 29
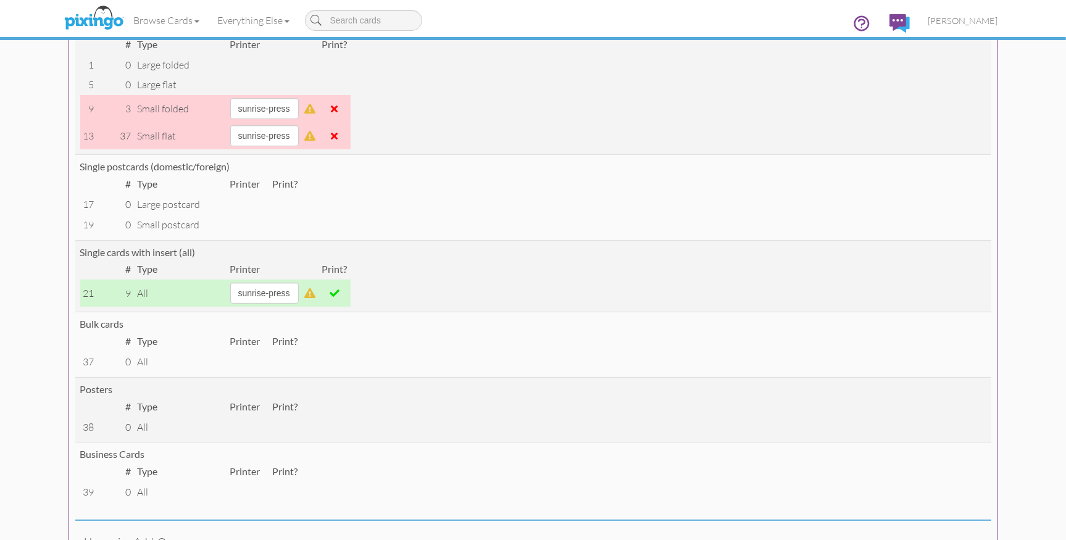
scroll to position [220, 0]
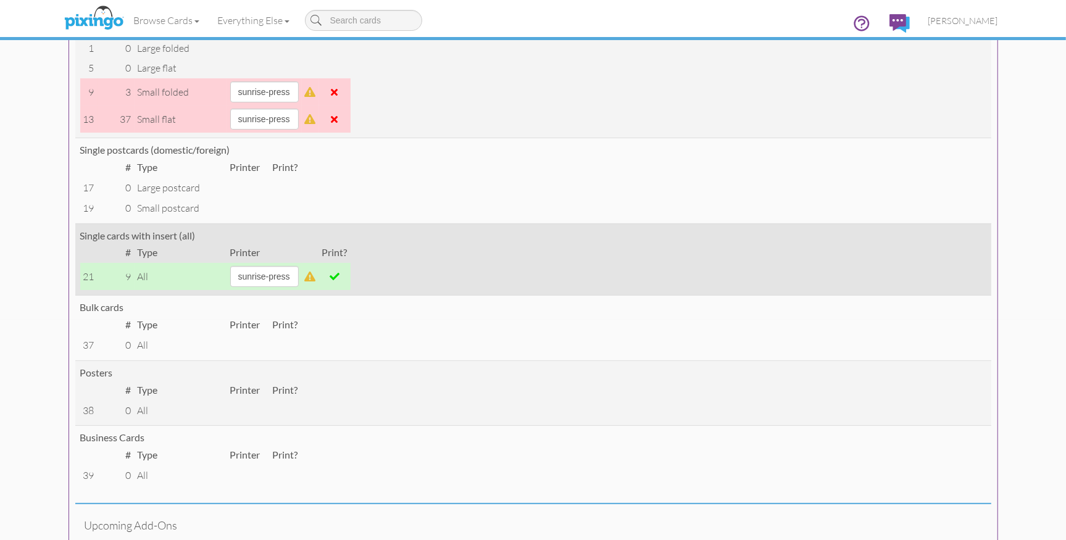
click at [340, 276] on span at bounding box center [335, 277] width 10 height 10
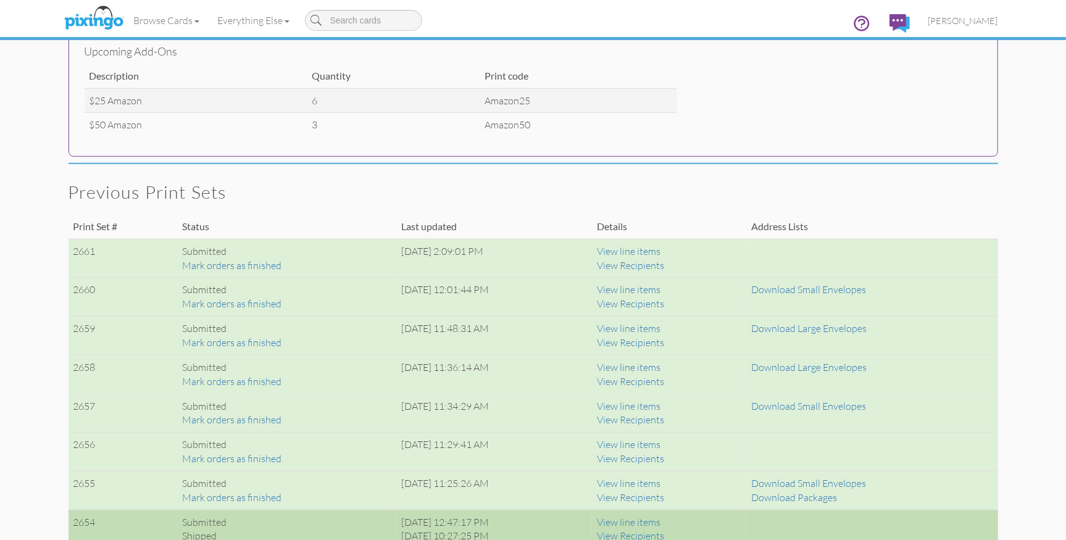
scroll to position [695, 0]
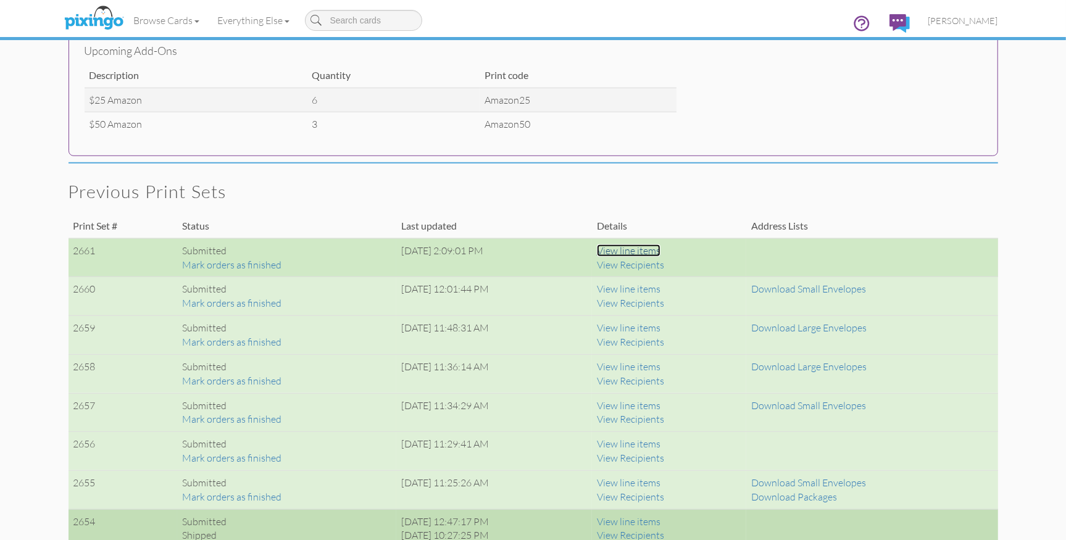
click at [645, 249] on link "View line items" at bounding box center [629, 250] width 64 height 12
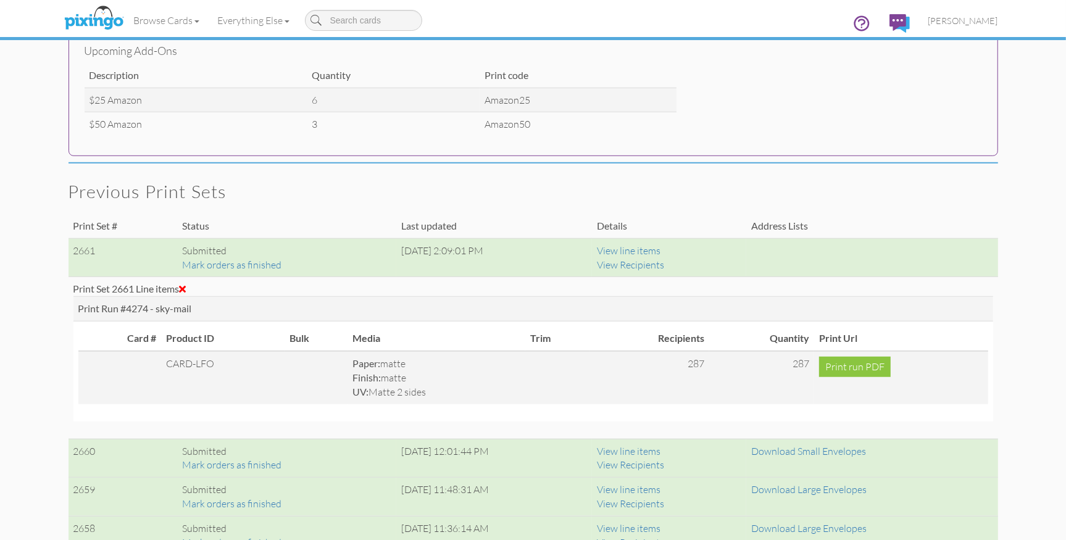
drag, startPoint x: 511, startPoint y: 170, endPoint x: 382, endPoint y: 209, distance: 135.0
click at [186, 287] on span at bounding box center [183, 289] width 7 height 10
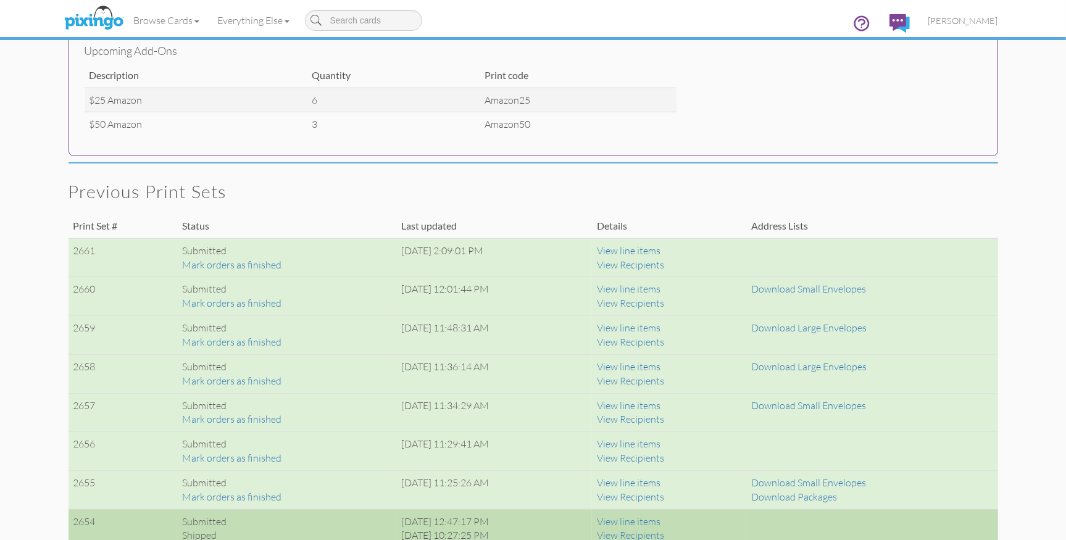
click at [475, 189] on h2 "Previous print sets" at bounding box center [527, 192] width 917 height 20
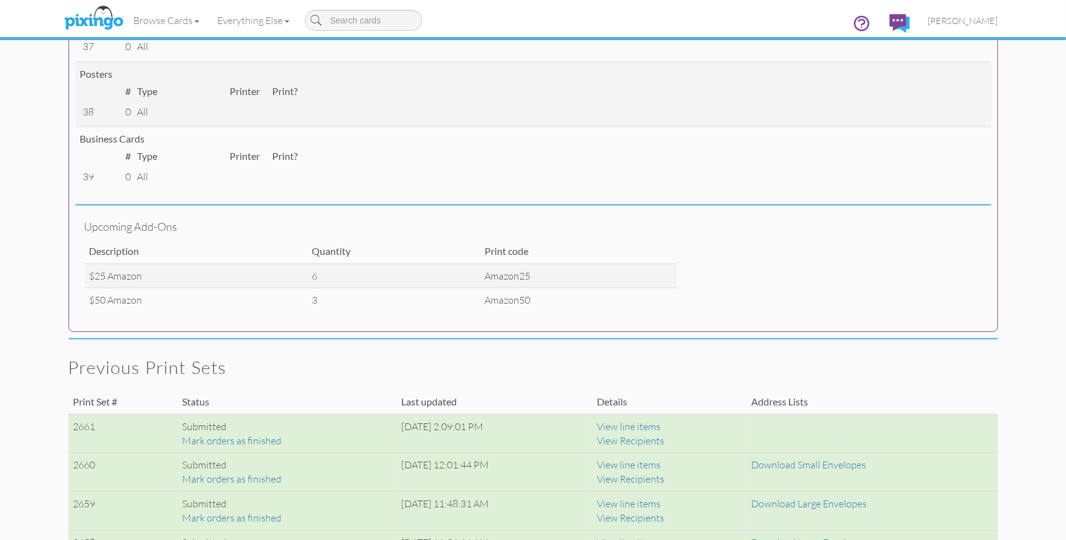
scroll to position [0, 0]
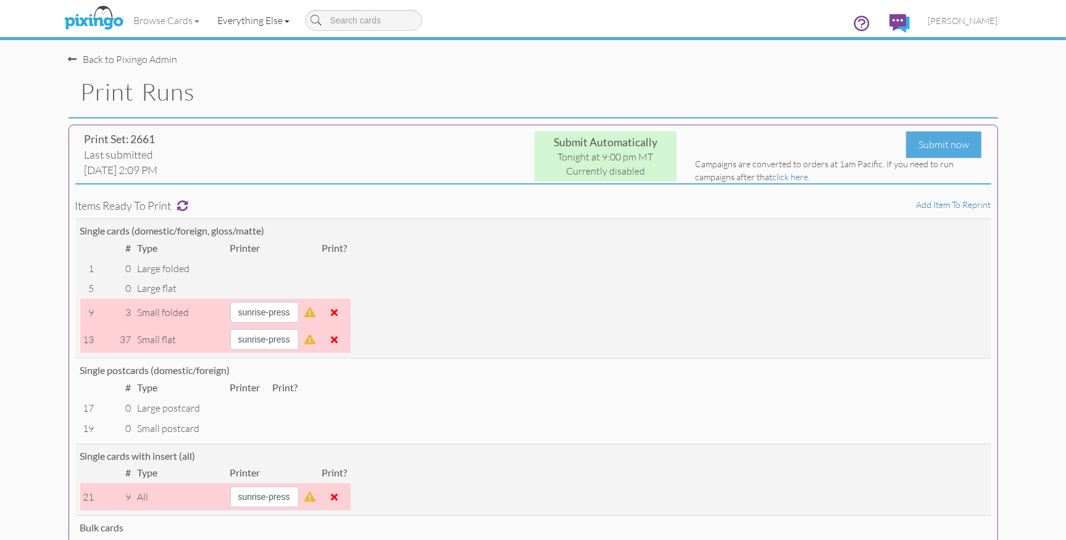
click at [283, 24] on link "Everything Else" at bounding box center [254, 20] width 90 height 31
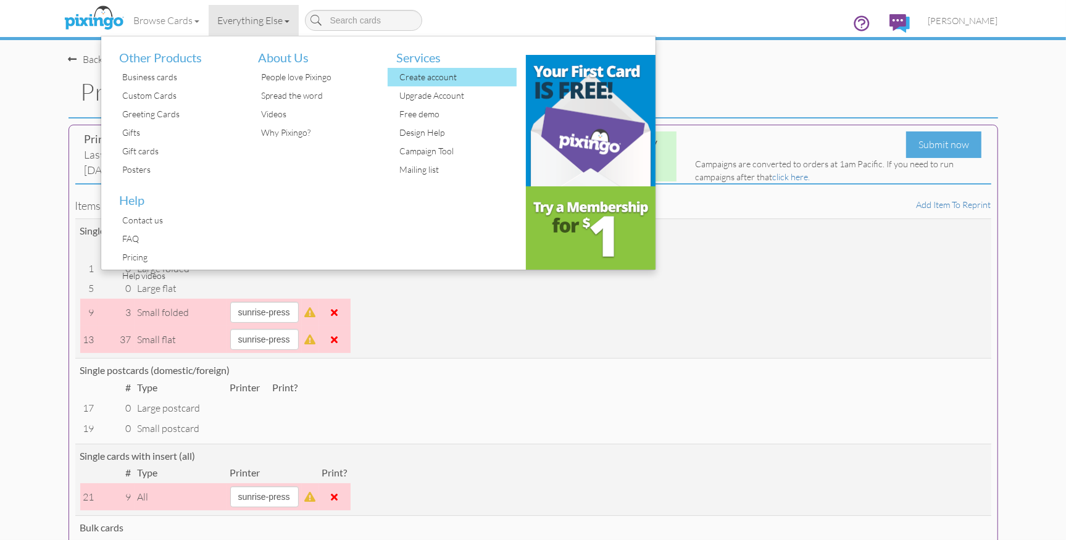
click at [407, 74] on div "Create account" at bounding box center [457, 77] width 120 height 19
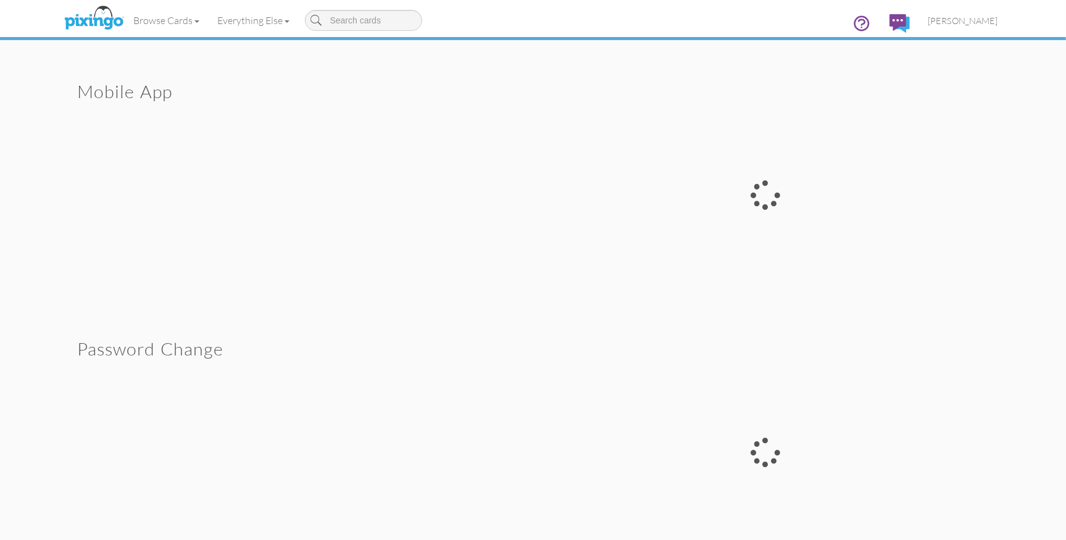
scroll to position [3984, 0]
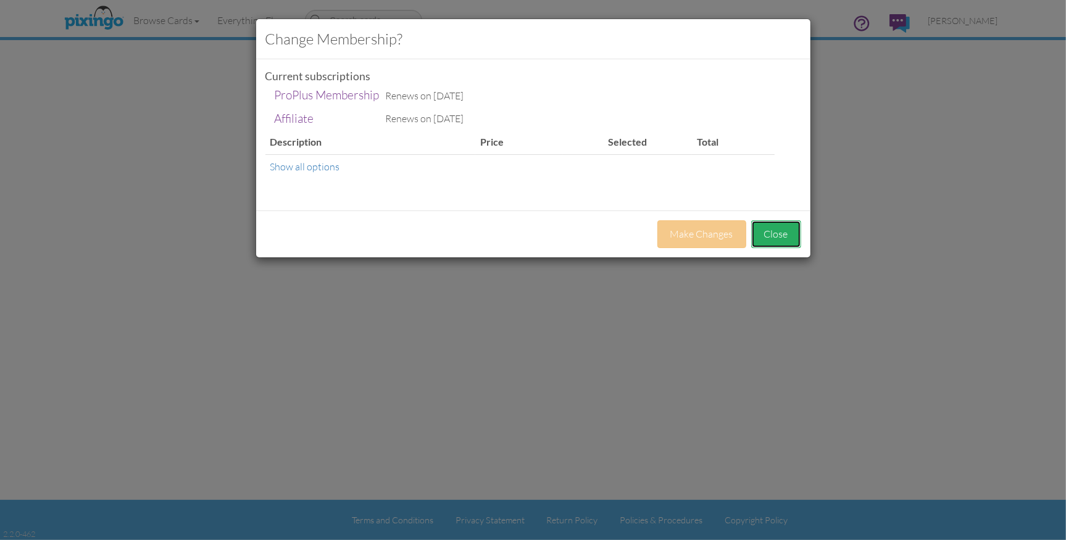
click at [767, 235] on button "Close" at bounding box center [776, 234] width 50 height 28
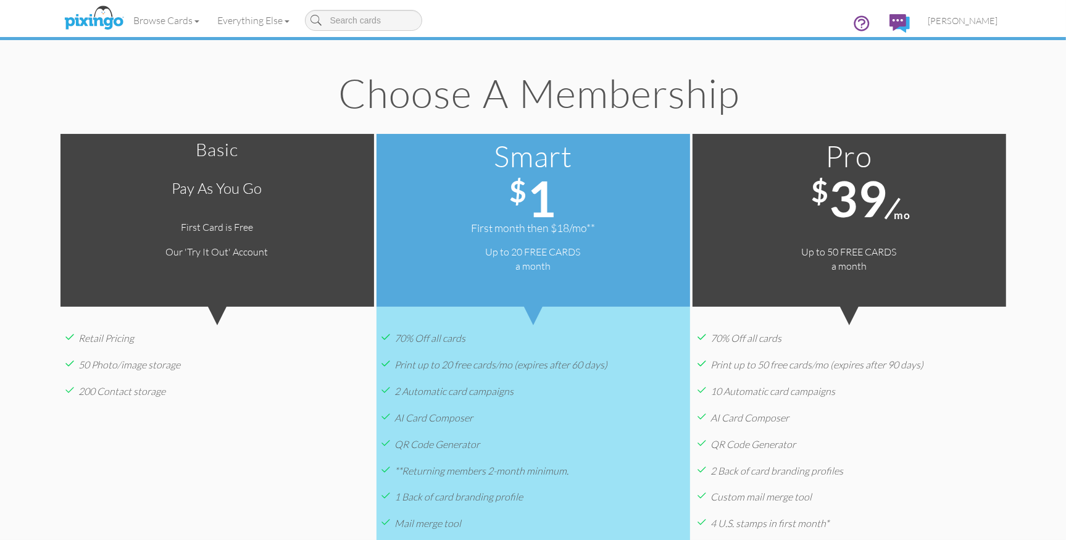
drag, startPoint x: 860, startPoint y: 75, endPoint x: 970, endPoint y: 62, distance: 110.6
click at [864, 75] on h1 "Choose a Membership" at bounding box center [539, 92] width 917 height 43
click at [972, 22] on span "[PERSON_NAME]" at bounding box center [964, 20] width 70 height 10
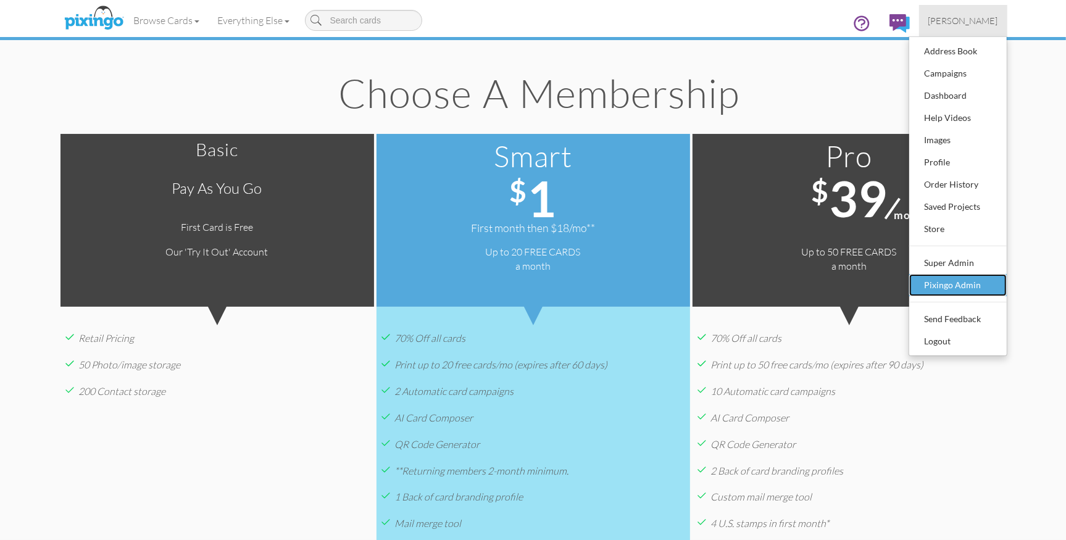
click at [981, 288] on div "Pixingo Admin" at bounding box center [958, 285] width 73 height 19
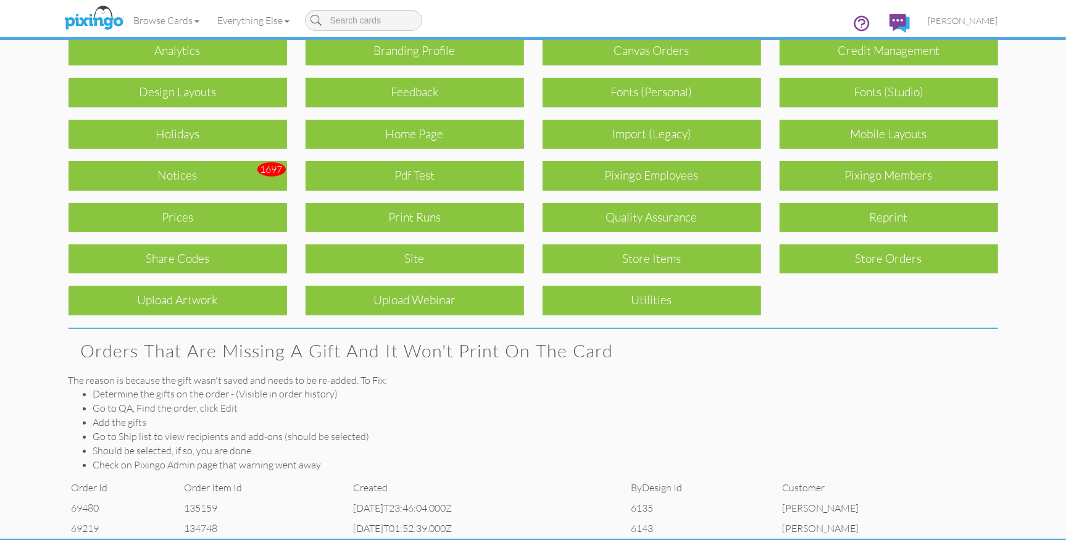
scroll to position [107, 0]
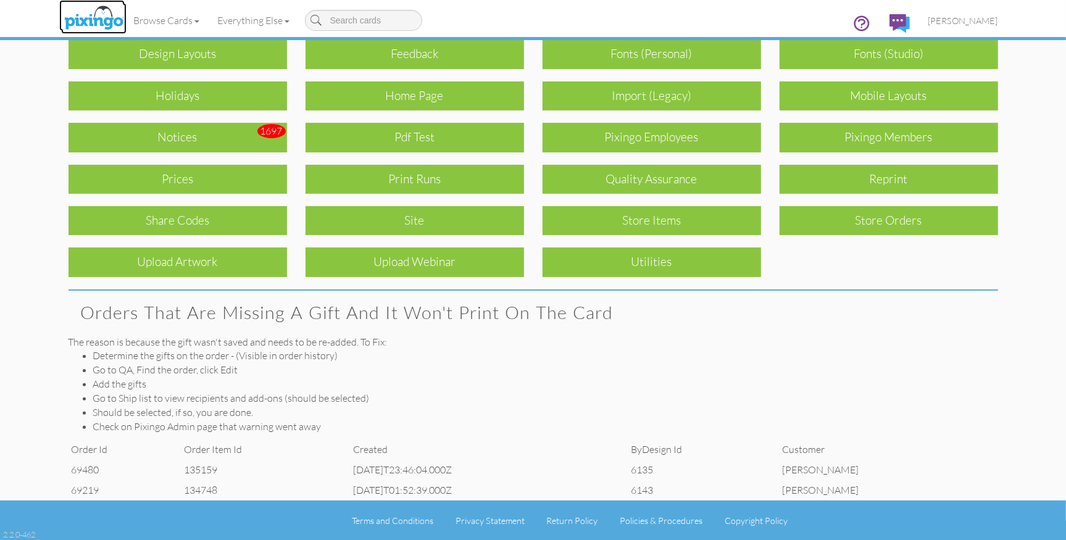
click at [93, 16] on img at bounding box center [93, 18] width 65 height 31
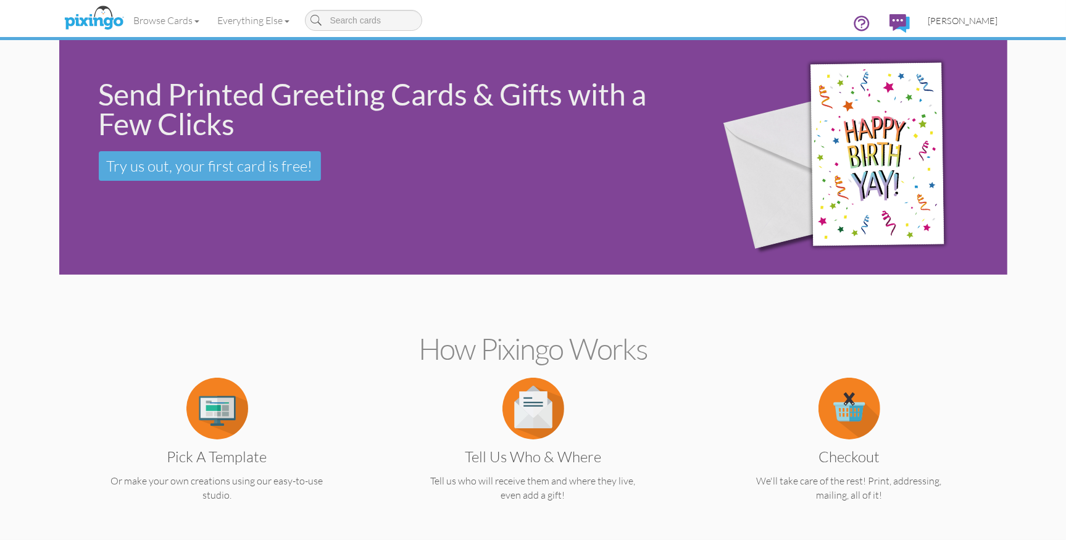
click at [973, 14] on link "[PERSON_NAME]" at bounding box center [963, 20] width 88 height 31
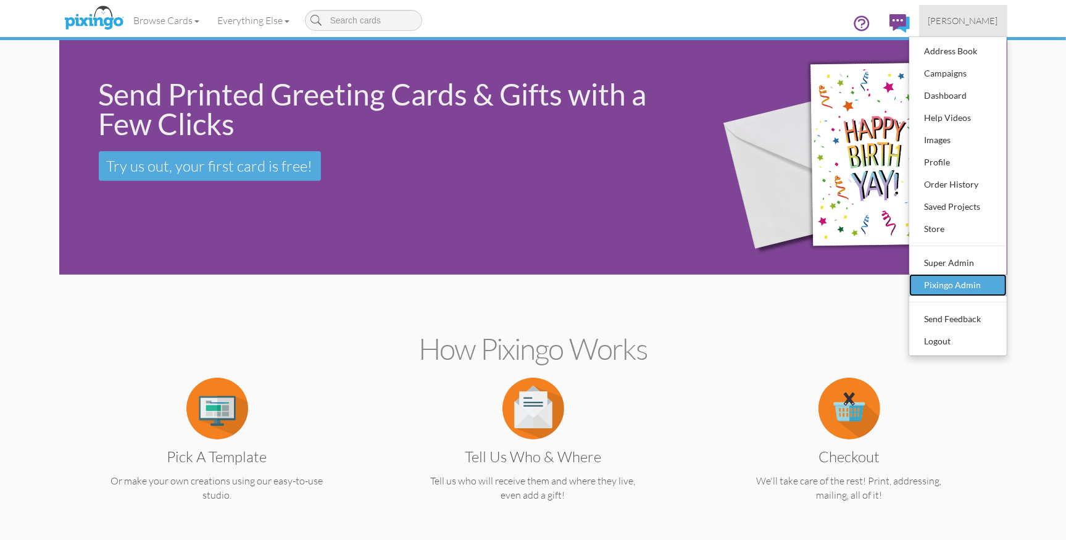
click at [977, 288] on div "Pixingo Admin" at bounding box center [958, 285] width 73 height 19
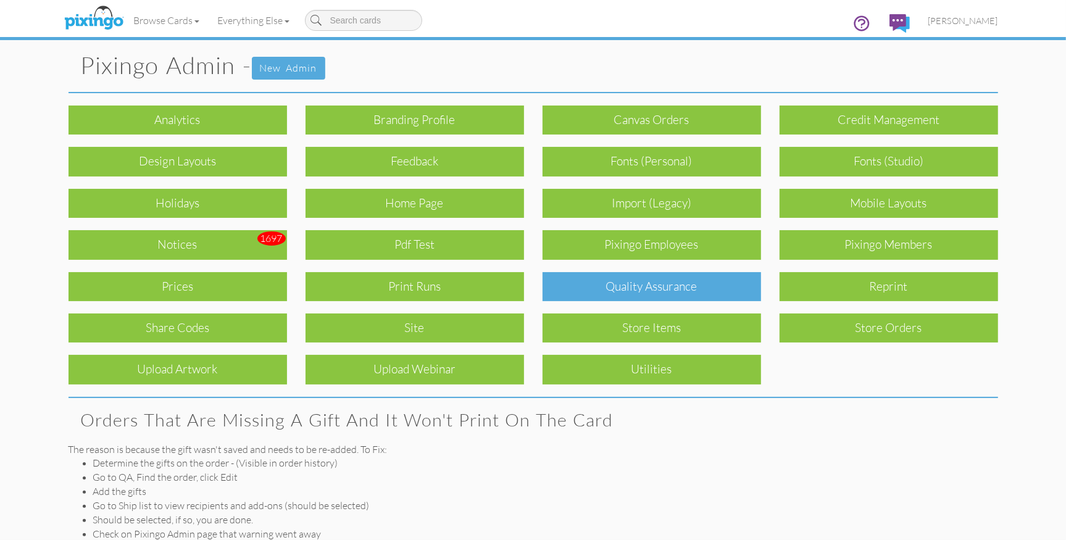
click at [623, 279] on div "Quality Assurance" at bounding box center [652, 286] width 219 height 29
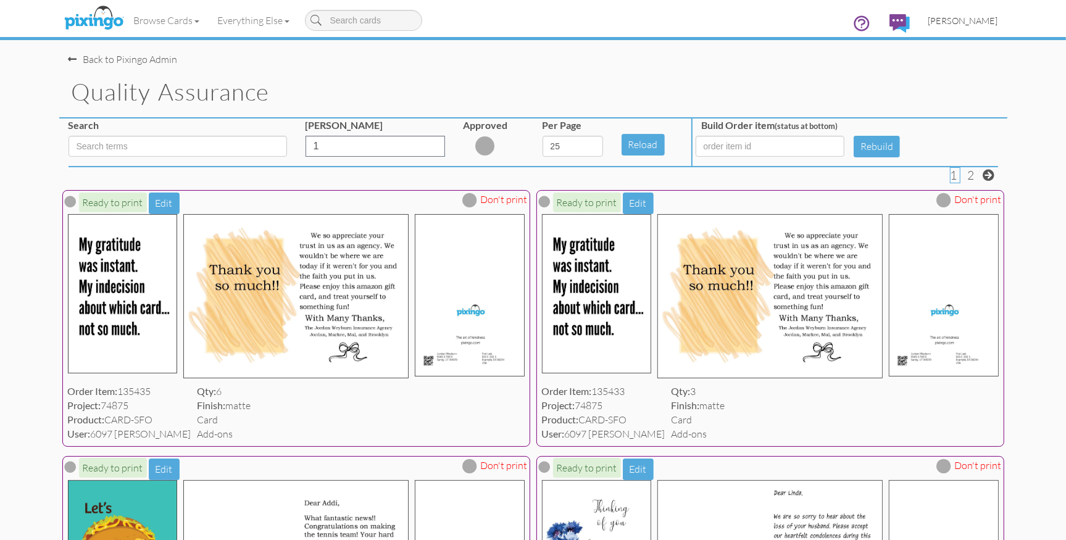
click at [989, 16] on span "[PERSON_NAME]" at bounding box center [964, 20] width 70 height 10
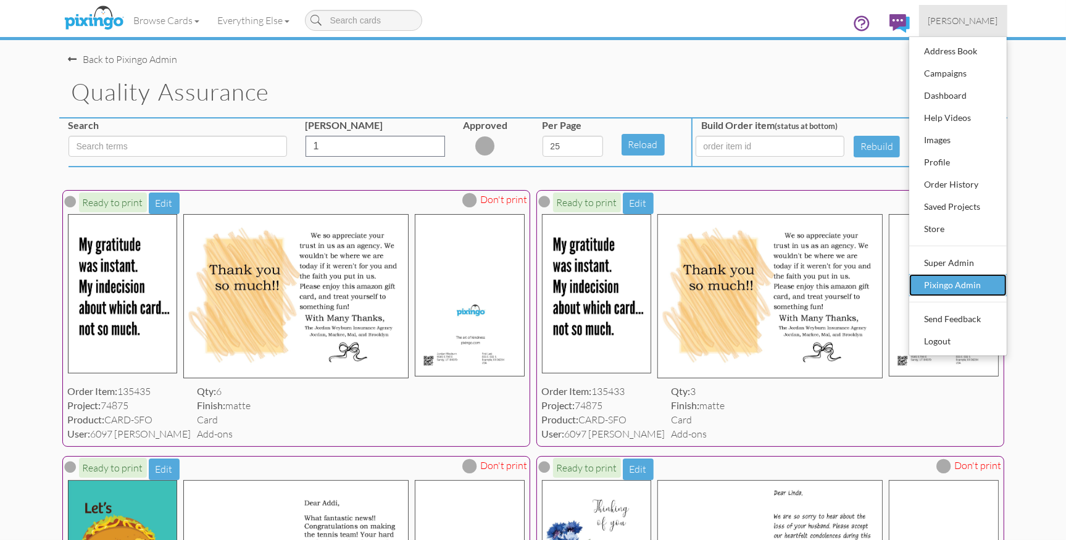
click at [973, 279] on div "Pixingo Admin" at bounding box center [958, 285] width 73 height 19
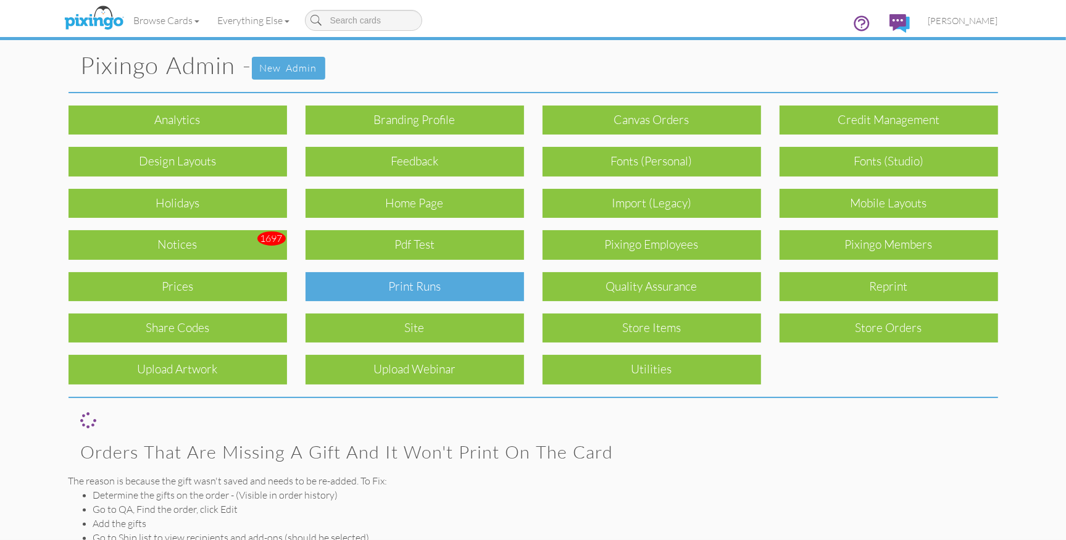
click at [433, 282] on div "Print Runs" at bounding box center [415, 286] width 219 height 29
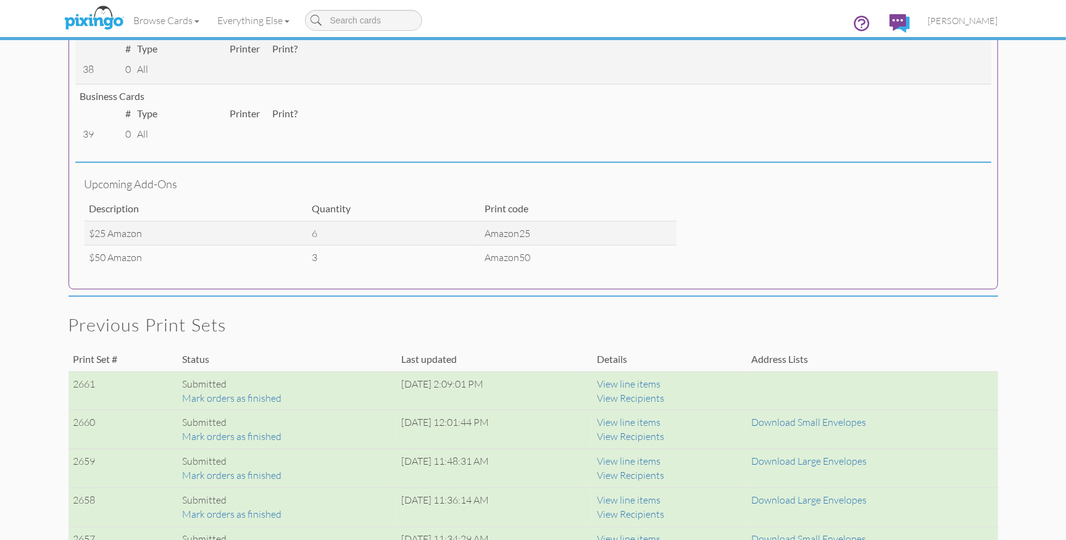
scroll to position [575, 0]
